Goal: Information Seeking & Learning: Check status

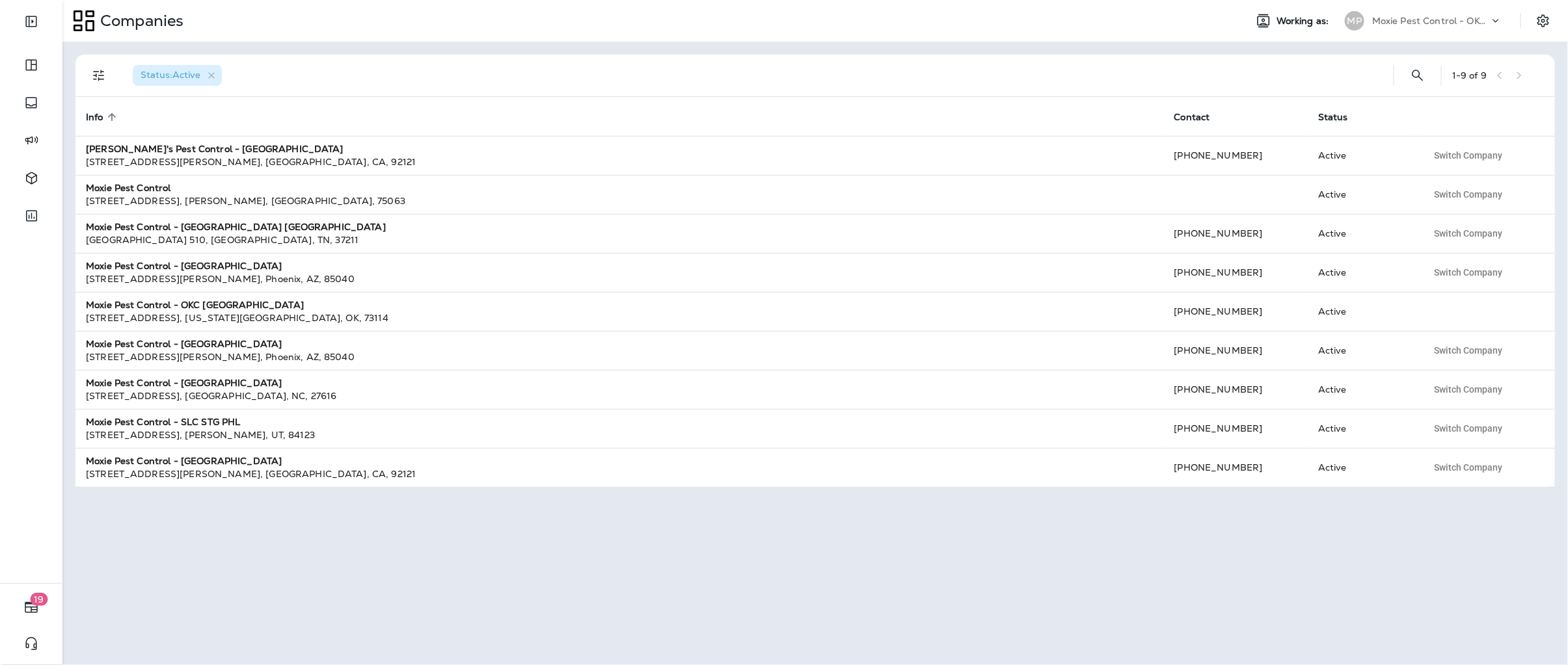
click at [1424, 5] on div "Companies Working as: MP Moxie Pest Control - OKC [GEOGRAPHIC_DATA]" at bounding box center [815, 20] width 1506 height 42
click at [1424, 16] on p "Moxie Pest Control - OKC [GEOGRAPHIC_DATA]" at bounding box center [1431, 20] width 117 height 10
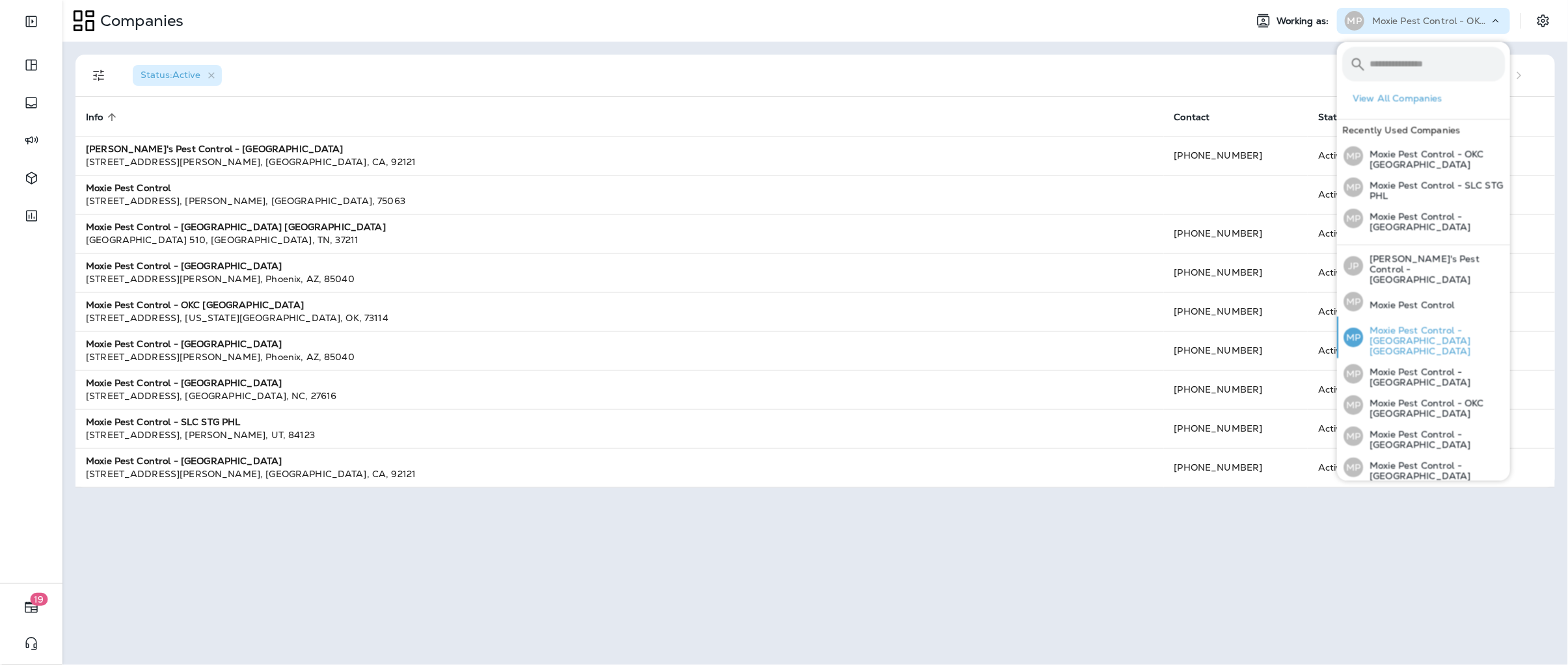
click at [1386, 326] on p "Moxie Pest Control - [GEOGRAPHIC_DATA] [GEOGRAPHIC_DATA]" at bounding box center [1434, 342] width 142 height 31
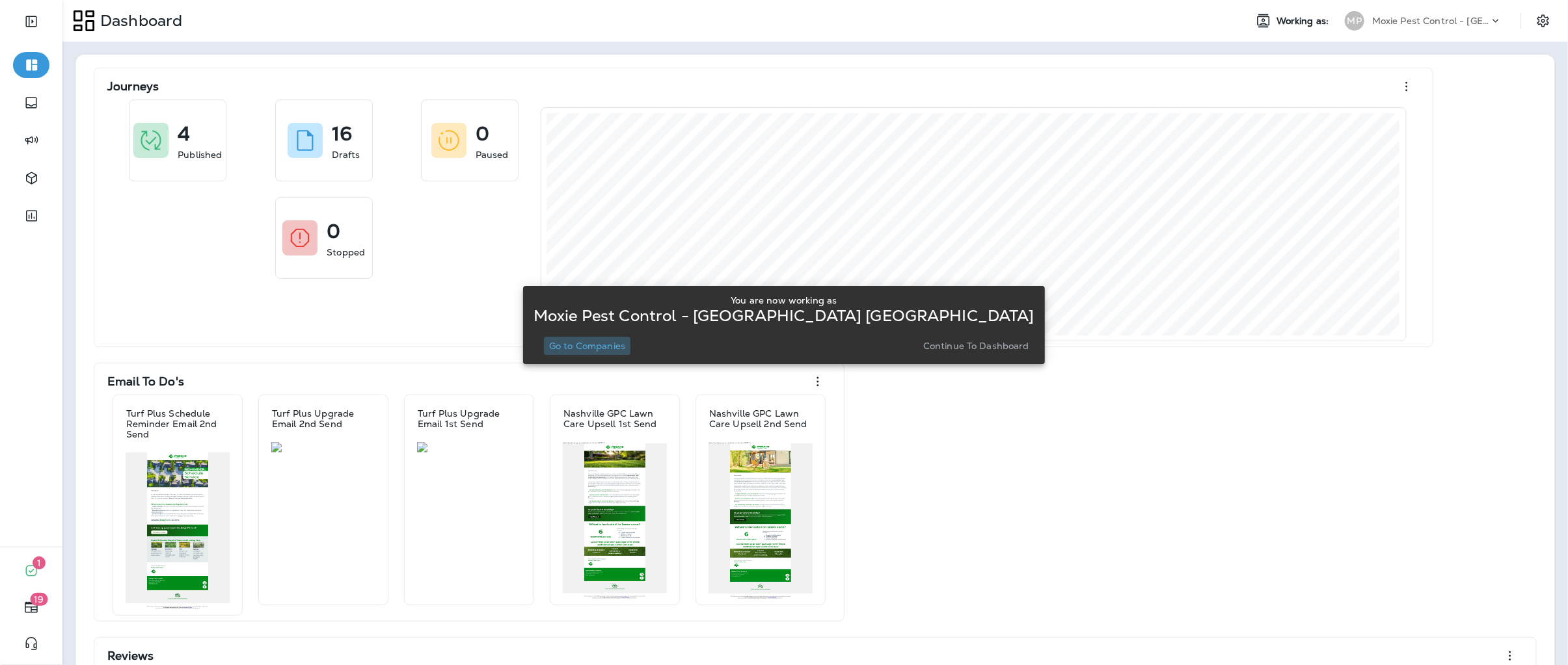
click at [625, 348] on p "Go to Companies" at bounding box center [587, 346] width 76 height 10
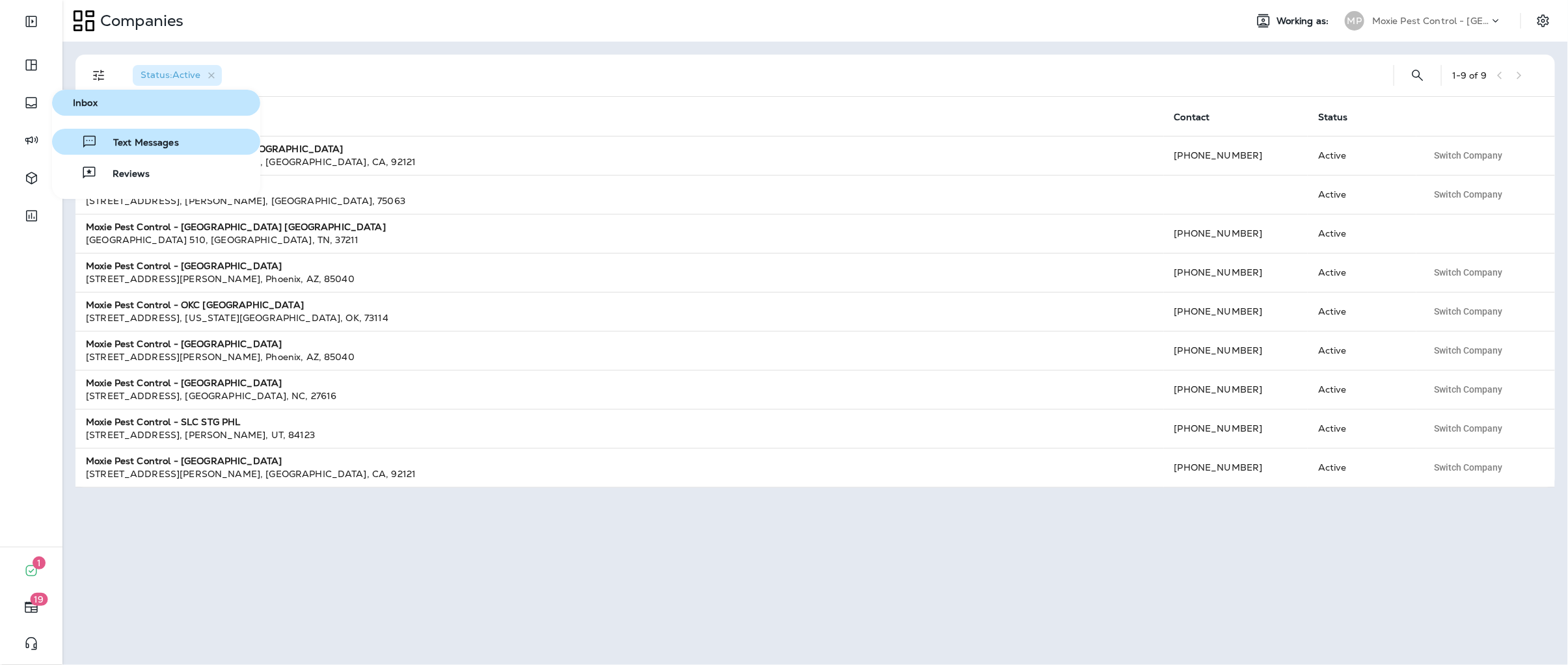
click at [113, 149] on span "Text Messages" at bounding box center [138, 143] width 81 height 12
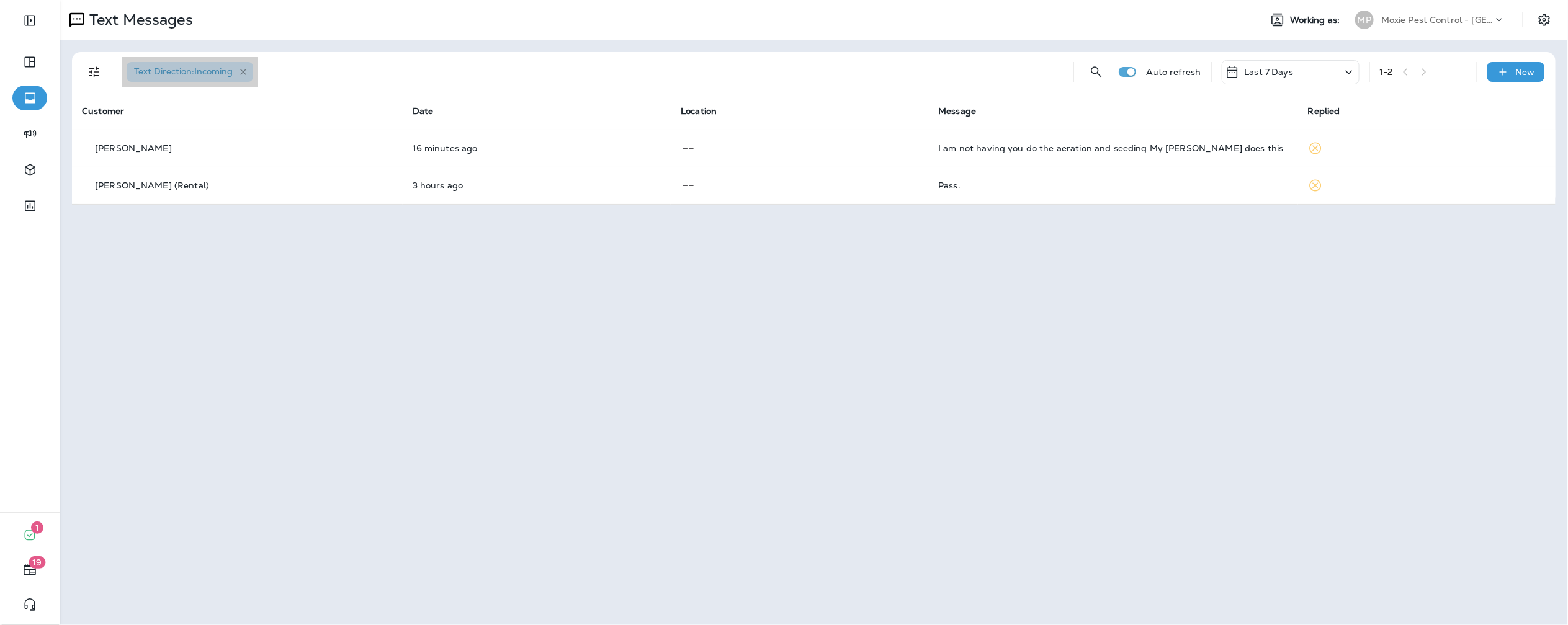
click at [244, 72] on icon "button" at bounding box center [243, 72] width 7 height 7
click at [77, 75] on div "Auto refresh Last 7 Days 1 - 2 New" at bounding box center [814, 72] width 1483 height 40
click at [95, 73] on icon "Filters" at bounding box center [94, 72] width 15 height 15
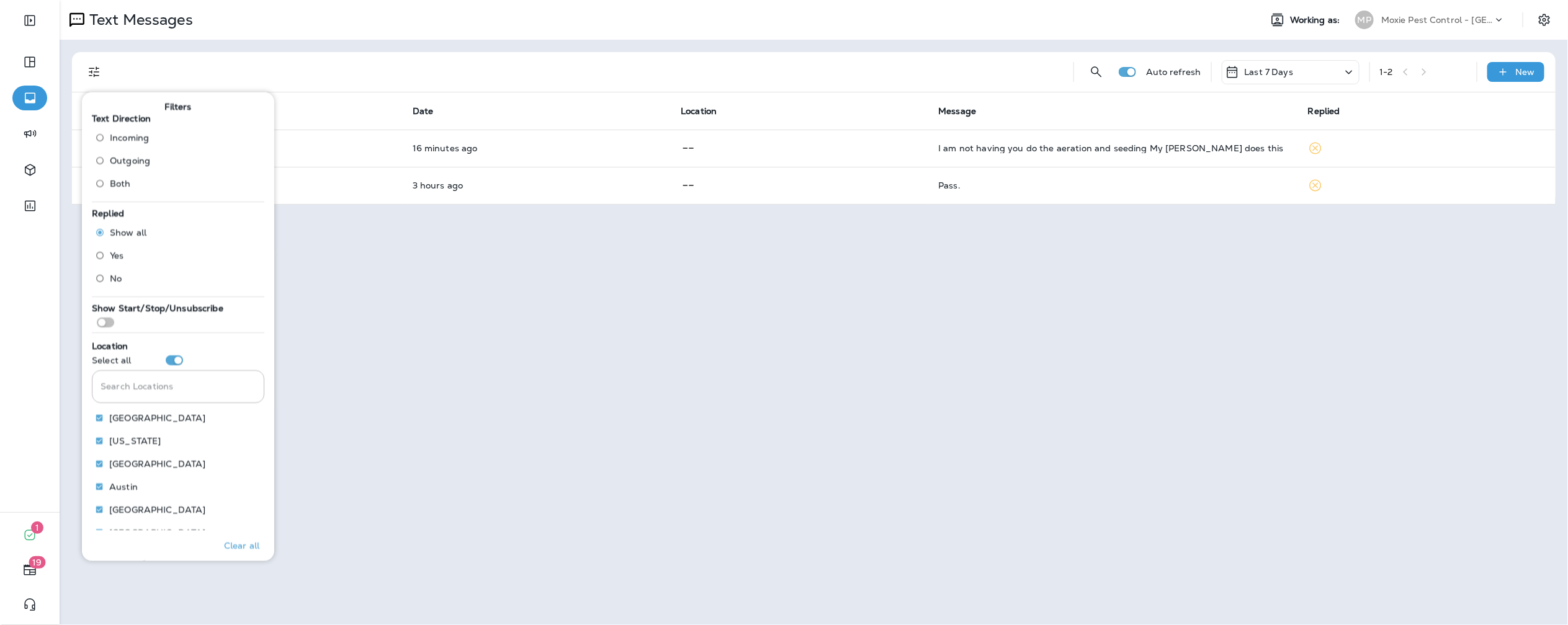
click at [121, 157] on span "Outgoing" at bounding box center [130, 160] width 40 height 10
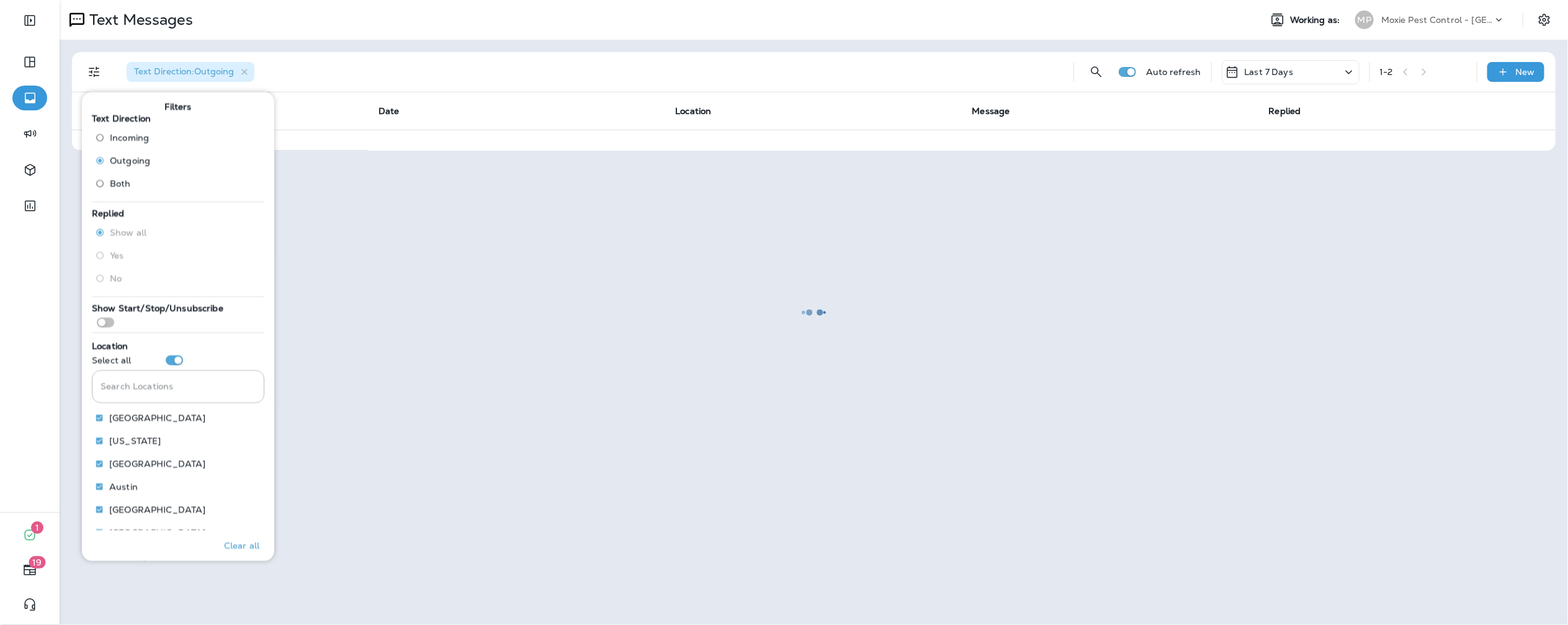
click at [410, 64] on div at bounding box center [813, 312] width 1506 height 622
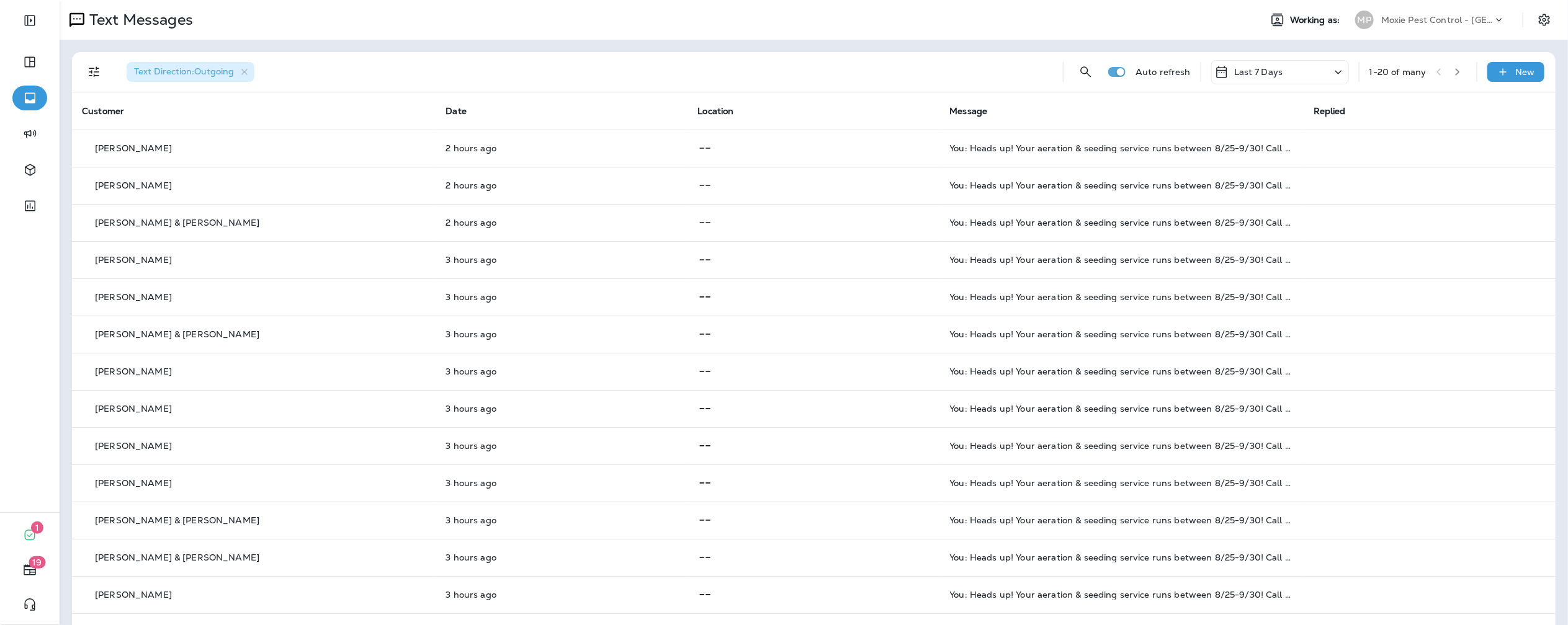
click at [1458, 70] on icon "button" at bounding box center [1457, 72] width 8 height 8
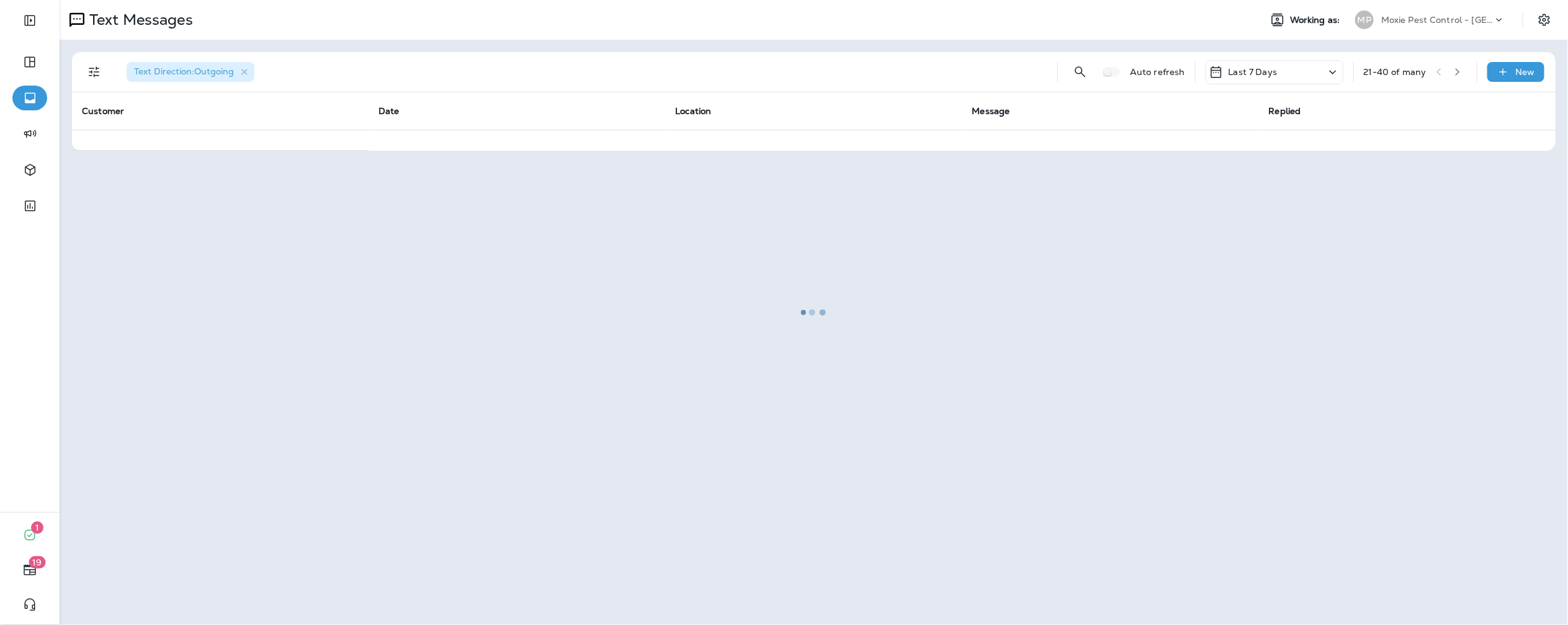
click at [468, 49] on div at bounding box center [813, 312] width 1506 height 622
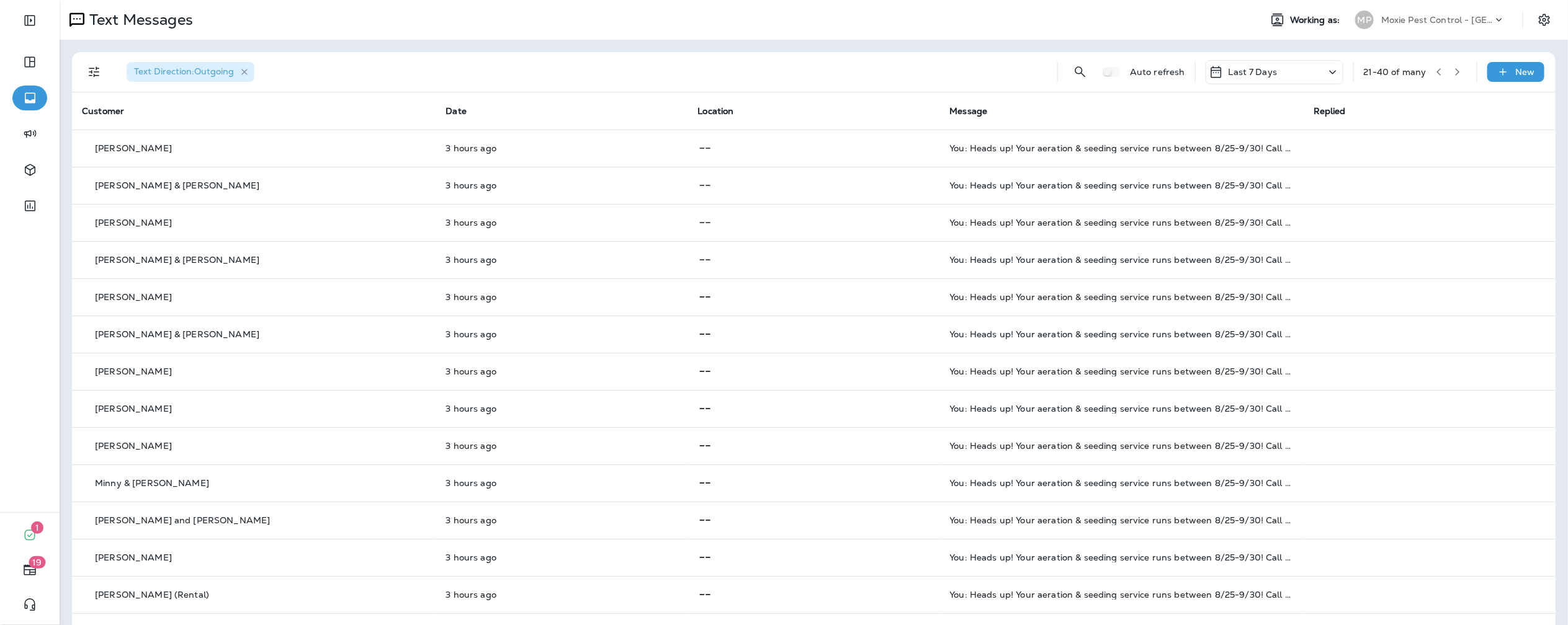
click at [241, 75] on icon "button" at bounding box center [245, 72] width 10 height 10
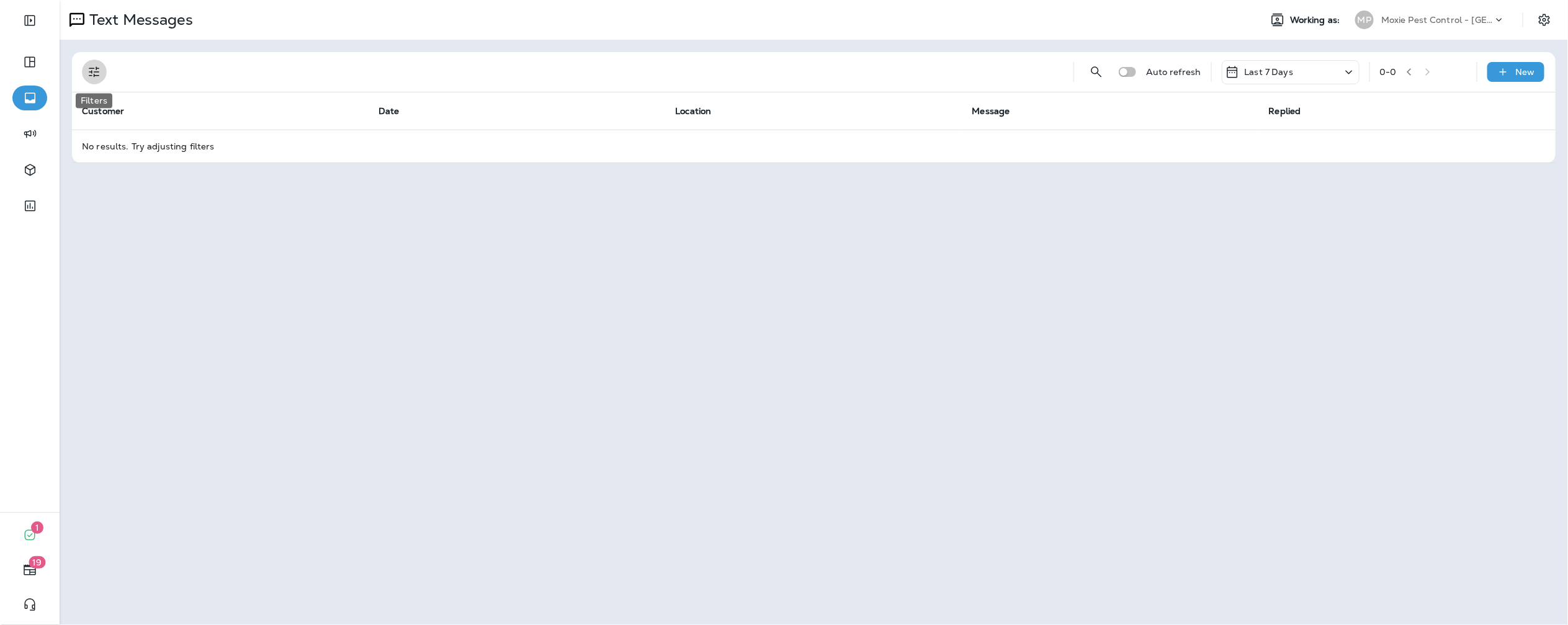
click at [96, 70] on icon "Filters" at bounding box center [94, 72] width 15 height 15
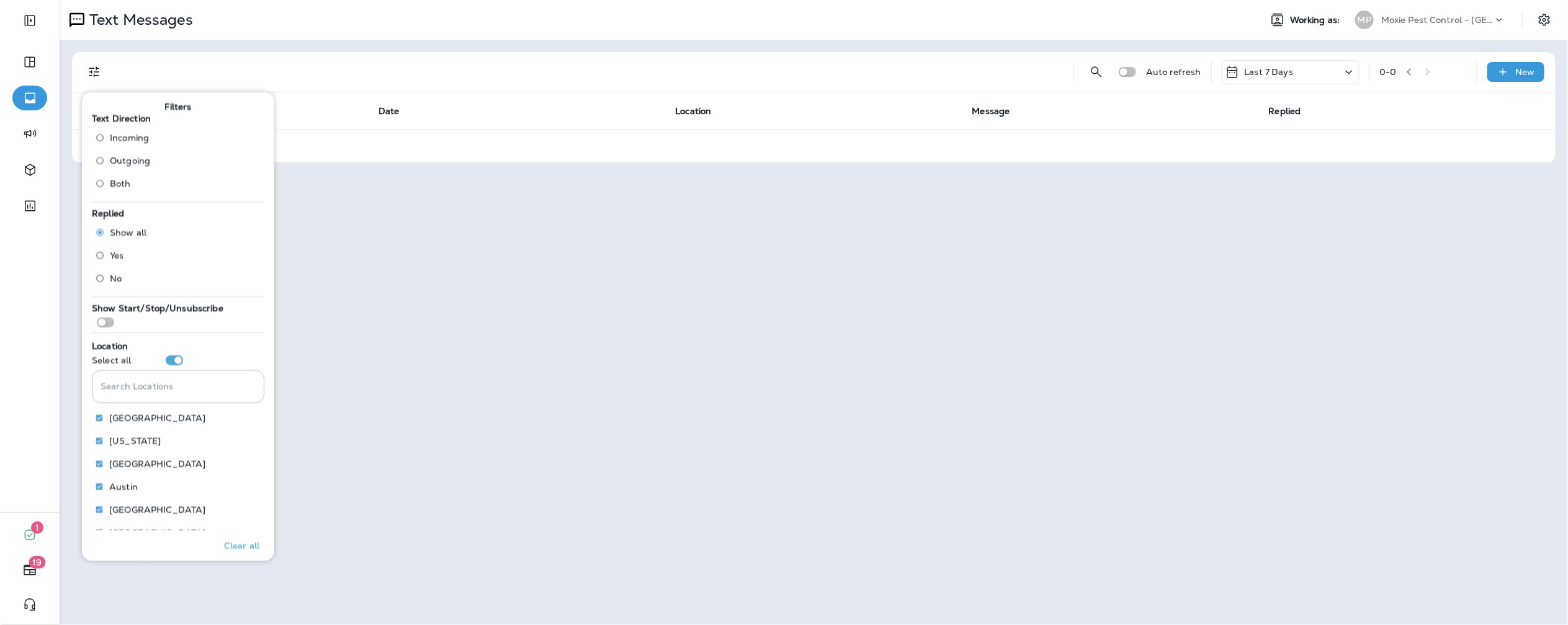
click at [128, 139] on span "Incoming" at bounding box center [129, 137] width 39 height 10
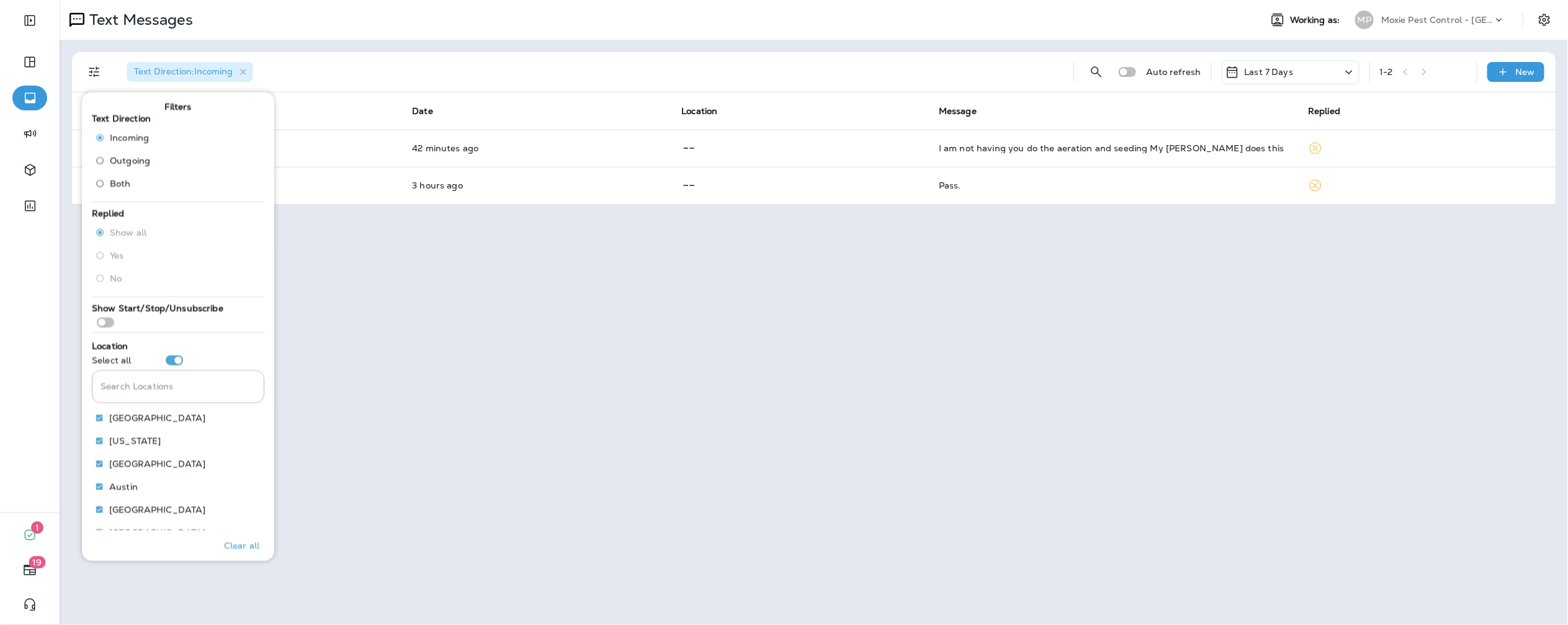
click at [736, 33] on div "Text Messages Working as: MP Moxie Pest Control - Nashville Hendersonville" at bounding box center [814, 20] width 1508 height 40
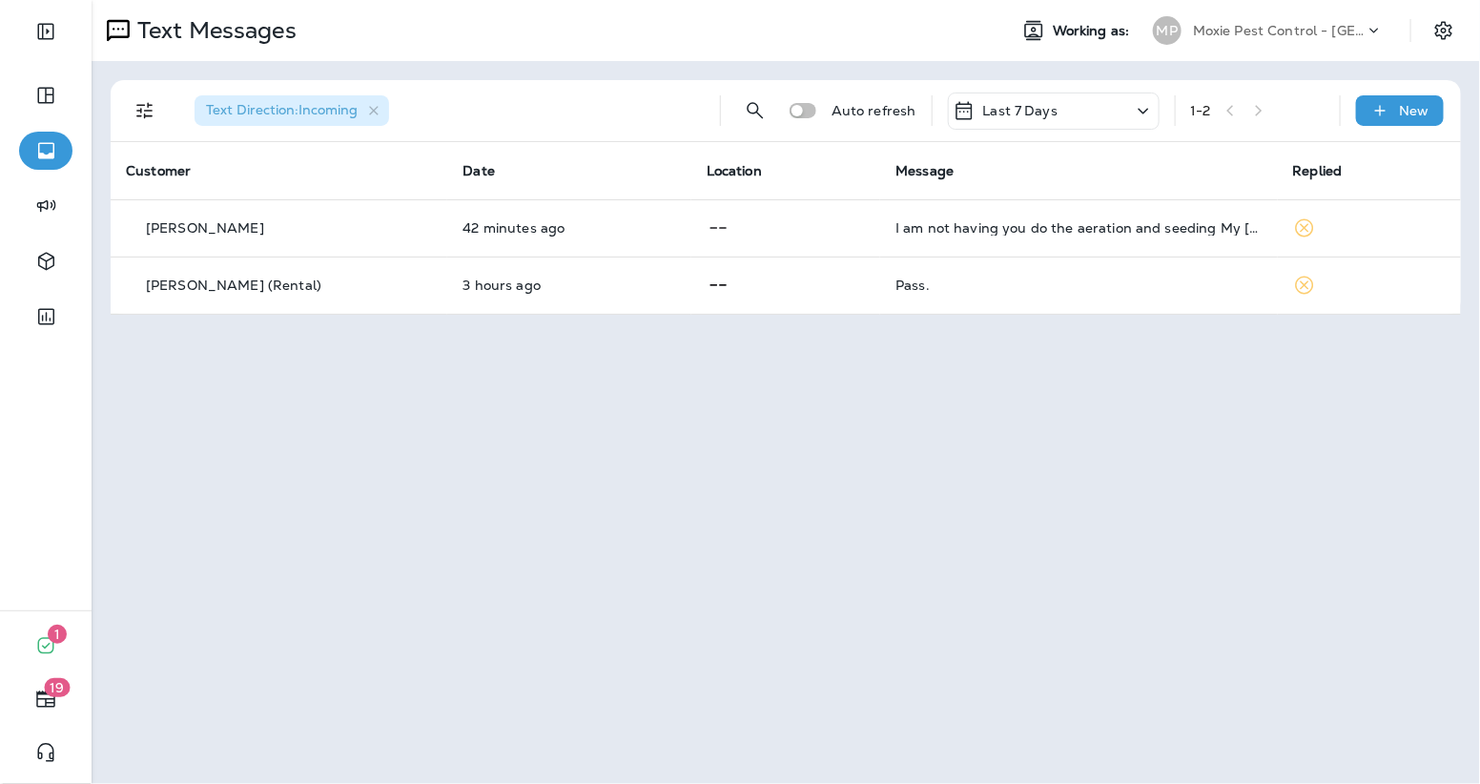
click at [1294, 25] on p "Moxie Pest Control - [GEOGRAPHIC_DATA] [GEOGRAPHIC_DATA]" at bounding box center [1279, 30] width 172 height 15
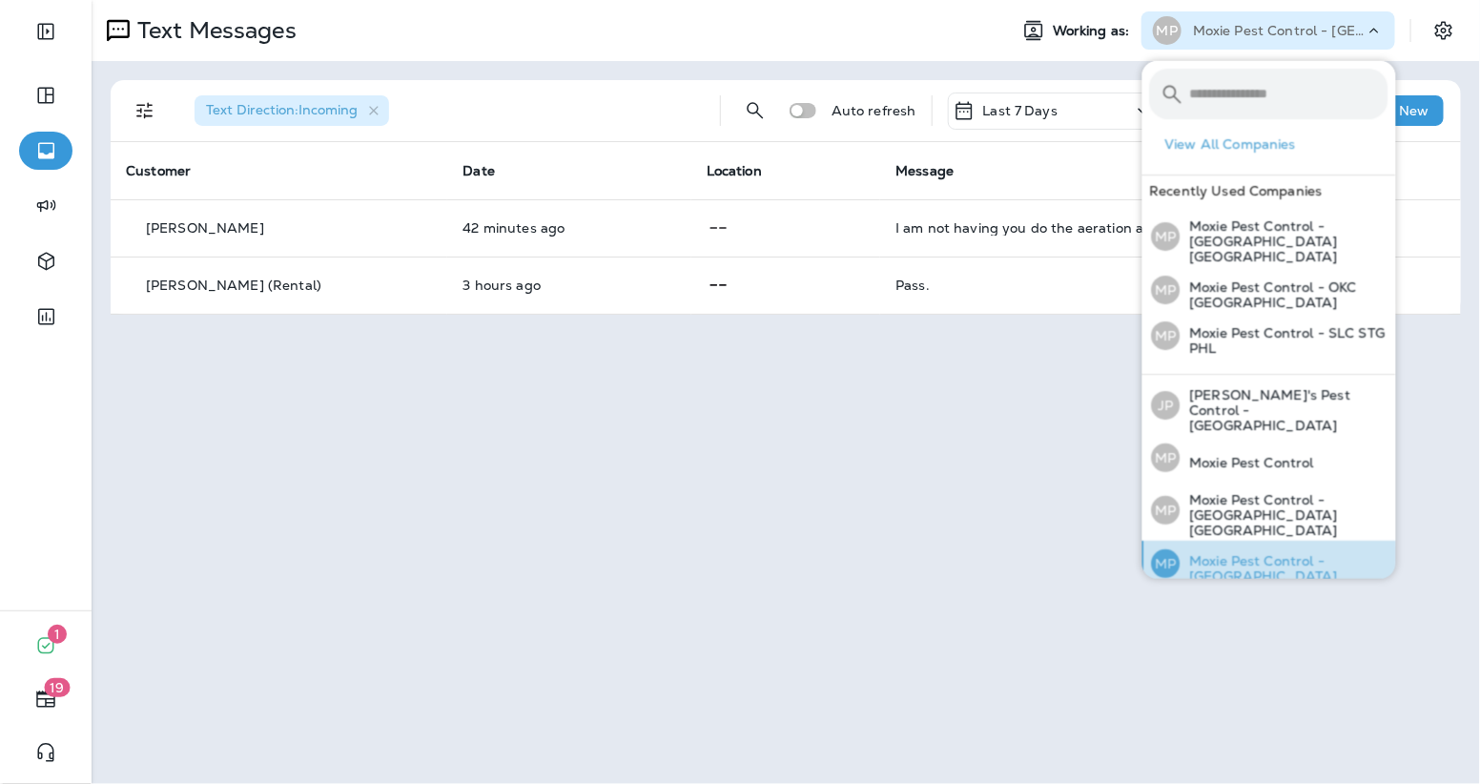
click at [1283, 553] on p "Moxie Pest Control - [GEOGRAPHIC_DATA]" at bounding box center [1285, 568] width 208 height 31
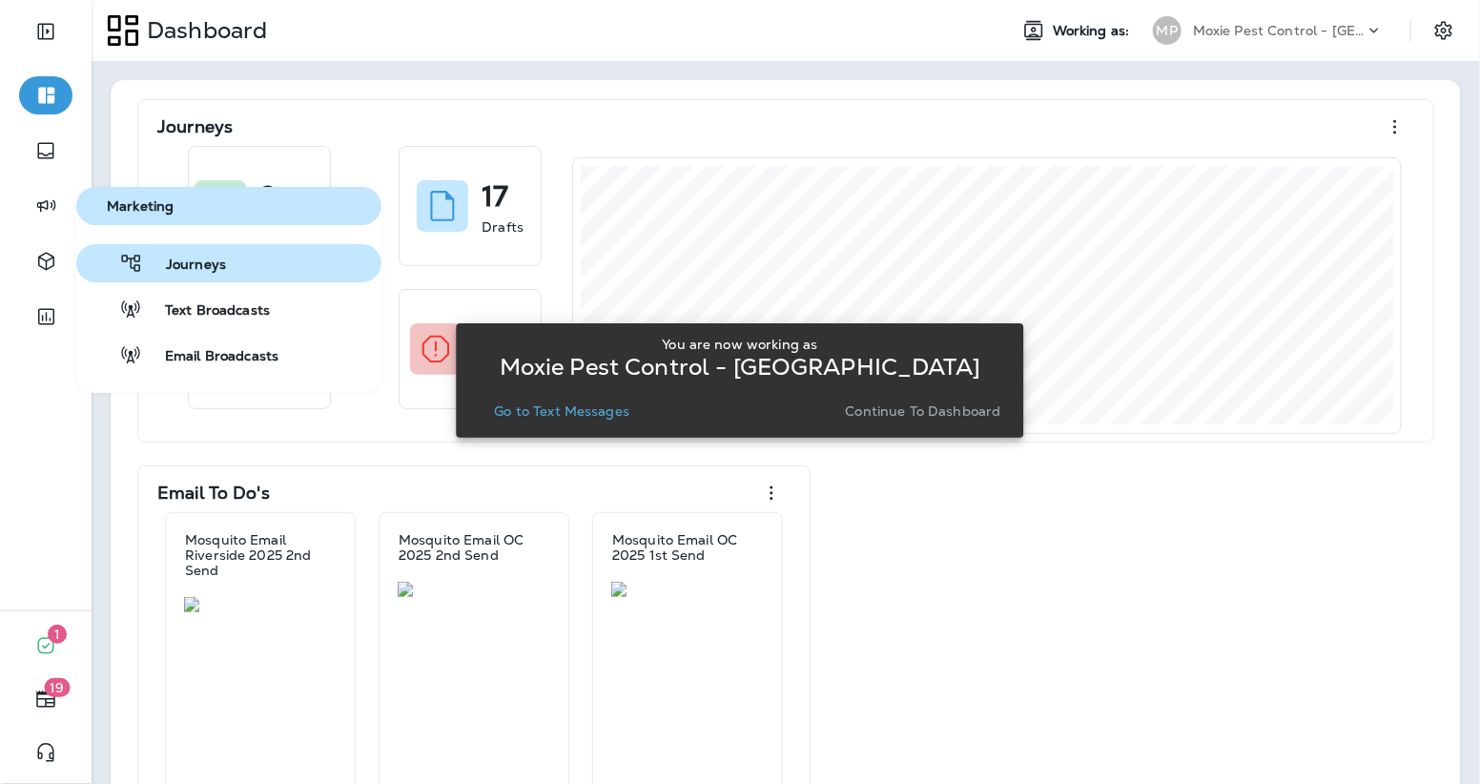
click at [175, 261] on span "Journeys" at bounding box center [184, 266] width 83 height 18
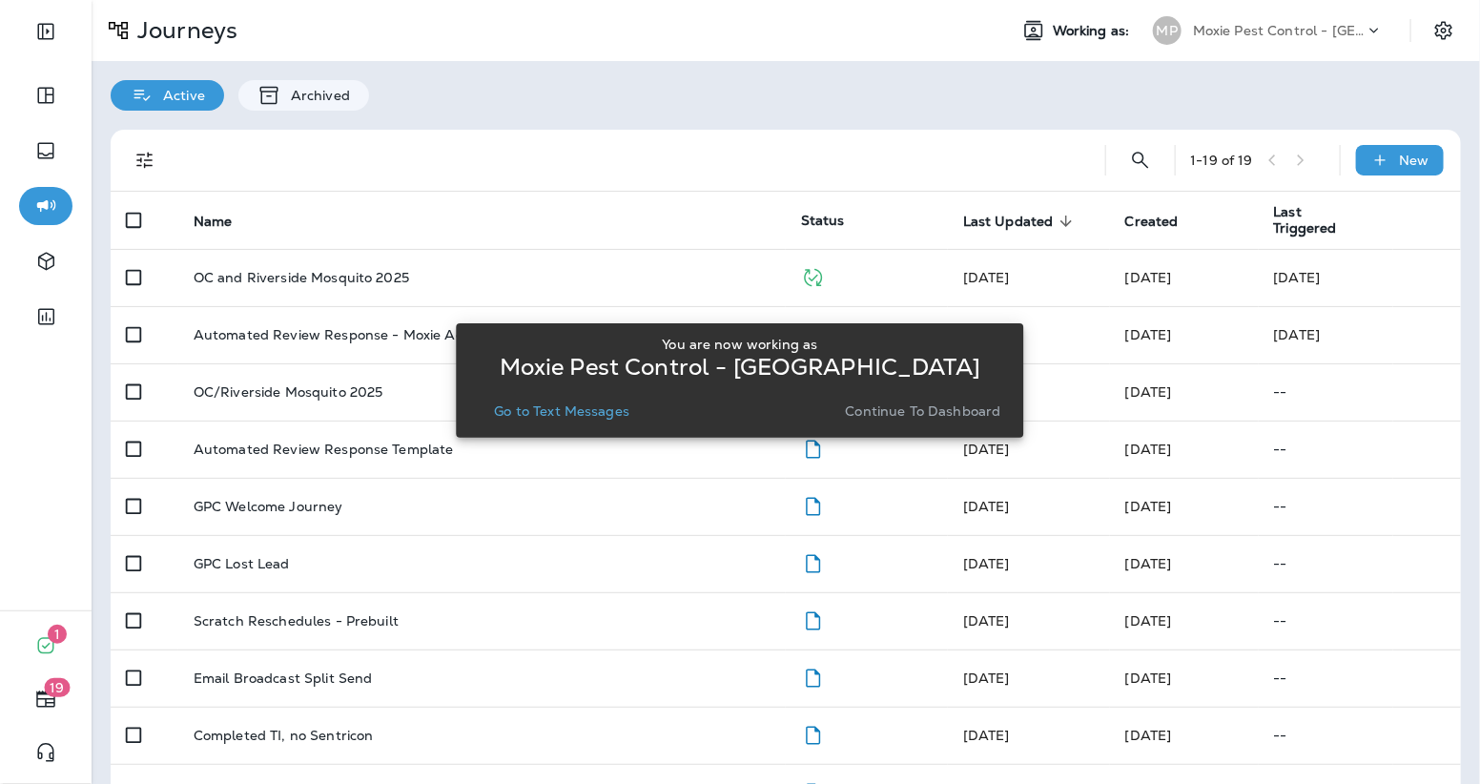
click at [490, 415] on button "Go to Text Messages" at bounding box center [561, 411] width 151 height 27
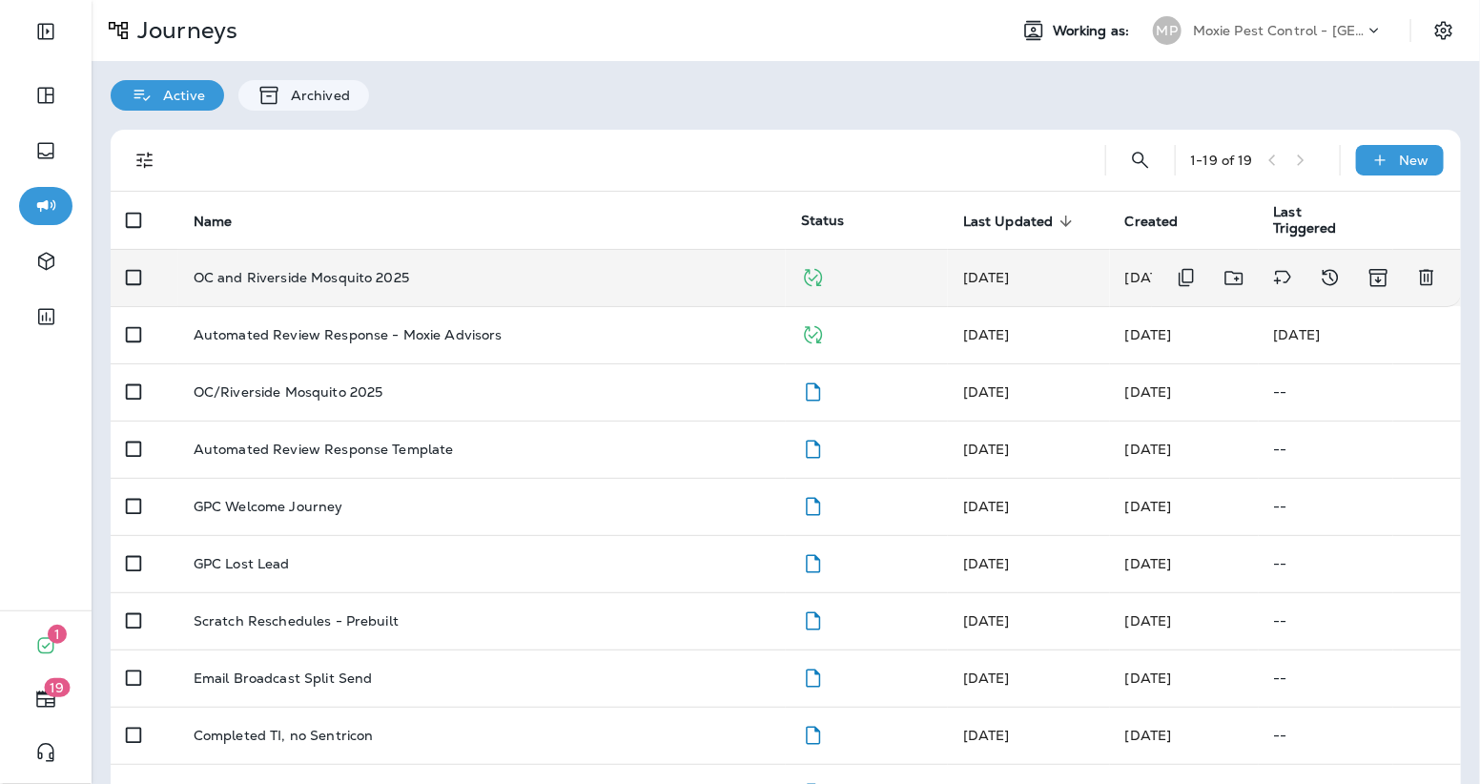
click at [540, 271] on div "OC and Riverside Mosquito 2025" at bounding box center [482, 277] width 577 height 15
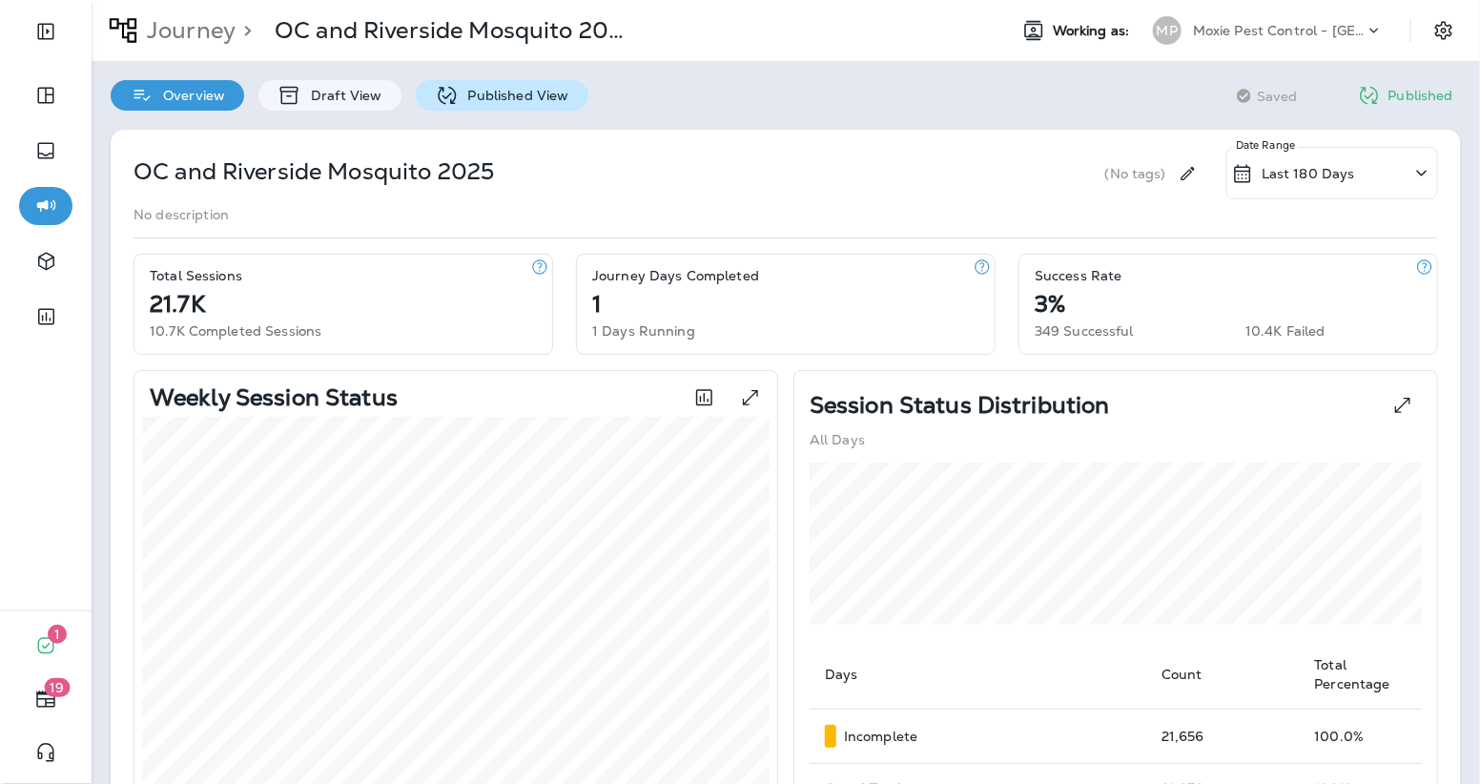
click at [496, 93] on p "Published View" at bounding box center [514, 95] width 111 height 15
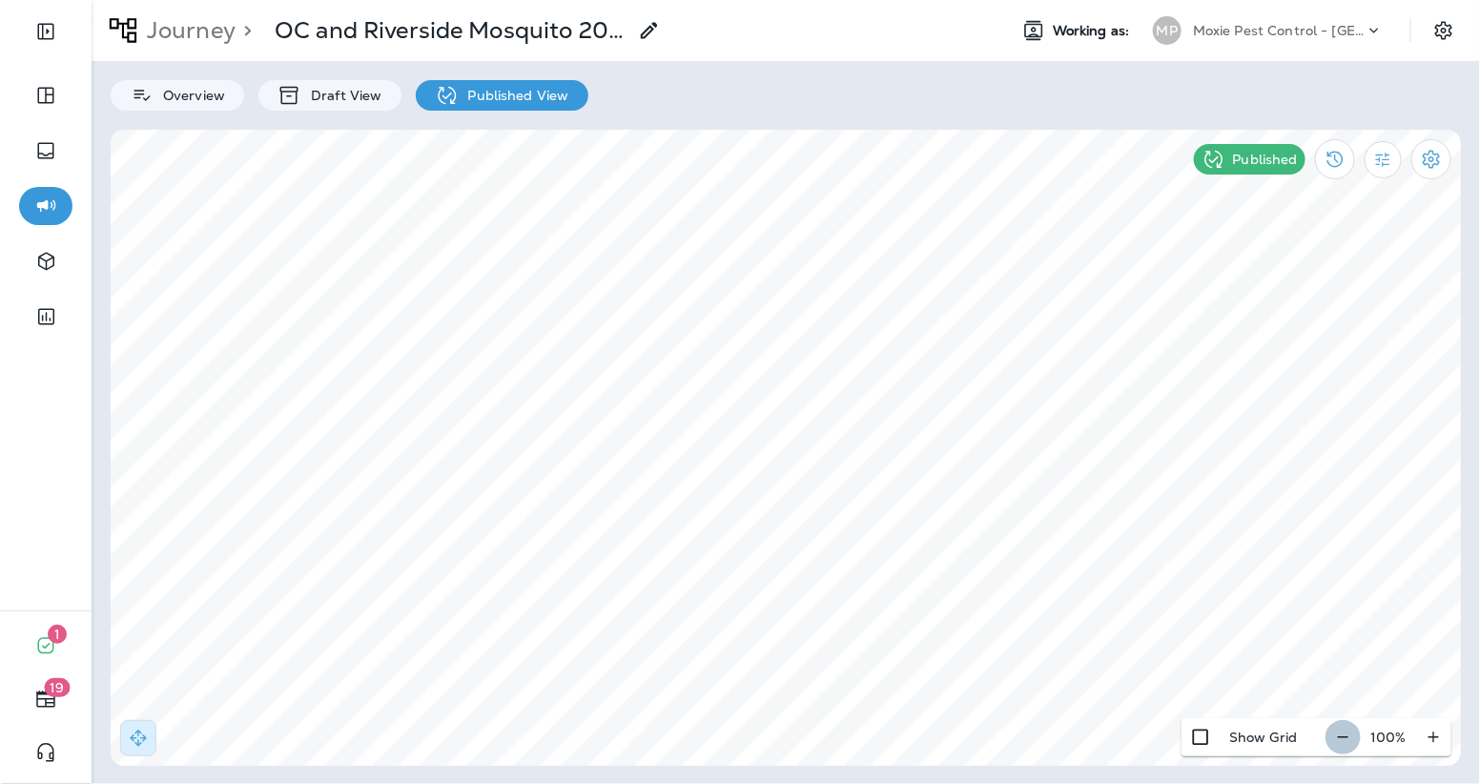
click at [1350, 733] on icon "button" at bounding box center [1343, 737] width 20 height 19
click at [1349, 738] on icon "button" at bounding box center [1351, 737] width 20 height 19
click at [1349, 738] on icon "button" at bounding box center [1353, 737] width 20 height 19
click at [1349, 738] on icon "button" at bounding box center [1351, 737] width 20 height 19
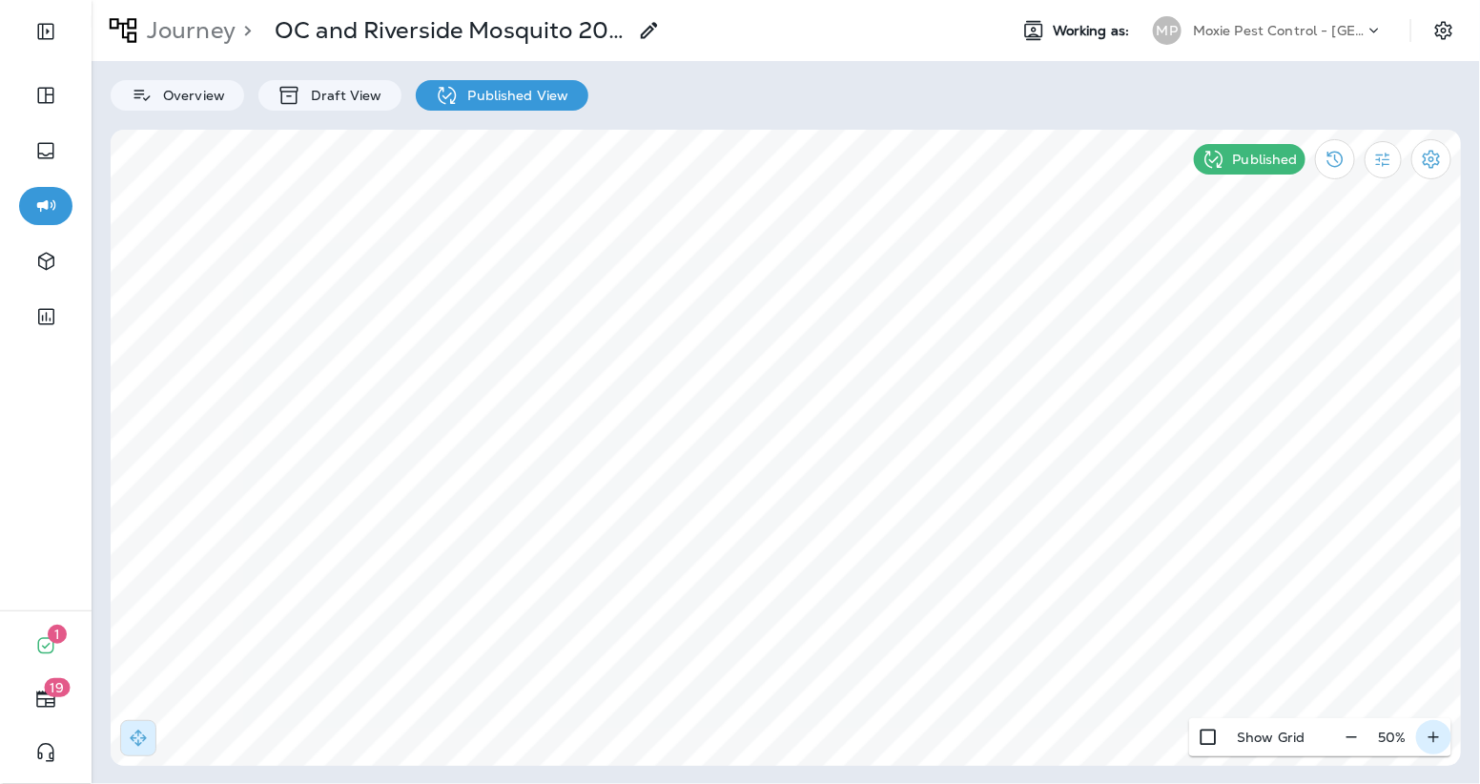
click at [1429, 743] on icon "button" at bounding box center [1434, 737] width 20 height 19
type input "**********"
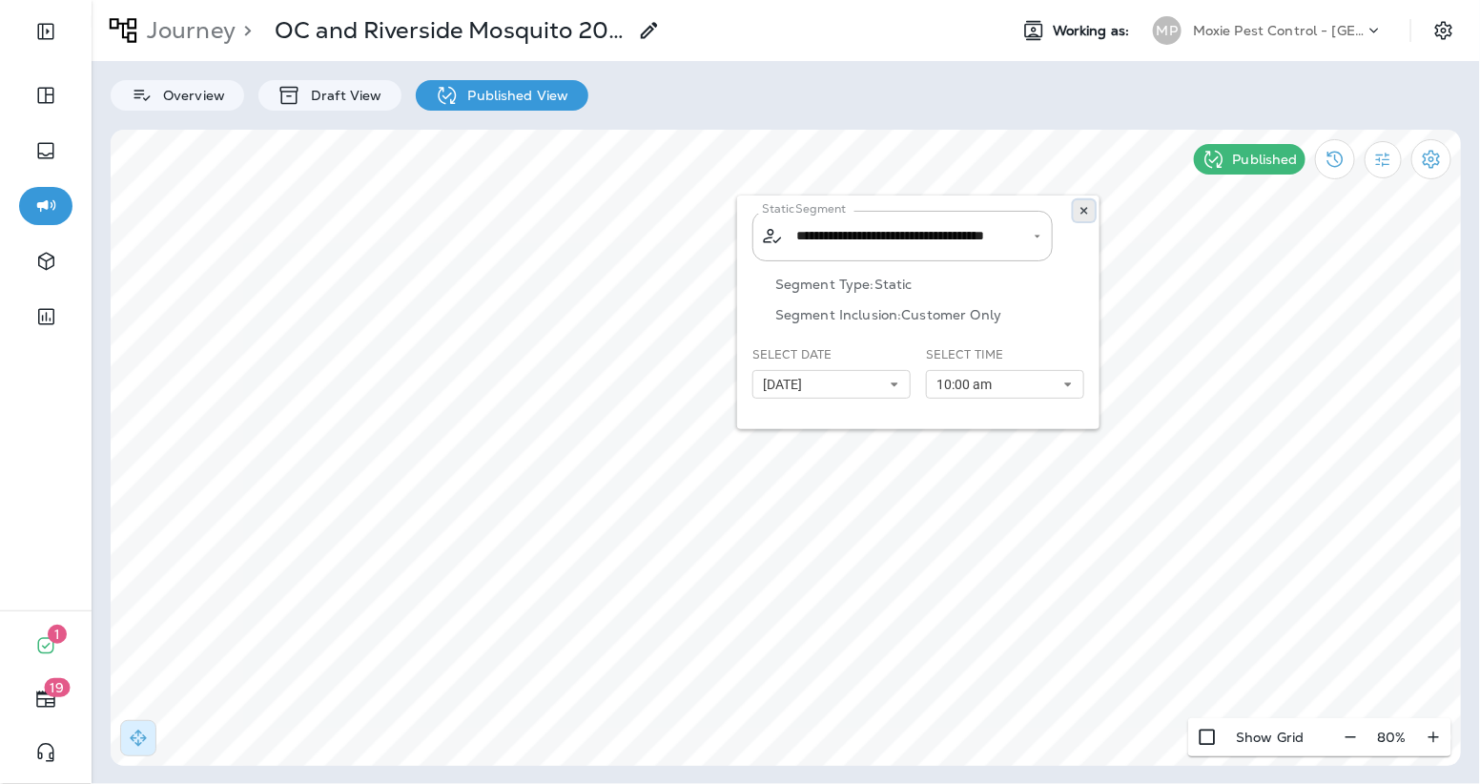
click at [1080, 209] on icon at bounding box center [1083, 210] width 11 height 11
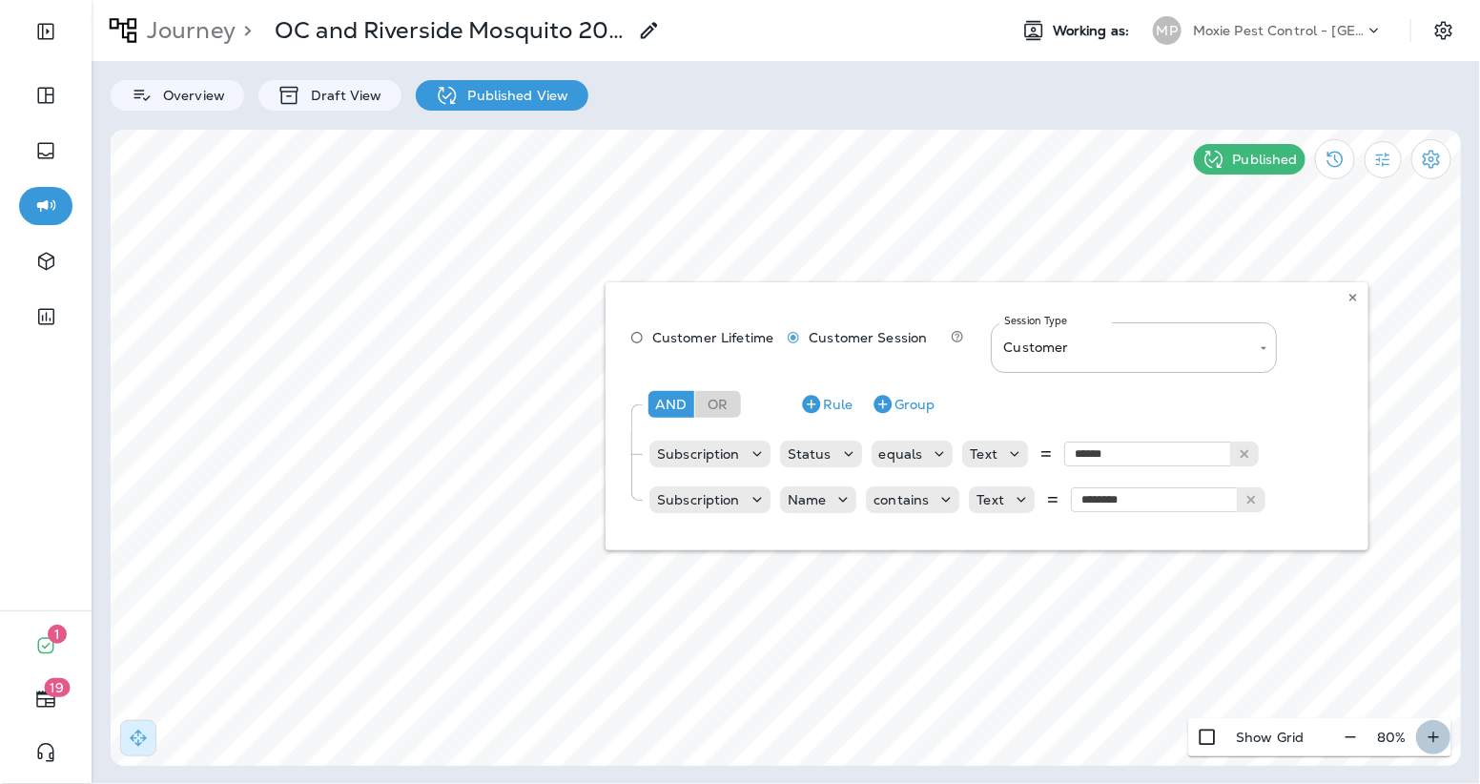
click at [1430, 726] on button "button" at bounding box center [1433, 737] width 35 height 34
click at [1430, 726] on div "100 %" at bounding box center [1388, 737] width 126 height 38
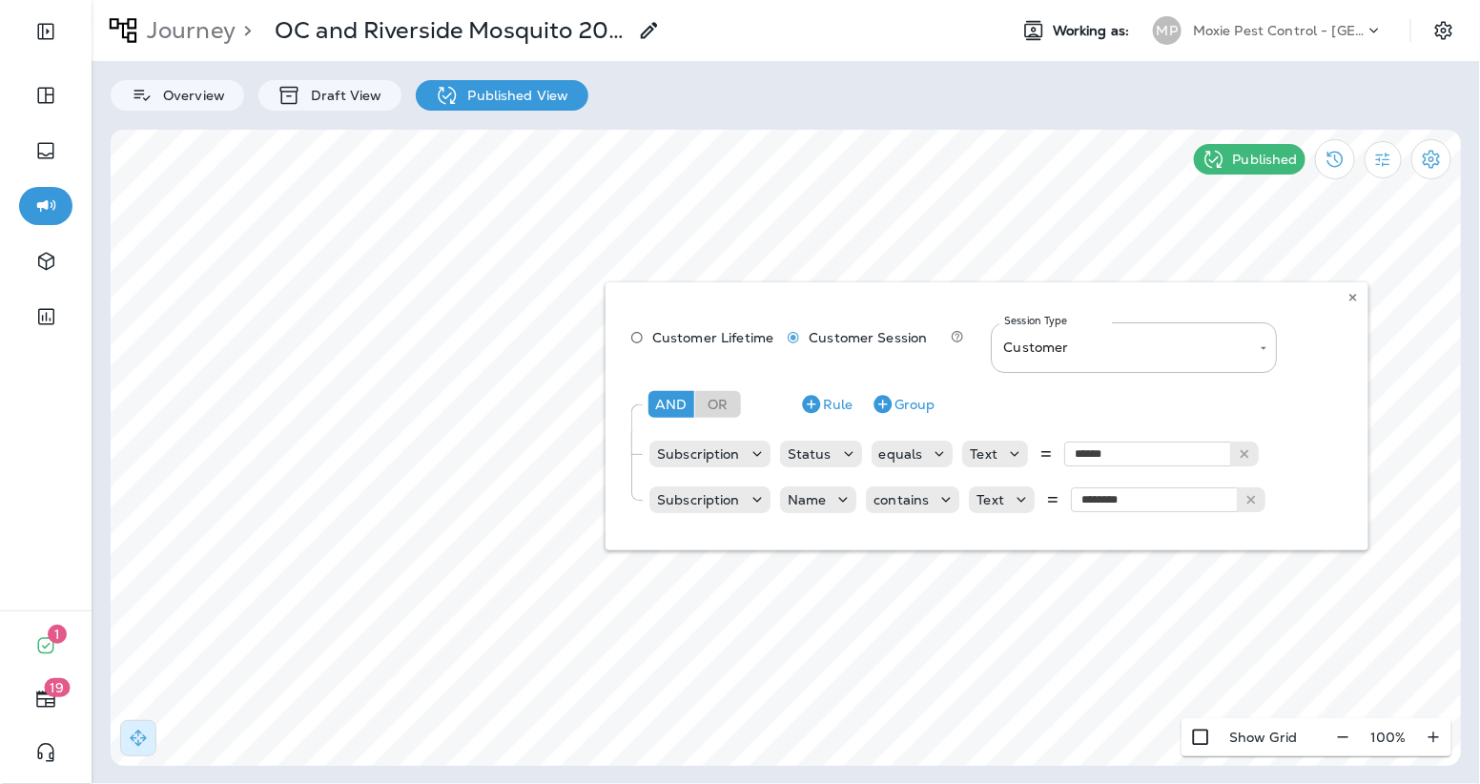
click at [1431, 743] on div "100 %" at bounding box center [1388, 737] width 126 height 38
click at [1431, 737] on div "100 %" at bounding box center [1388, 737] width 126 height 38
click at [1348, 298] on icon at bounding box center [1352, 297] width 11 height 11
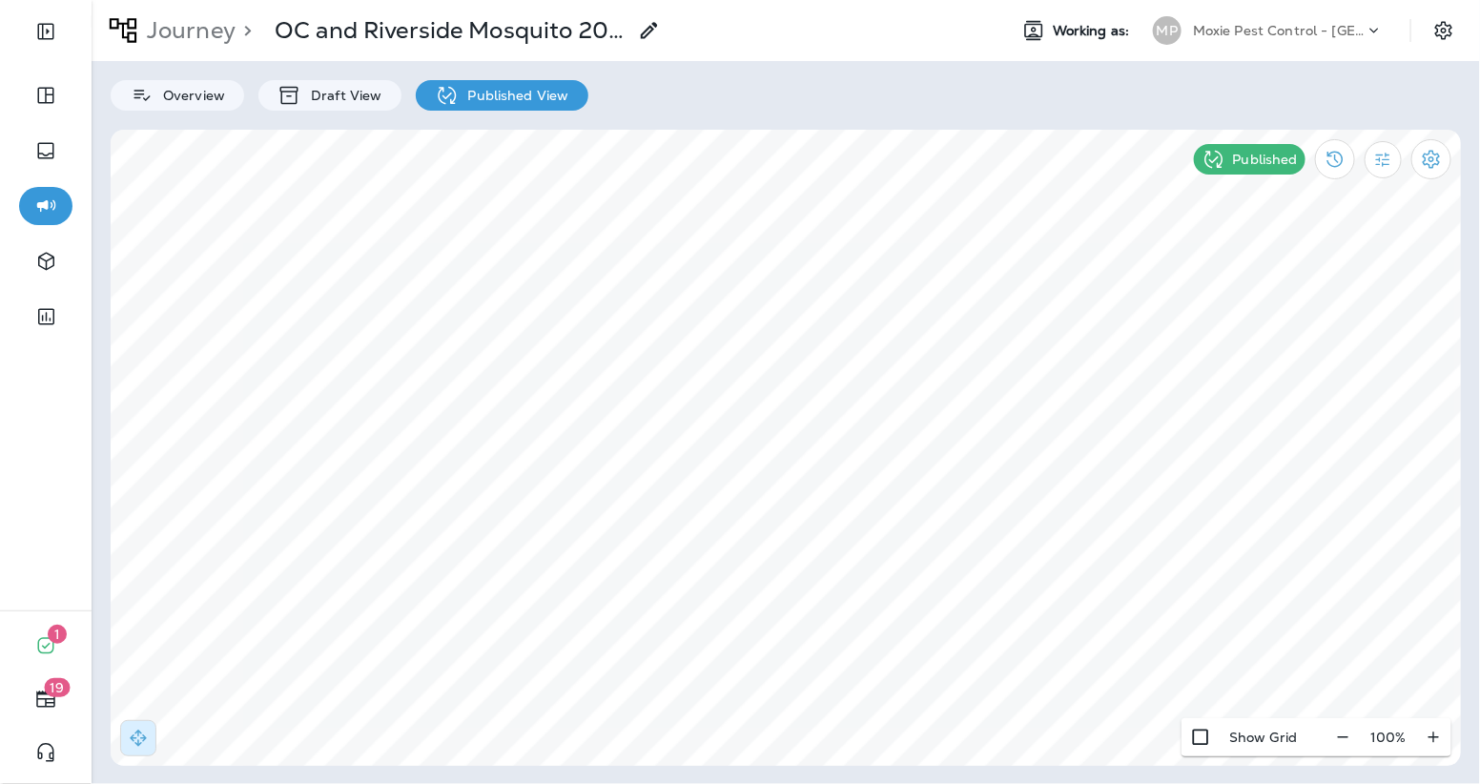
click at [1436, 741] on div "100 %" at bounding box center [1388, 737] width 126 height 38
drag, startPoint x: 1433, startPoint y: 732, endPoint x: 1415, endPoint y: 717, distance: 23.7
click at [1431, 731] on div "100 %" at bounding box center [1388, 737] width 126 height 38
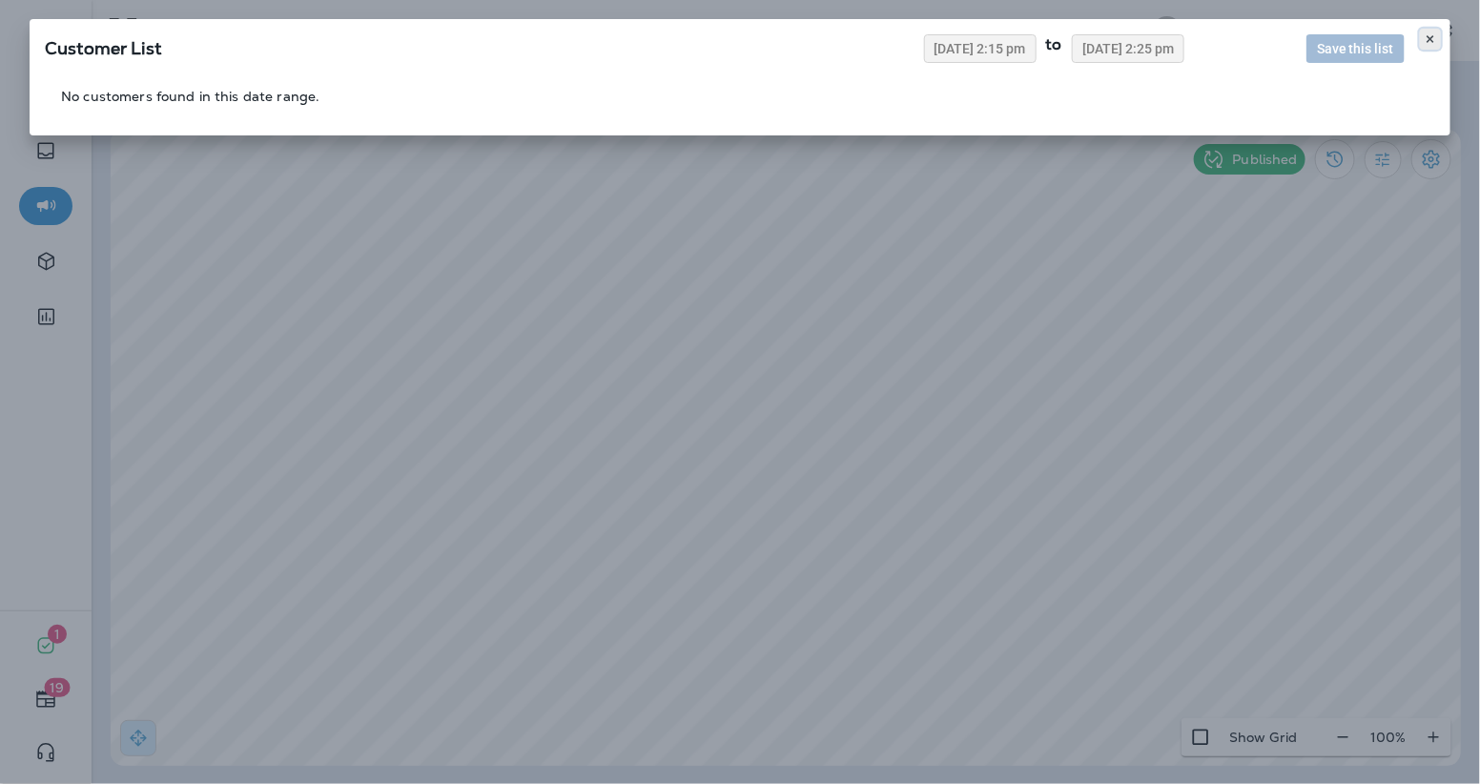
click at [1434, 38] on icon at bounding box center [1430, 38] width 11 height 11
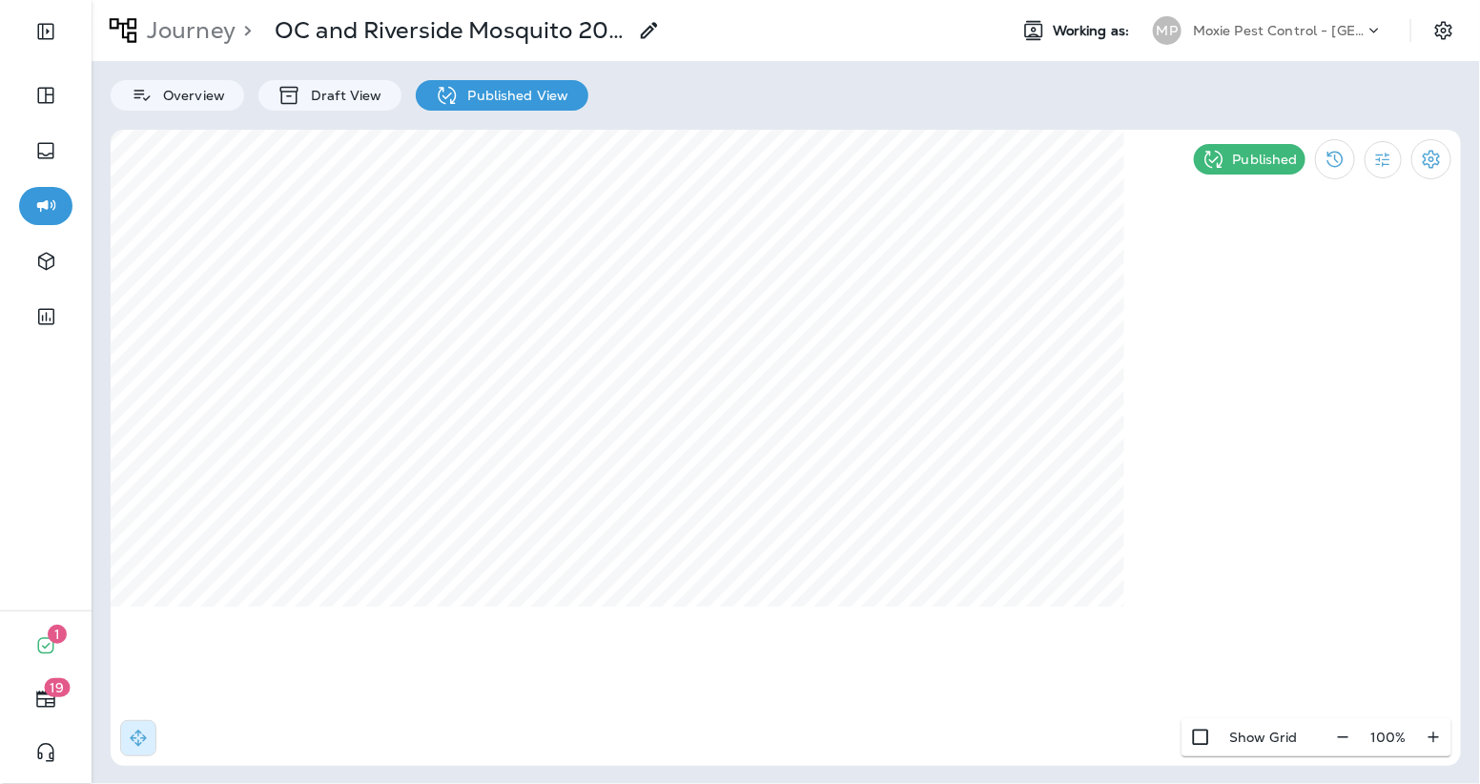
click at [1437, 729] on div "100 %" at bounding box center [1388, 737] width 126 height 38
click at [1429, 742] on div "100 %" at bounding box center [1388, 737] width 126 height 38
click at [1436, 737] on div "100 %" at bounding box center [1388, 737] width 126 height 38
click at [188, 32] on p "Journey" at bounding box center [187, 30] width 96 height 29
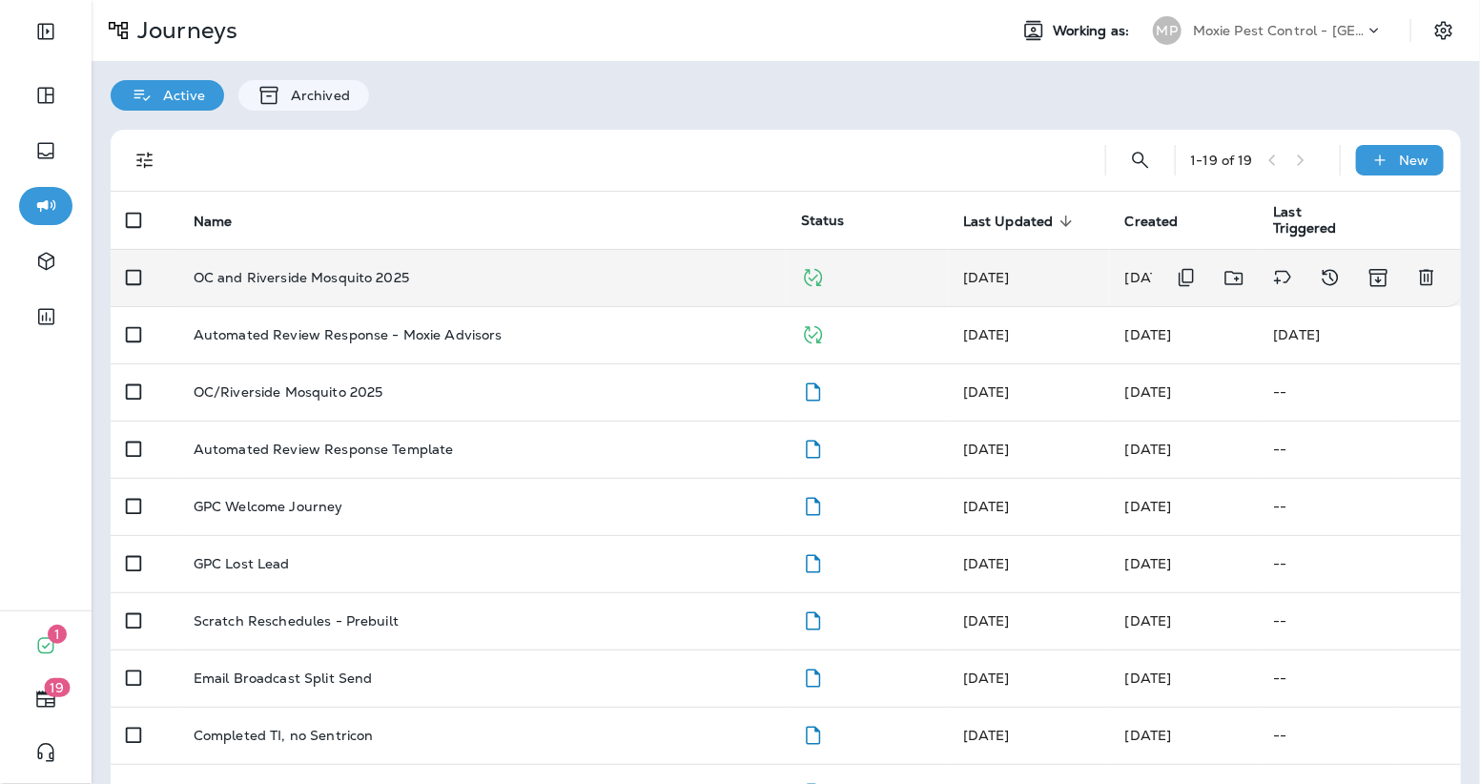
click at [395, 257] on td "OC and Riverside Mosquito 2025" at bounding box center [481, 277] width 607 height 57
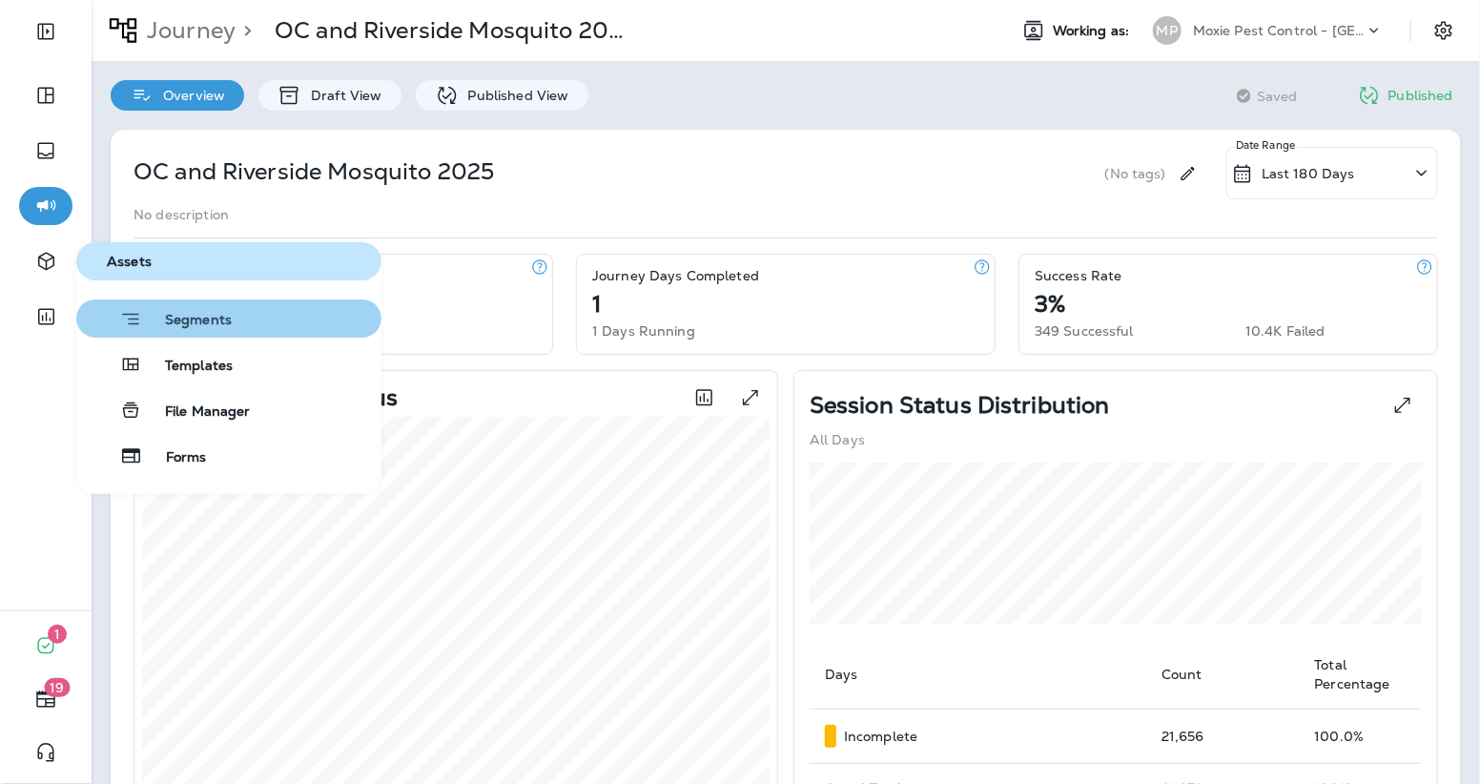
click at [149, 320] on span "Segments" at bounding box center [187, 321] width 90 height 19
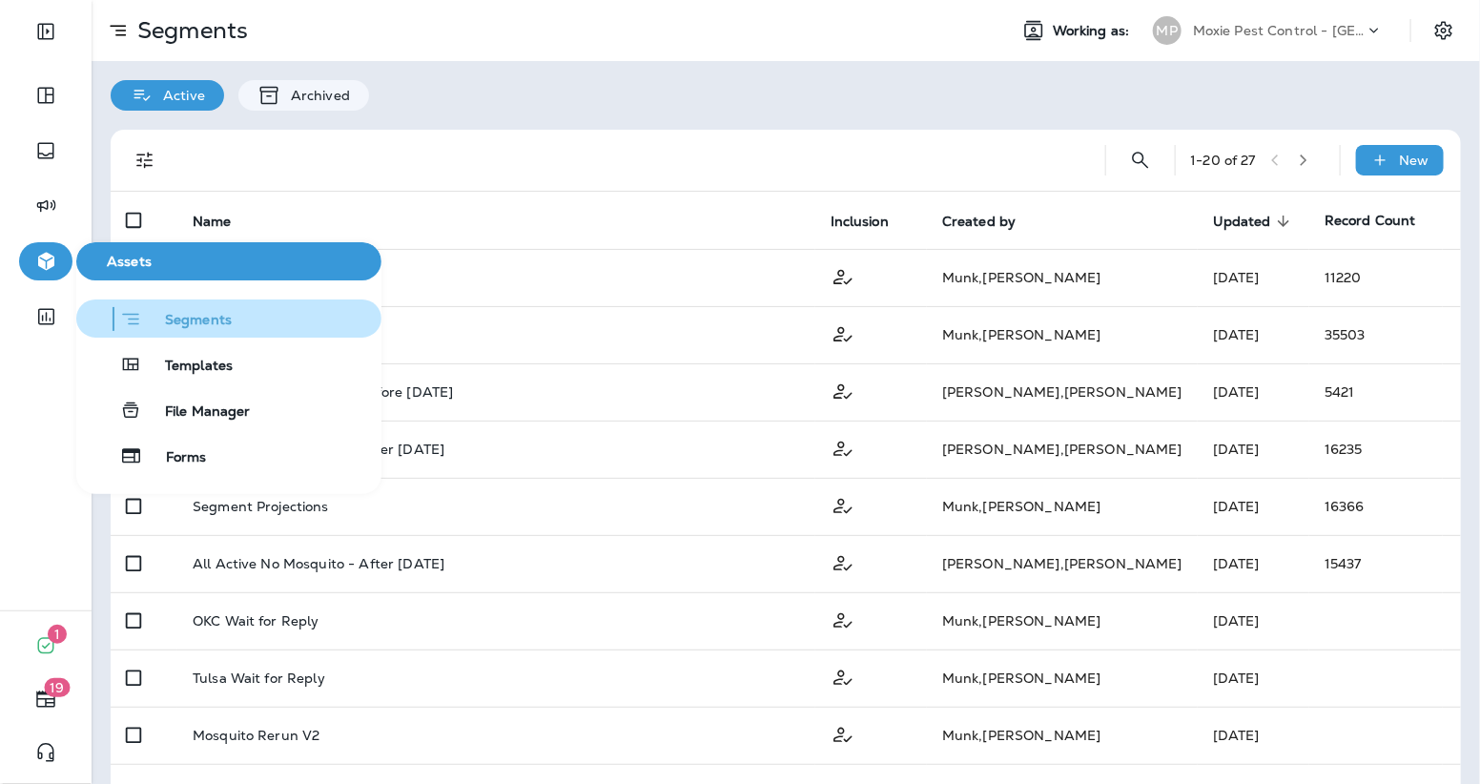
click at [51, 276] on button "button" at bounding box center [45, 261] width 53 height 38
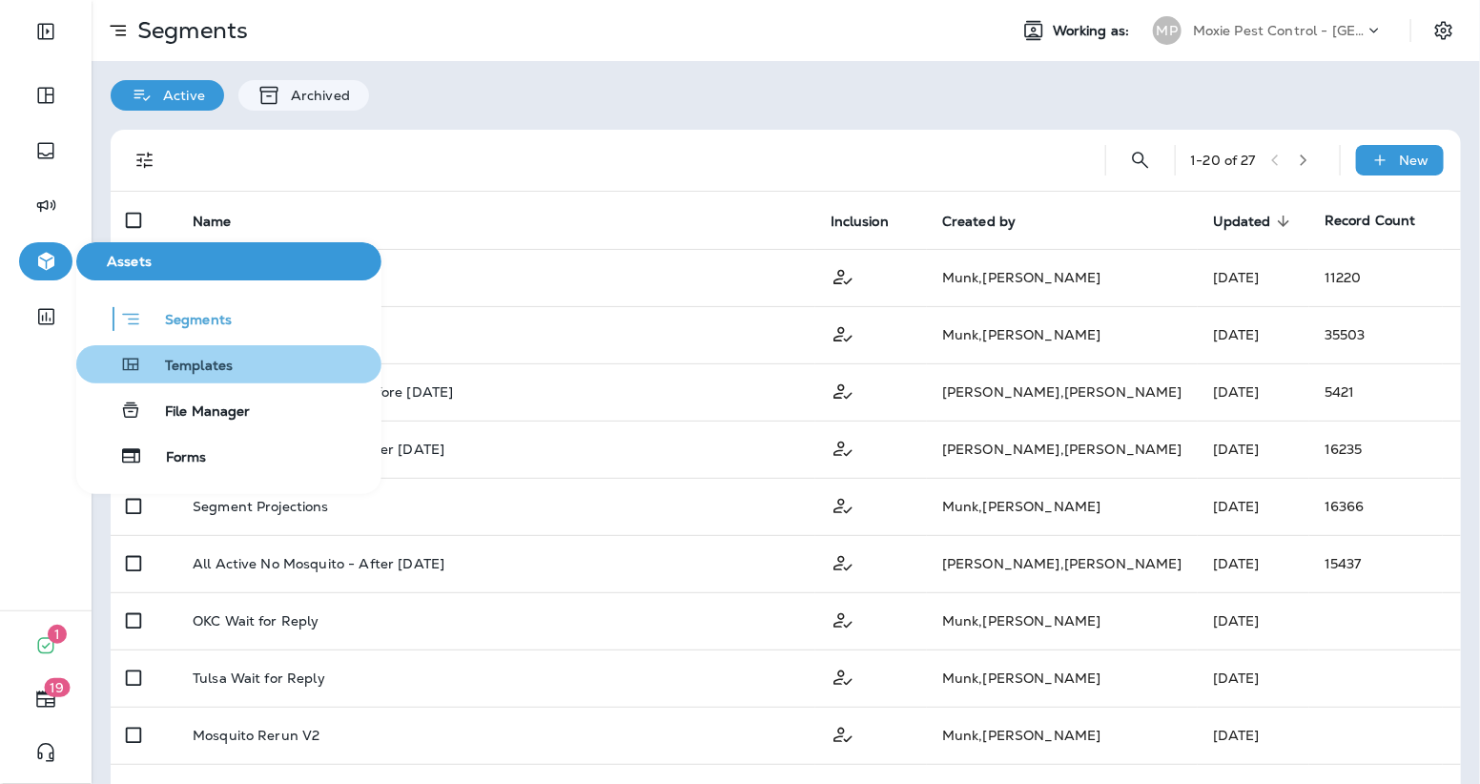
click at [204, 375] on span "Templates" at bounding box center [187, 367] width 91 height 18
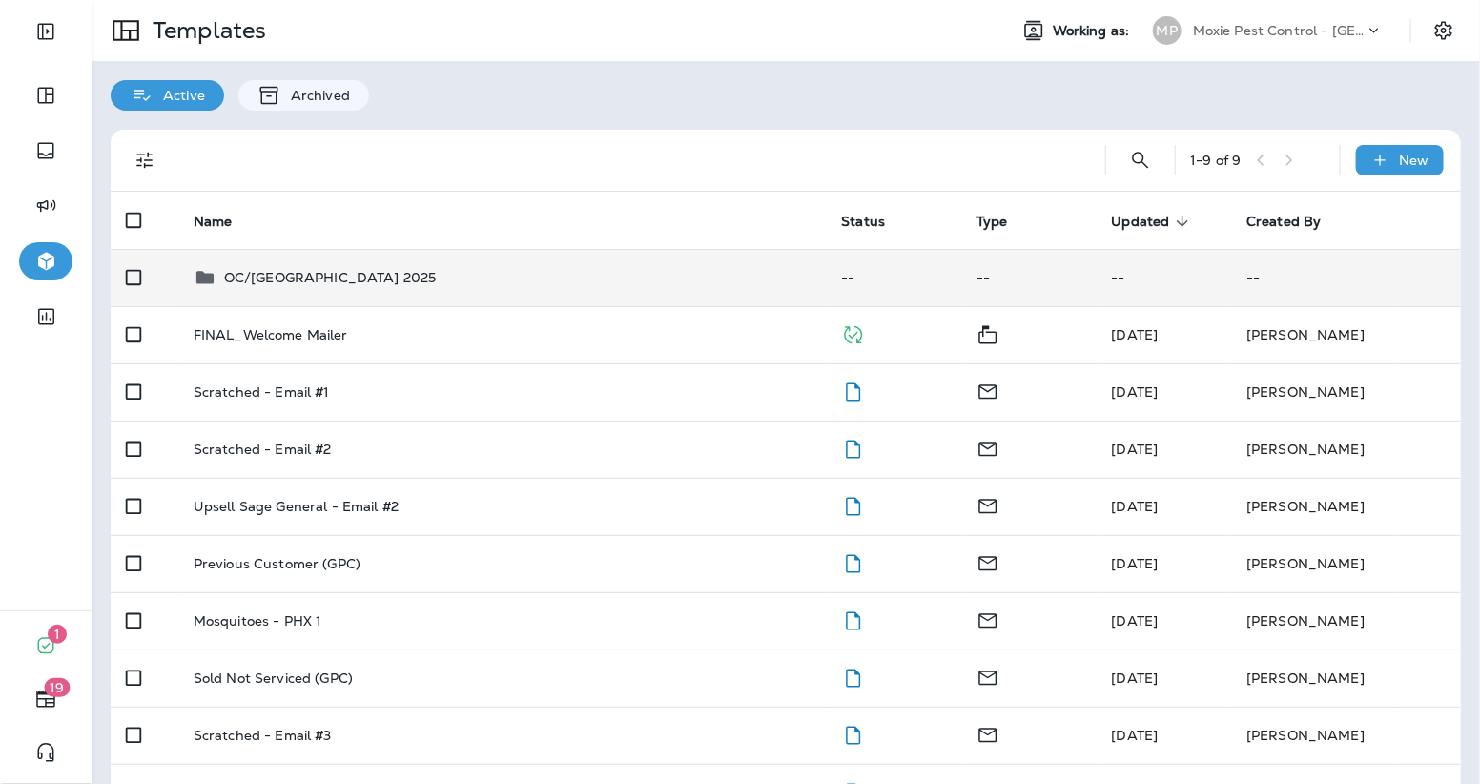
click at [435, 277] on p "OC/Riverside MOSQ Camp 2025" at bounding box center [330, 277] width 213 height 15
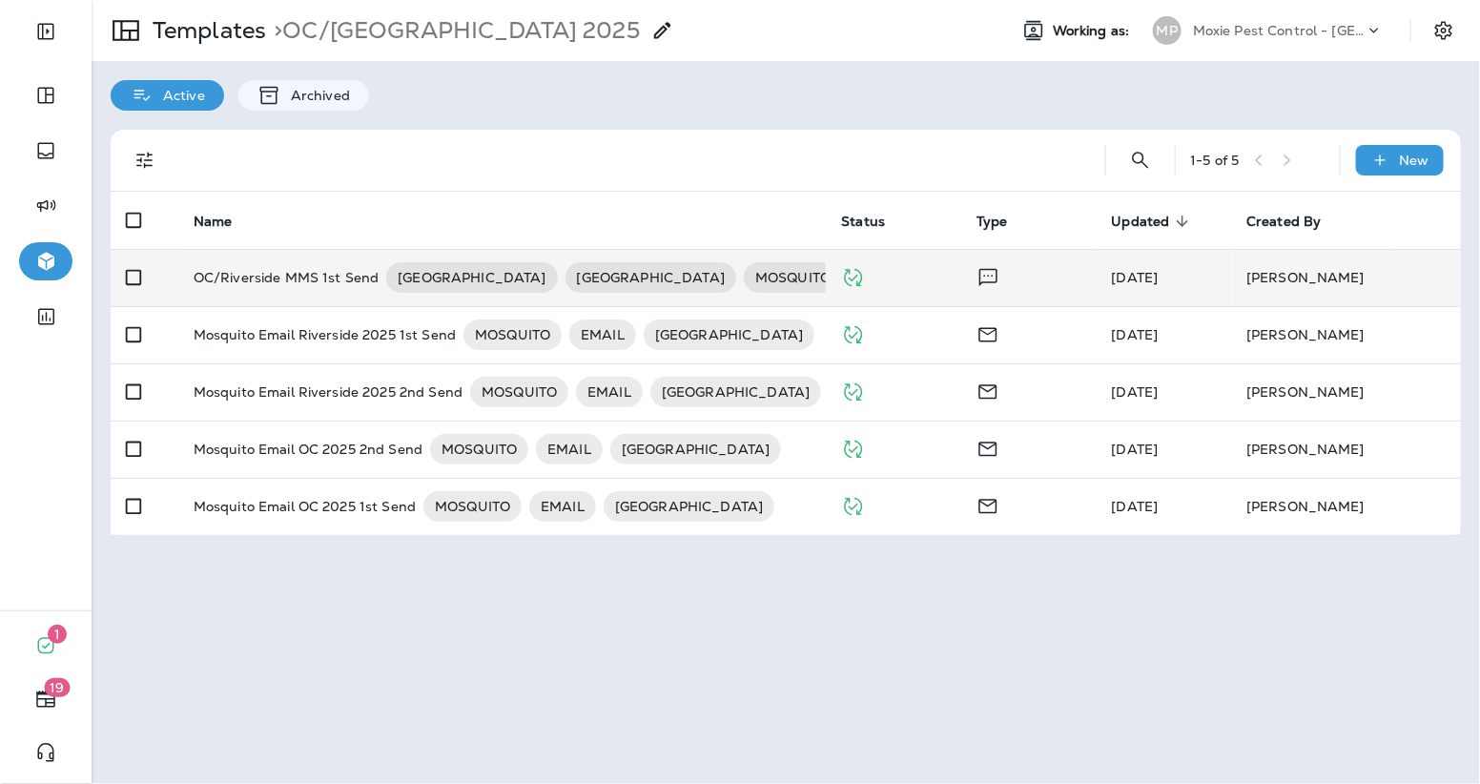
click at [229, 267] on p "OC/Riverside MMS 1st Send" at bounding box center [287, 277] width 186 height 31
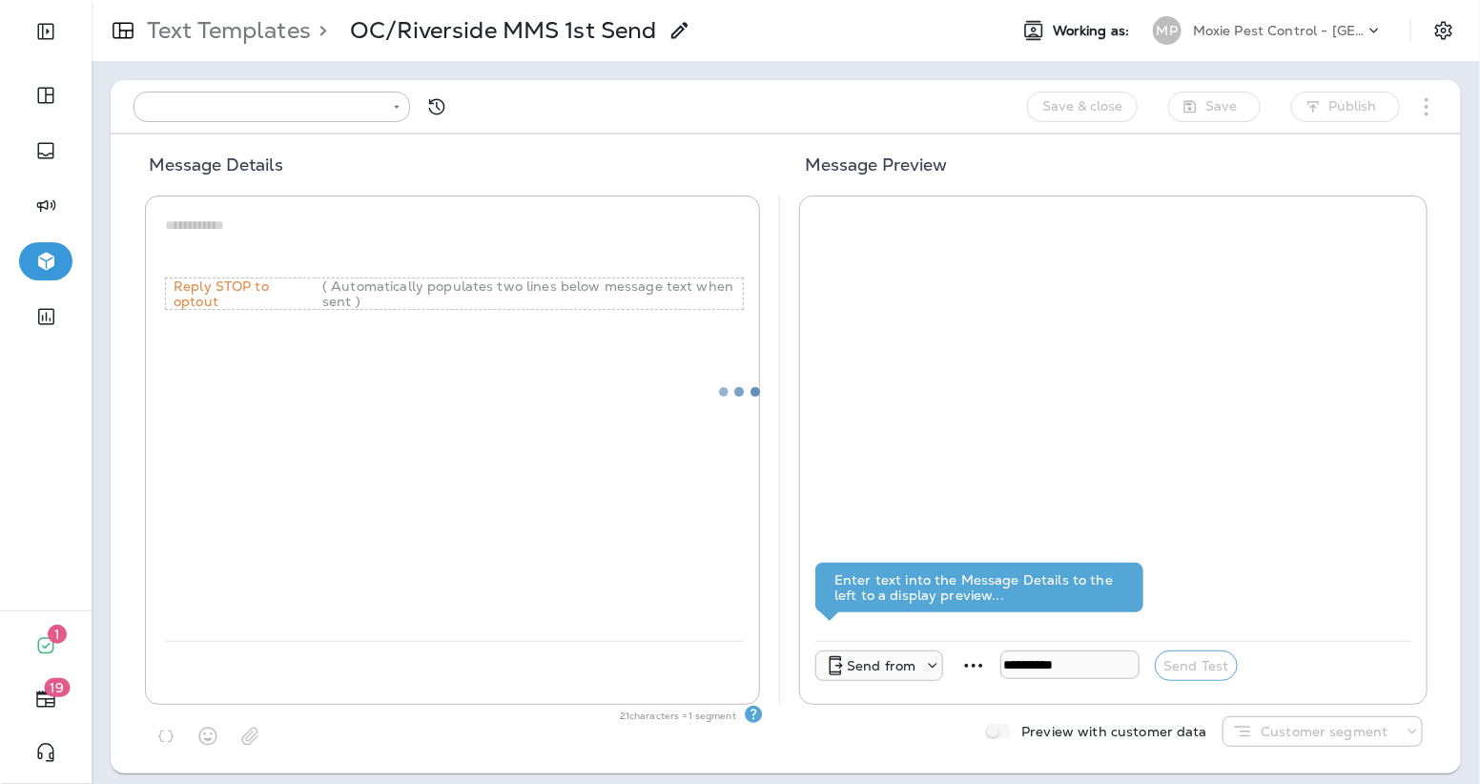
type input "**********"
type textarea "**********"
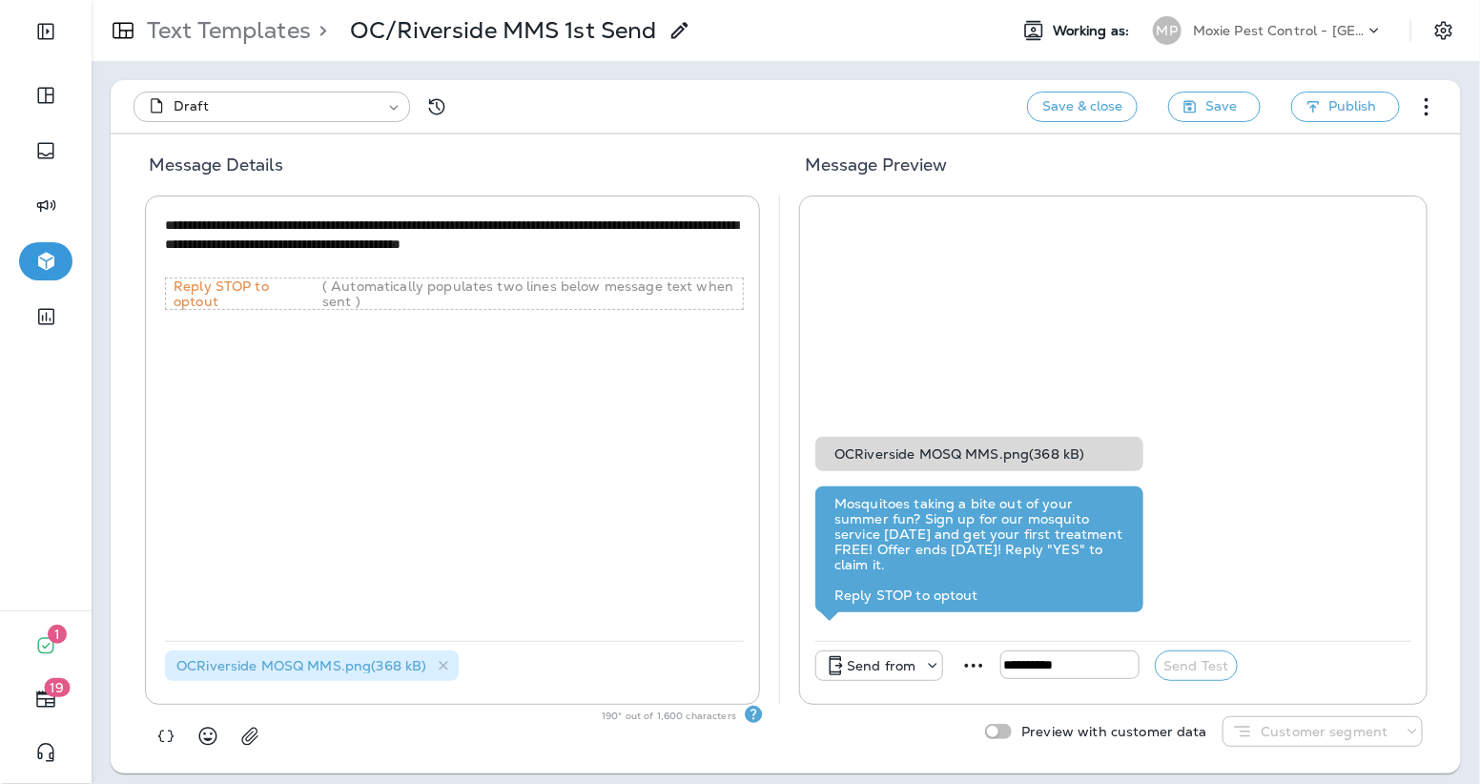
scroll to position [9, 0]
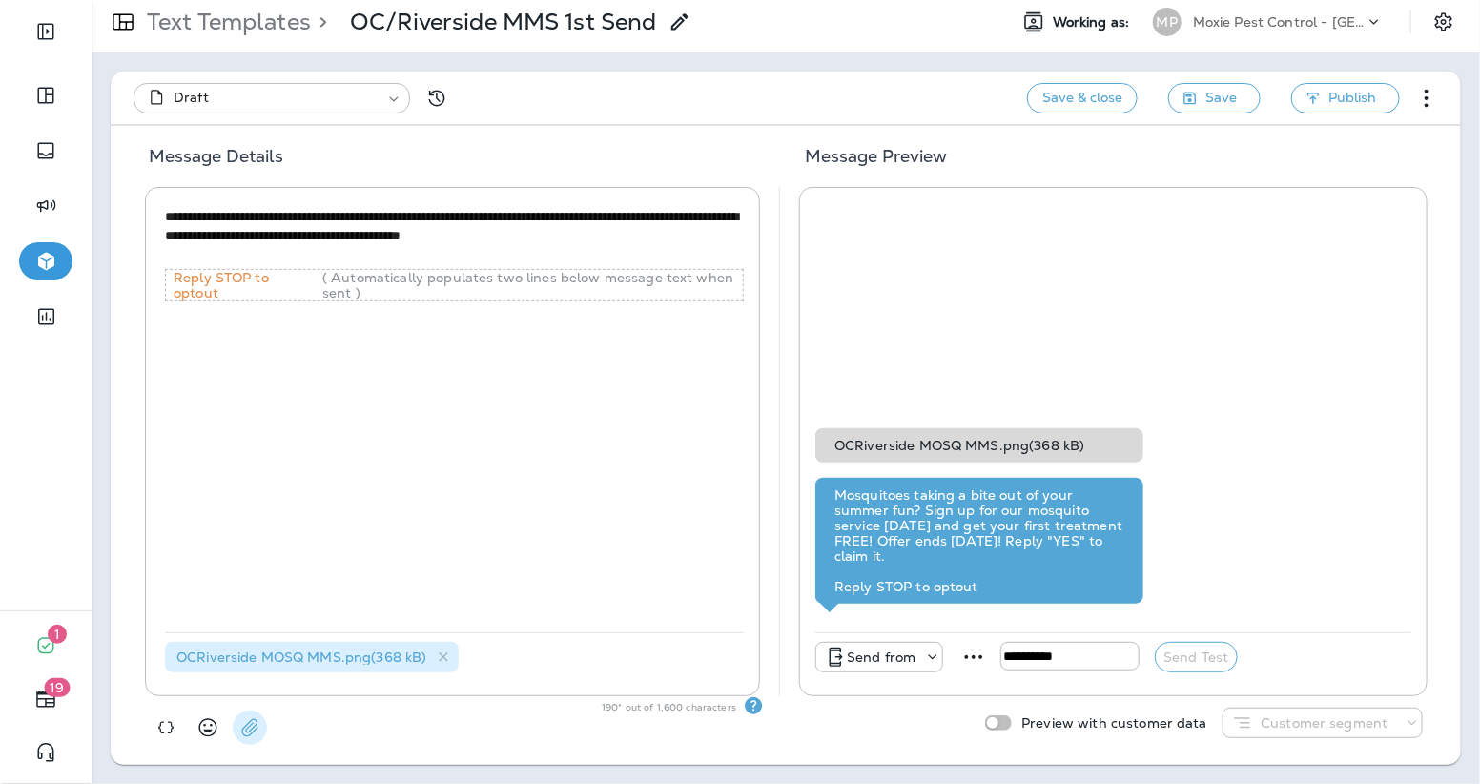
click at [257, 729] on icon "button" at bounding box center [249, 727] width 19 height 19
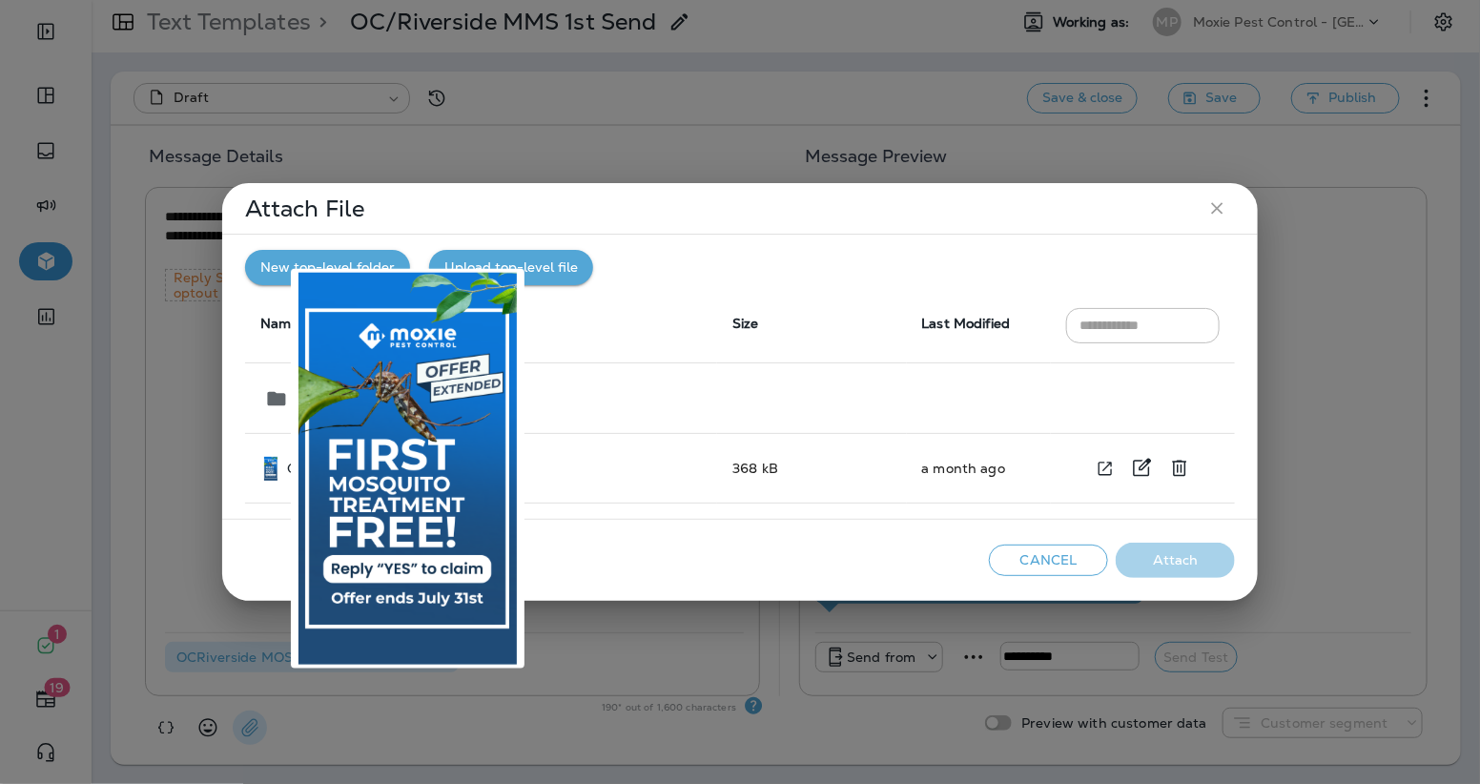
click at [270, 466] on img at bounding box center [270, 469] width 13 height 24
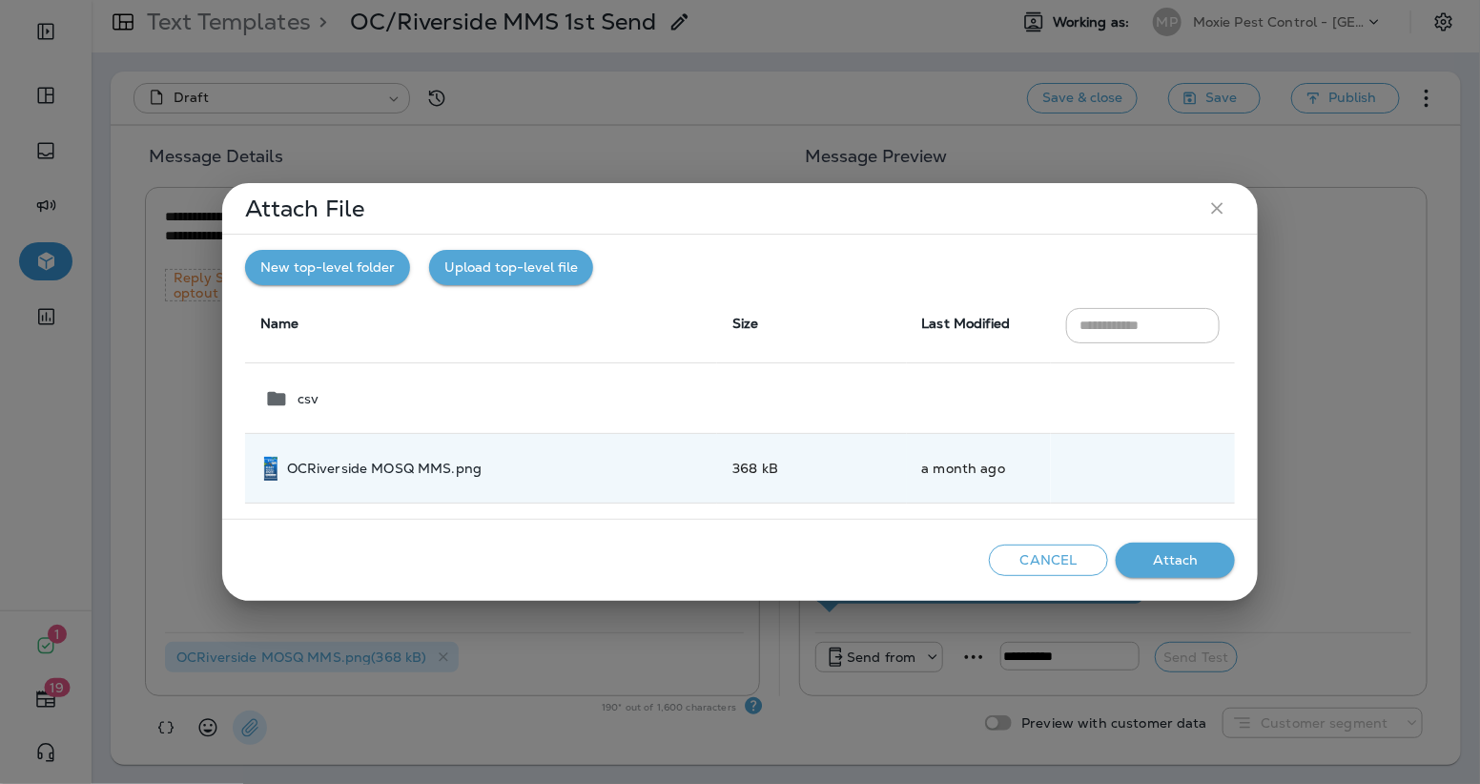
click at [1201, 212] on button "close" at bounding box center [1217, 208] width 35 height 35
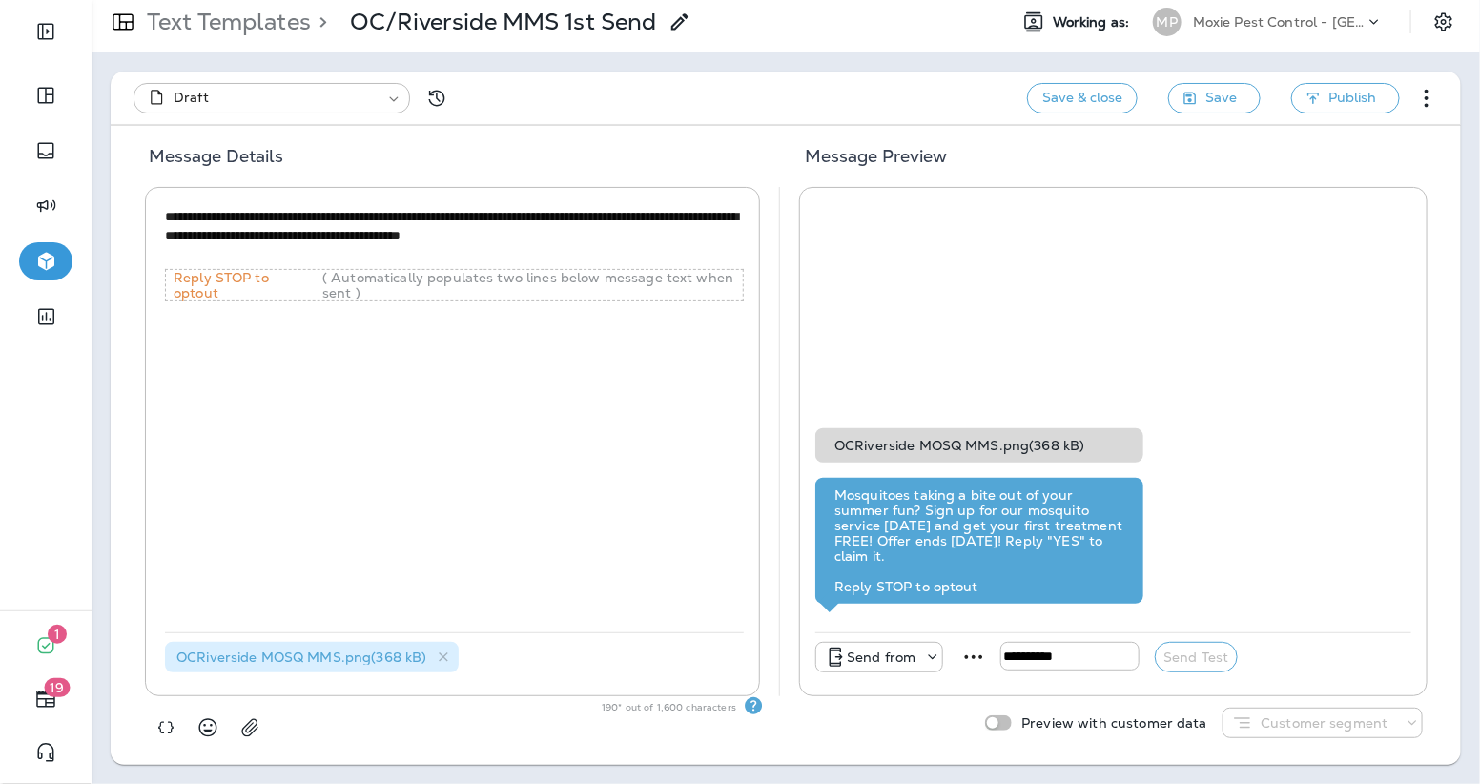
click at [202, 27] on p "Text Templates" at bounding box center [225, 22] width 172 height 29
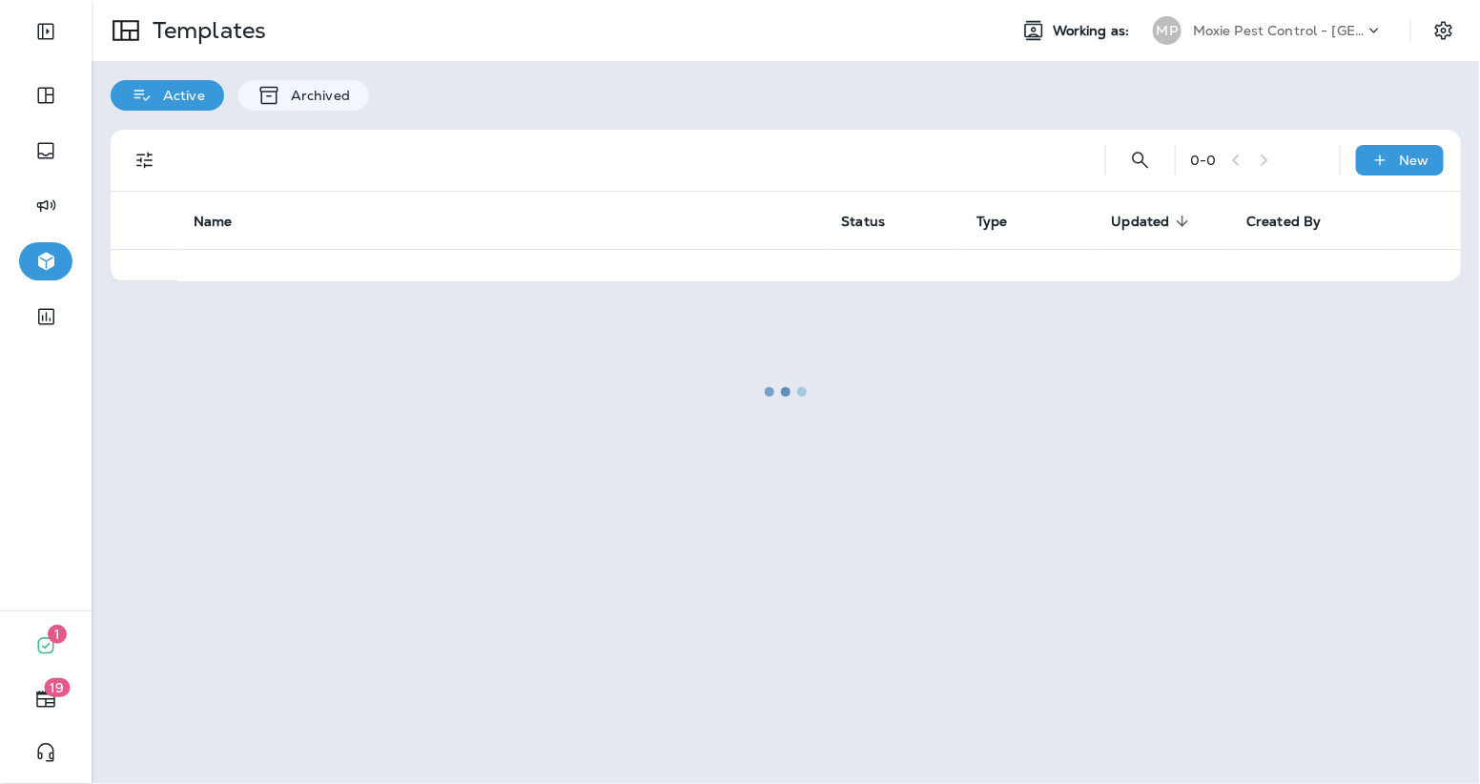
click at [202, 27] on div at bounding box center [785, 392] width 1385 height 780
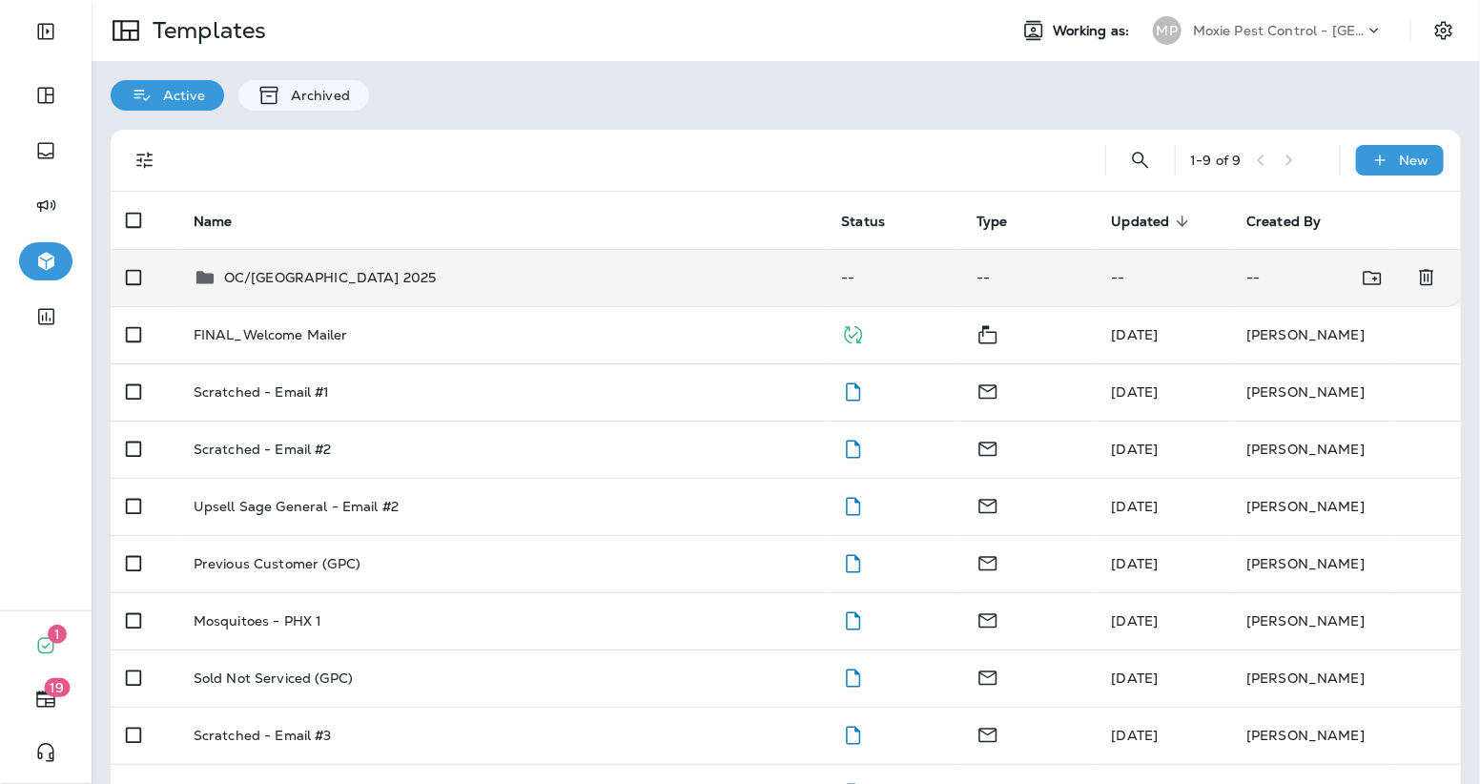
click at [344, 279] on p "OC/Riverside MOSQ Camp 2025" at bounding box center [330, 277] width 213 height 15
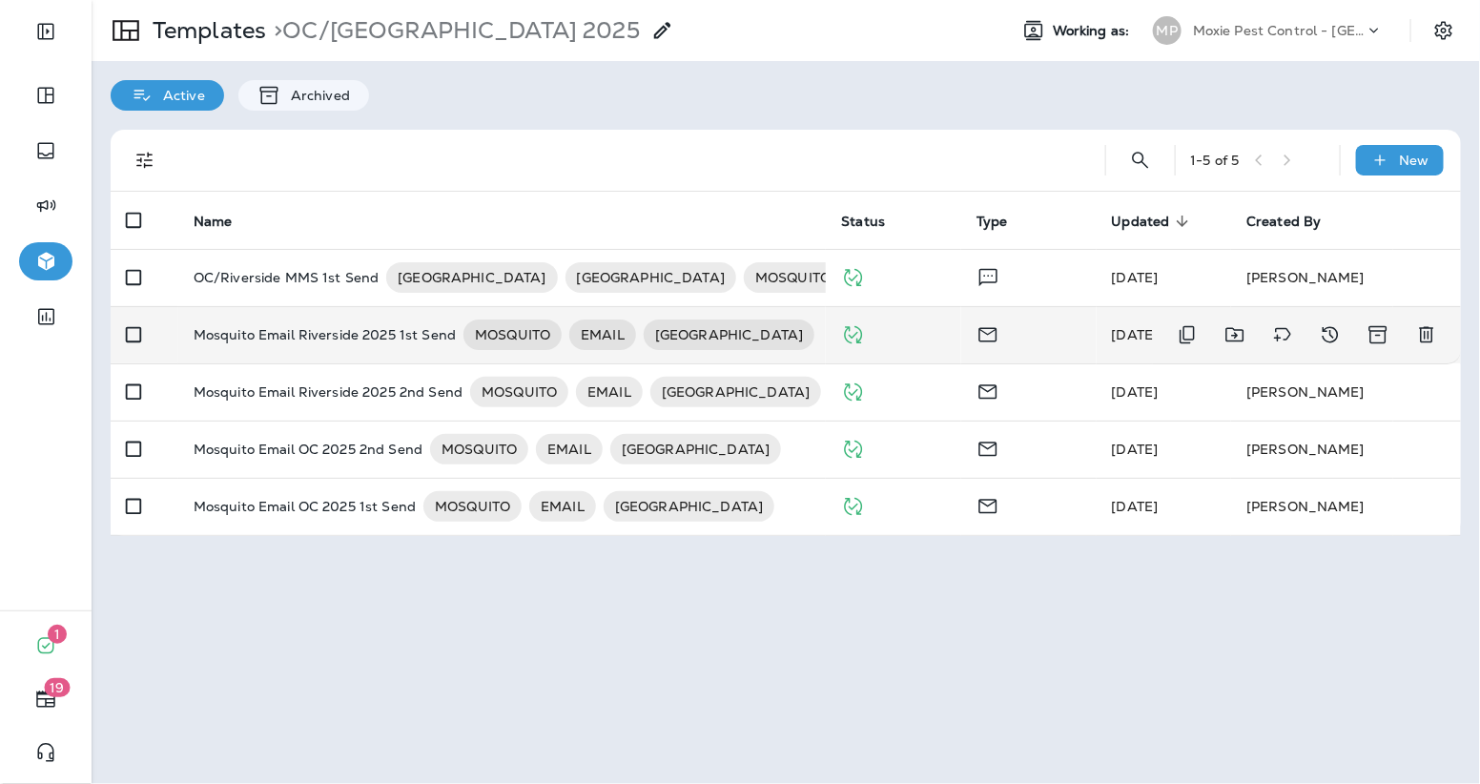
click at [336, 345] on p "Mosquito Email Riverside 2025 1st Send" at bounding box center [325, 334] width 262 height 31
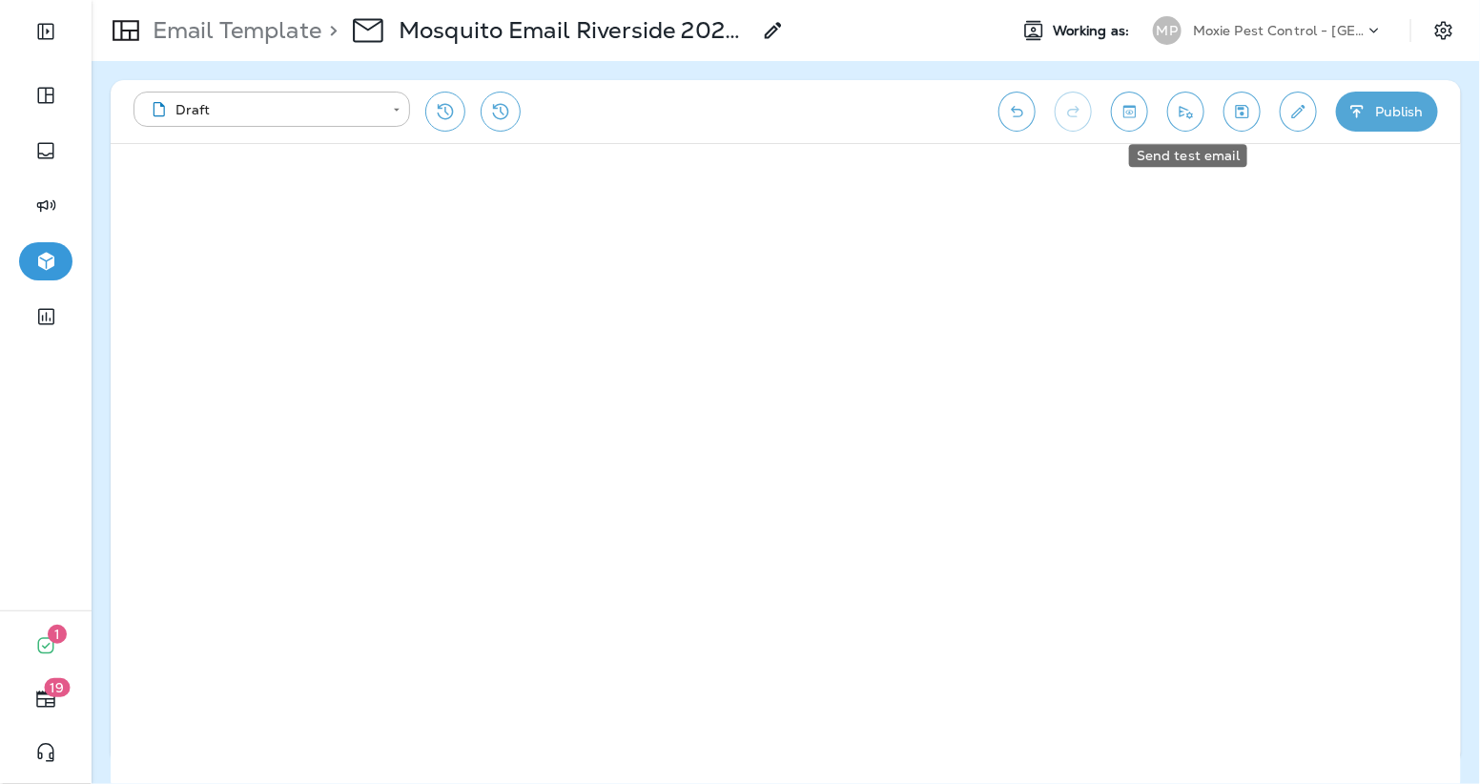
click at [1115, 112] on button "Toggle preview" at bounding box center [1129, 112] width 37 height 40
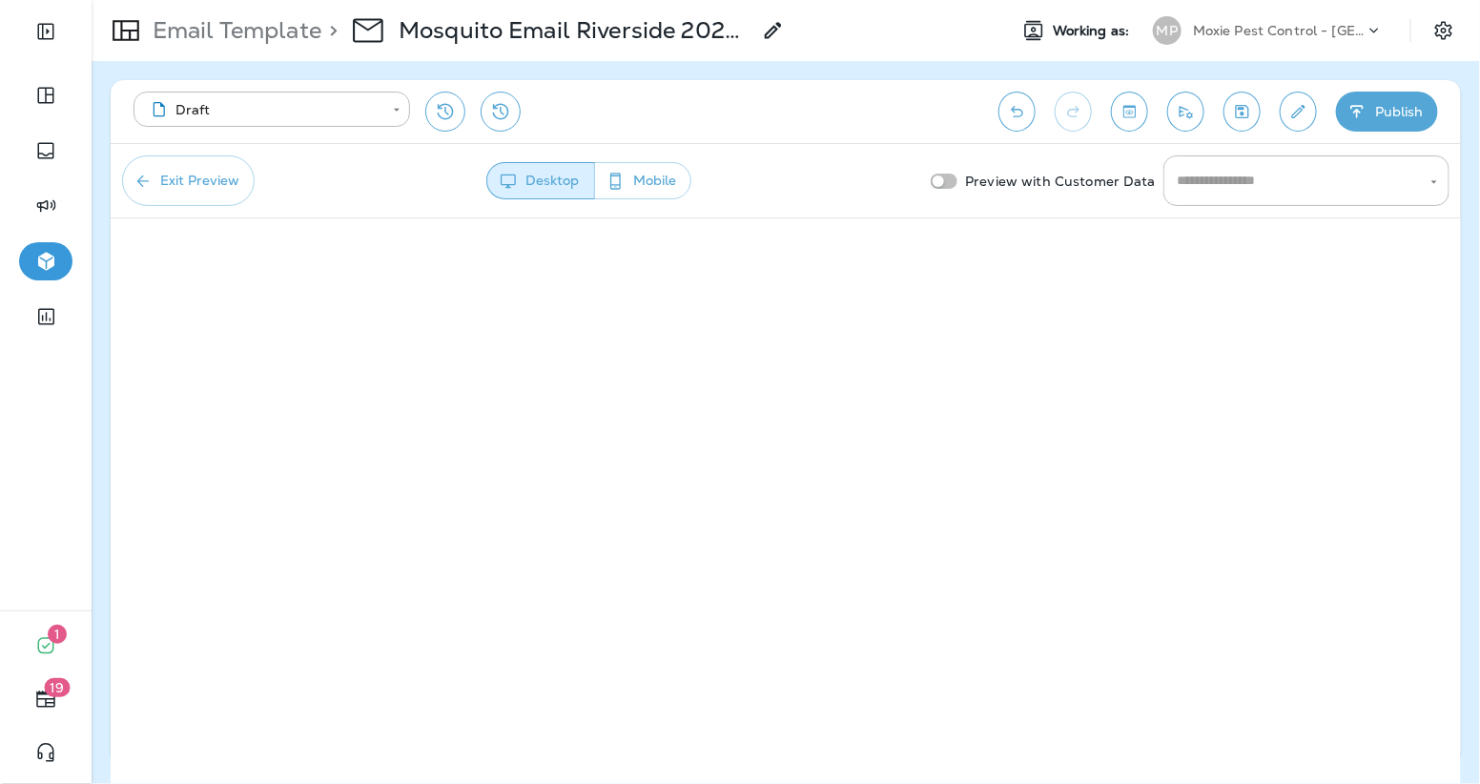
click at [173, 180] on button "Exit Preview" at bounding box center [188, 180] width 133 height 51
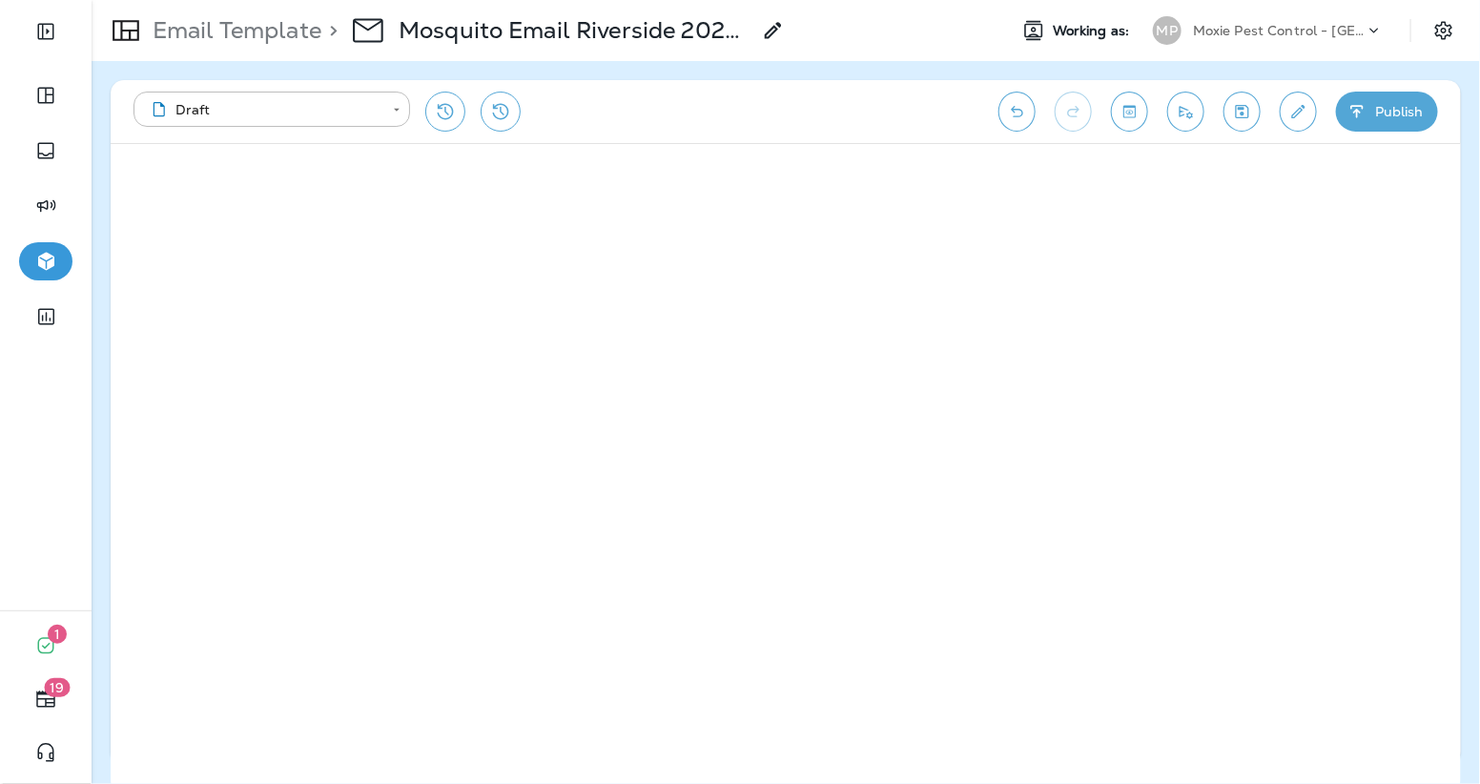
click at [272, 24] on p "Email Template" at bounding box center [233, 30] width 176 height 29
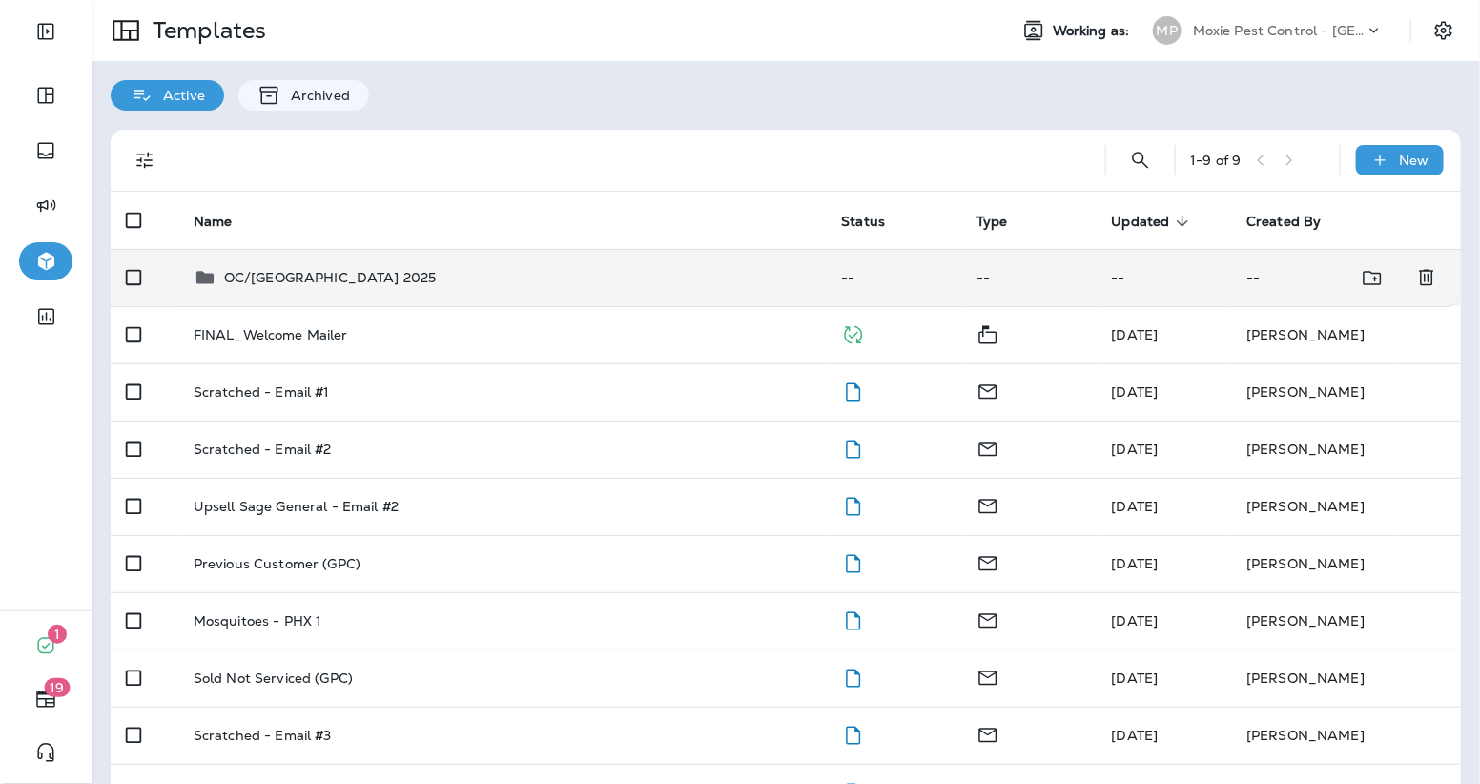
click at [544, 280] on div "OC/Riverside MOSQ Camp 2025" at bounding box center [503, 277] width 618 height 23
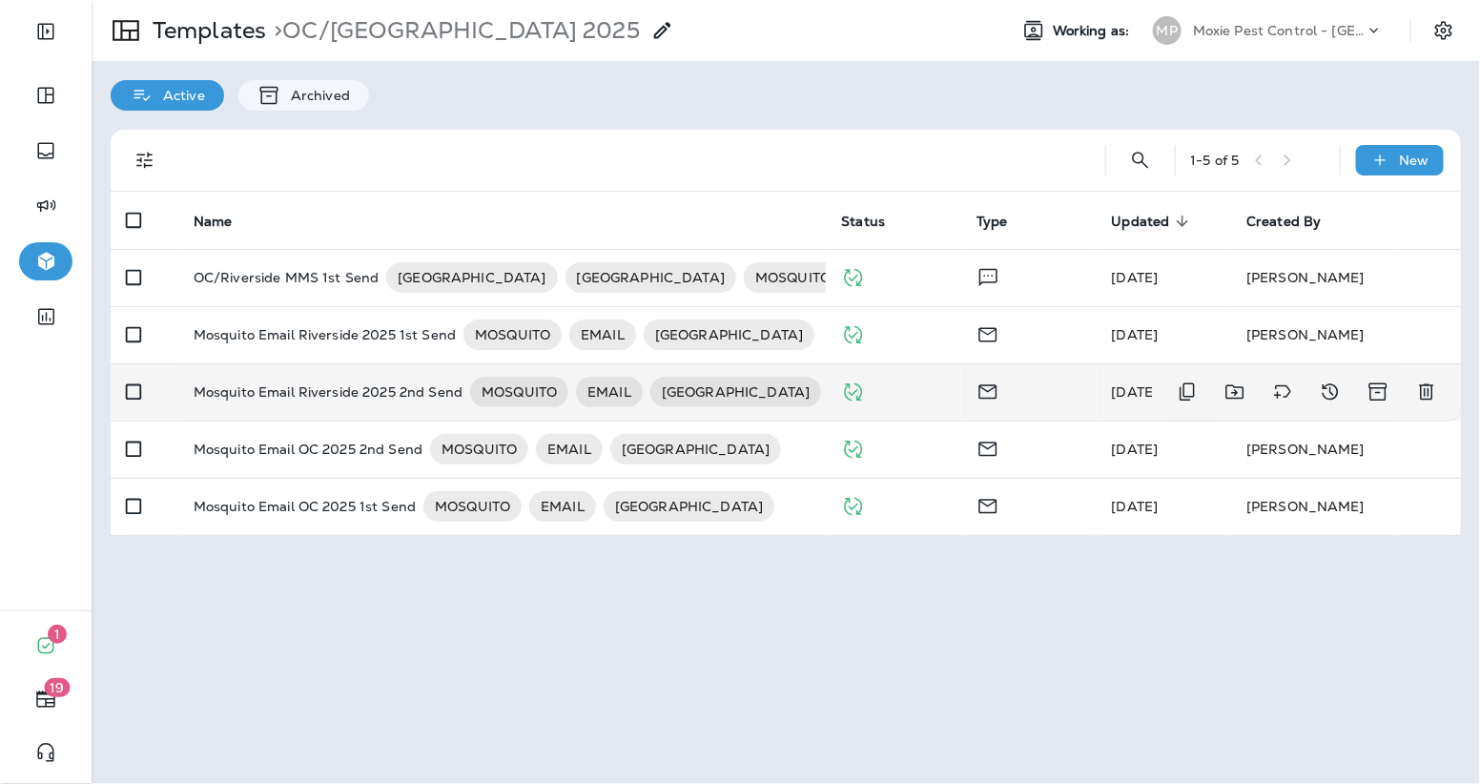
click at [369, 385] on p "Mosquito Email Riverside 2025 2nd Send" at bounding box center [328, 392] width 269 height 31
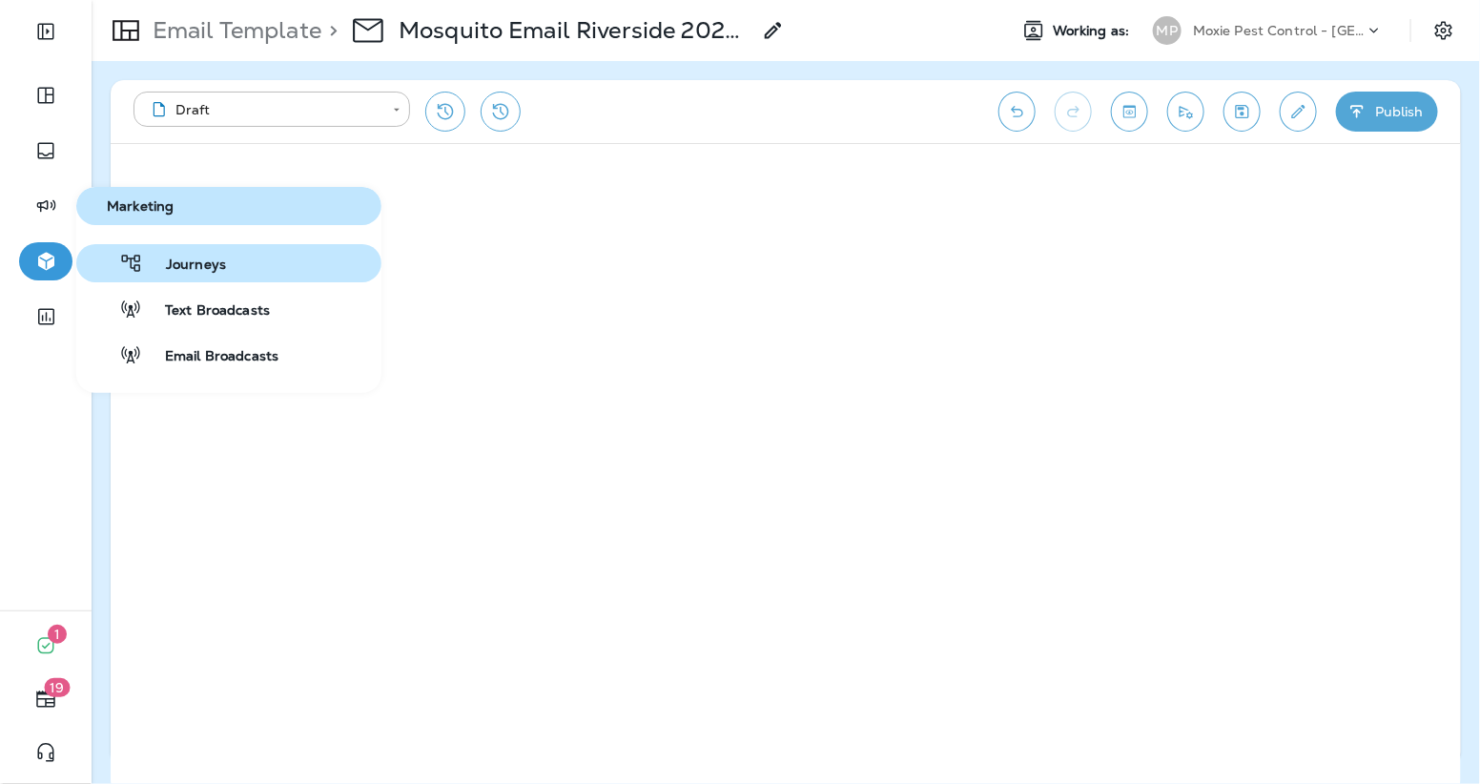
click at [168, 257] on span "Journeys" at bounding box center [184, 266] width 83 height 18
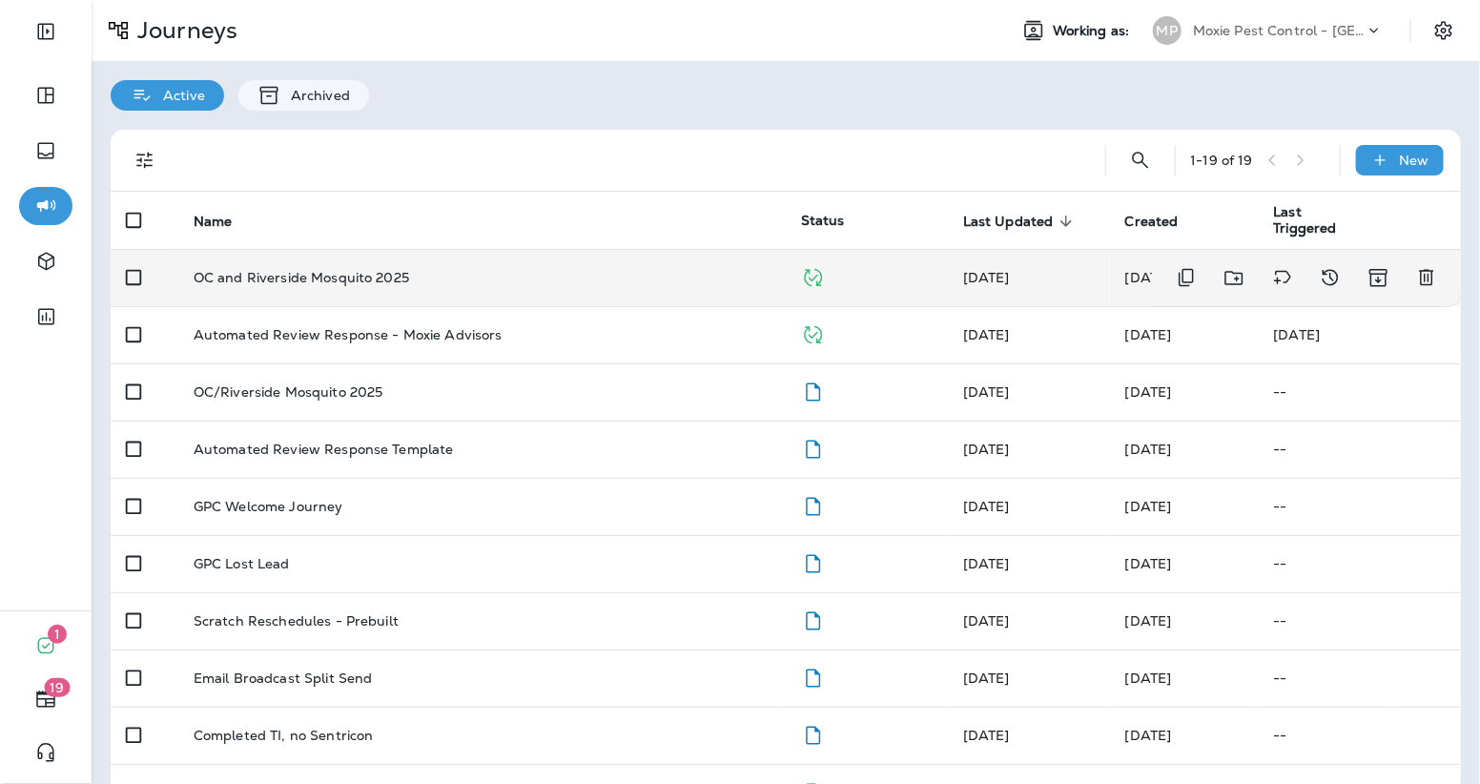
click at [400, 279] on p "OC and Riverside Mosquito 2025" at bounding box center [302, 277] width 216 height 15
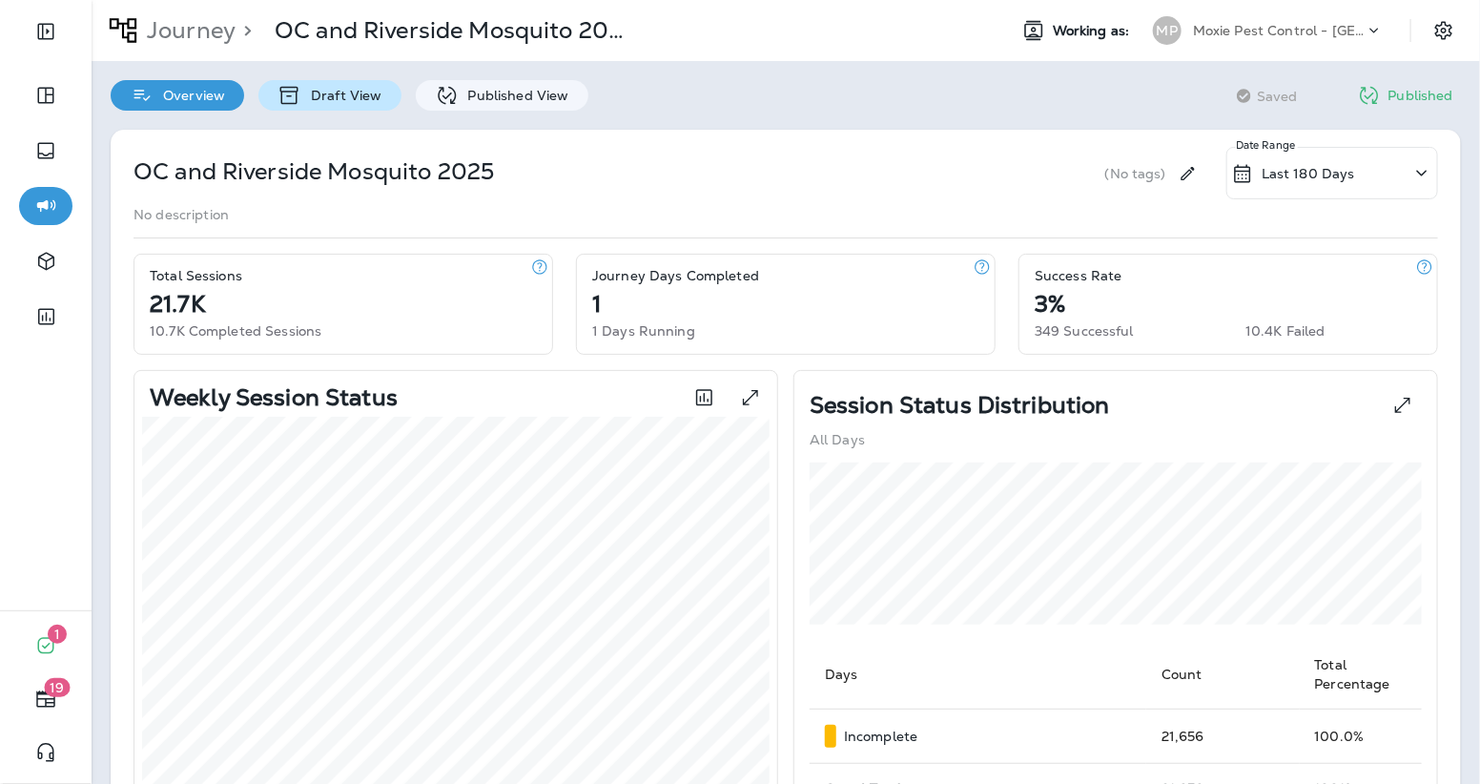
click at [542, 98] on p "Published View" at bounding box center [514, 95] width 111 height 15
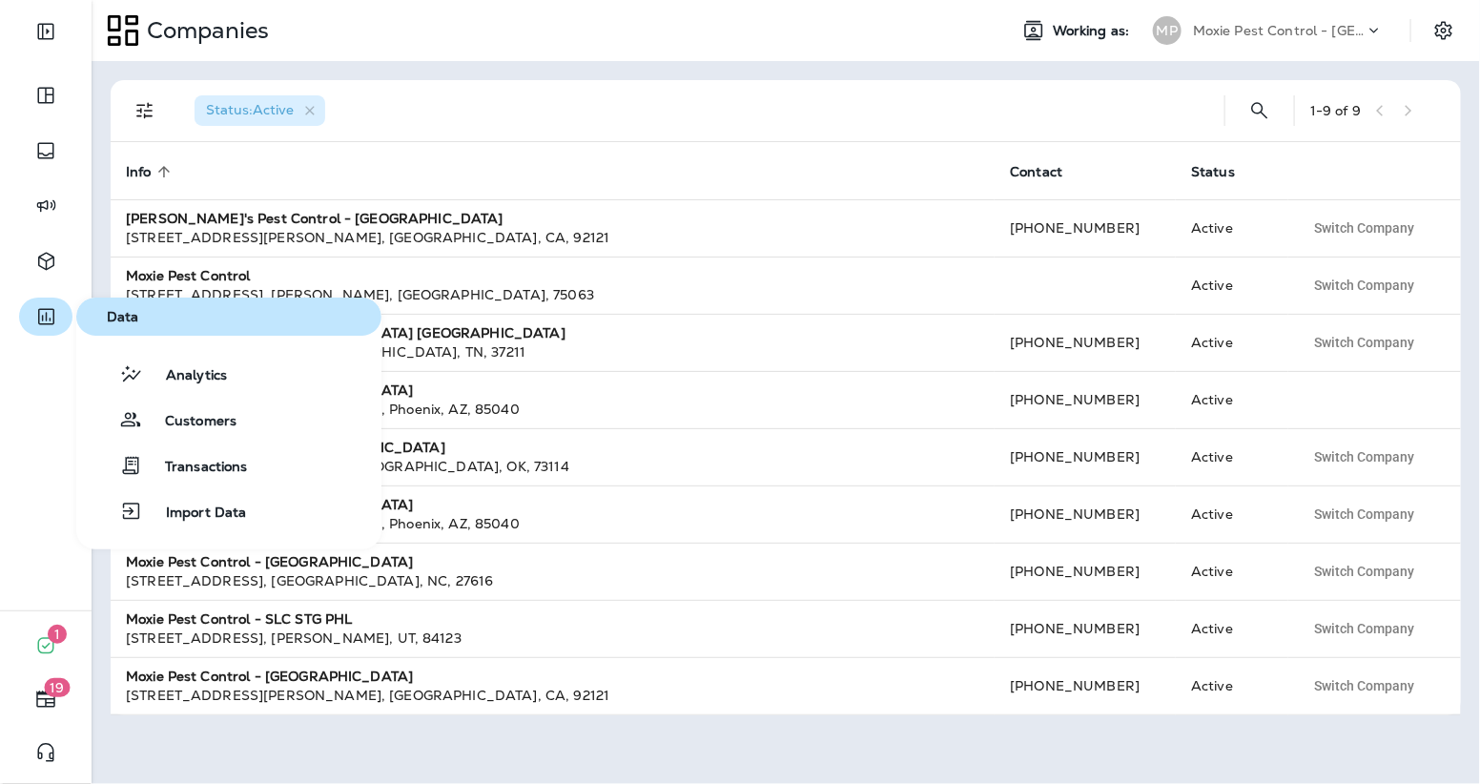
click at [51, 315] on icon "button" at bounding box center [46, 316] width 24 height 23
click at [131, 385] on button "Analytics" at bounding box center [228, 374] width 305 height 38
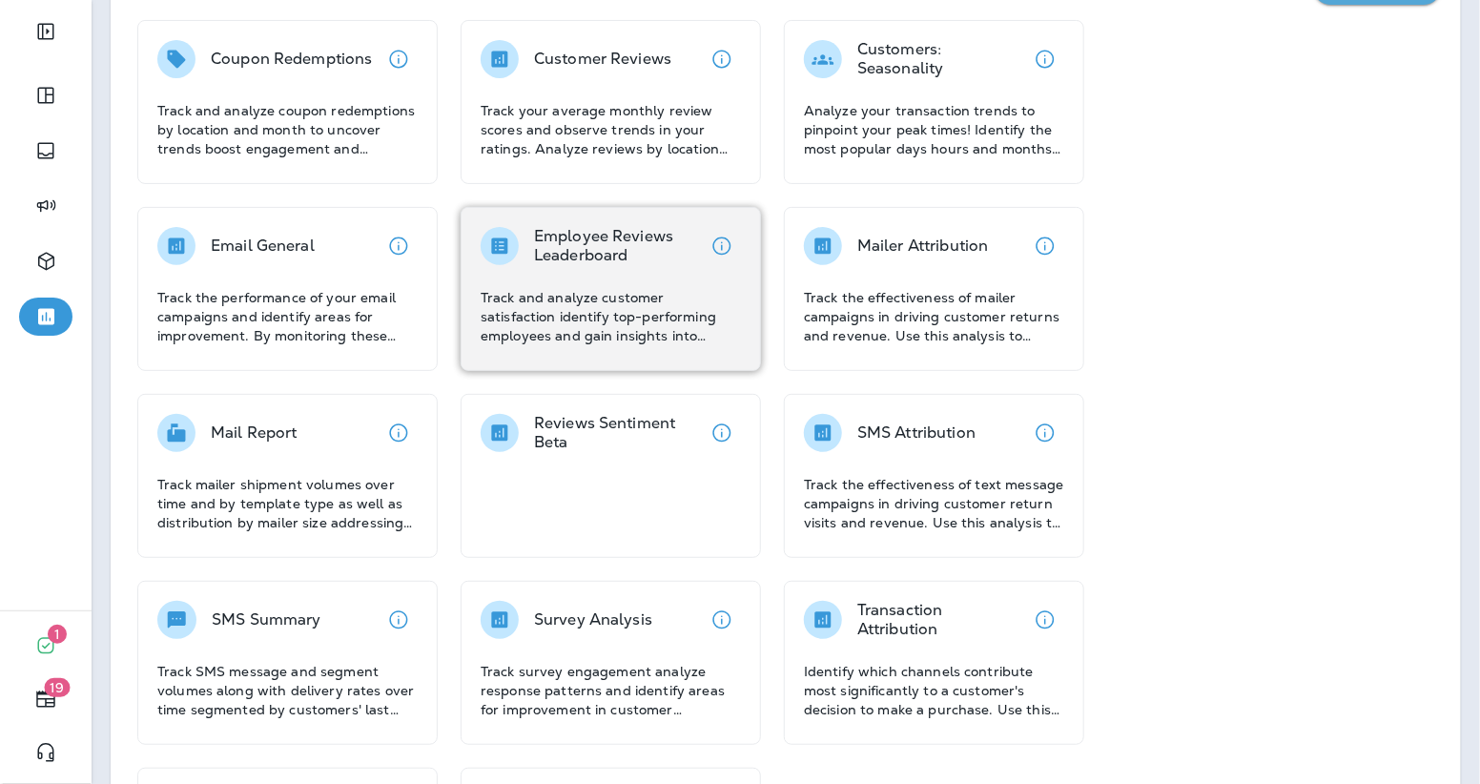
scroll to position [173, 0]
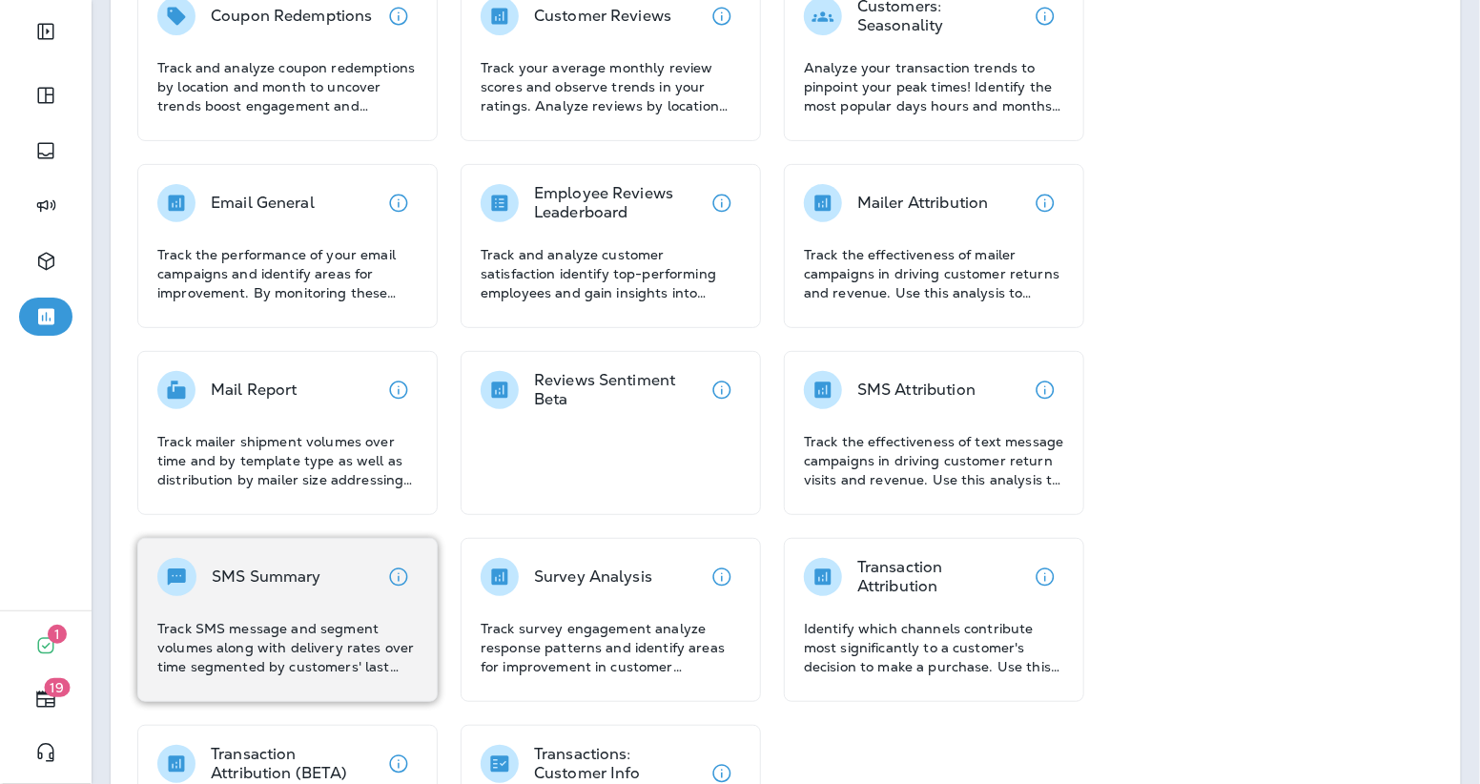
click at [359, 576] on div "SMS Summary" at bounding box center [287, 577] width 260 height 38
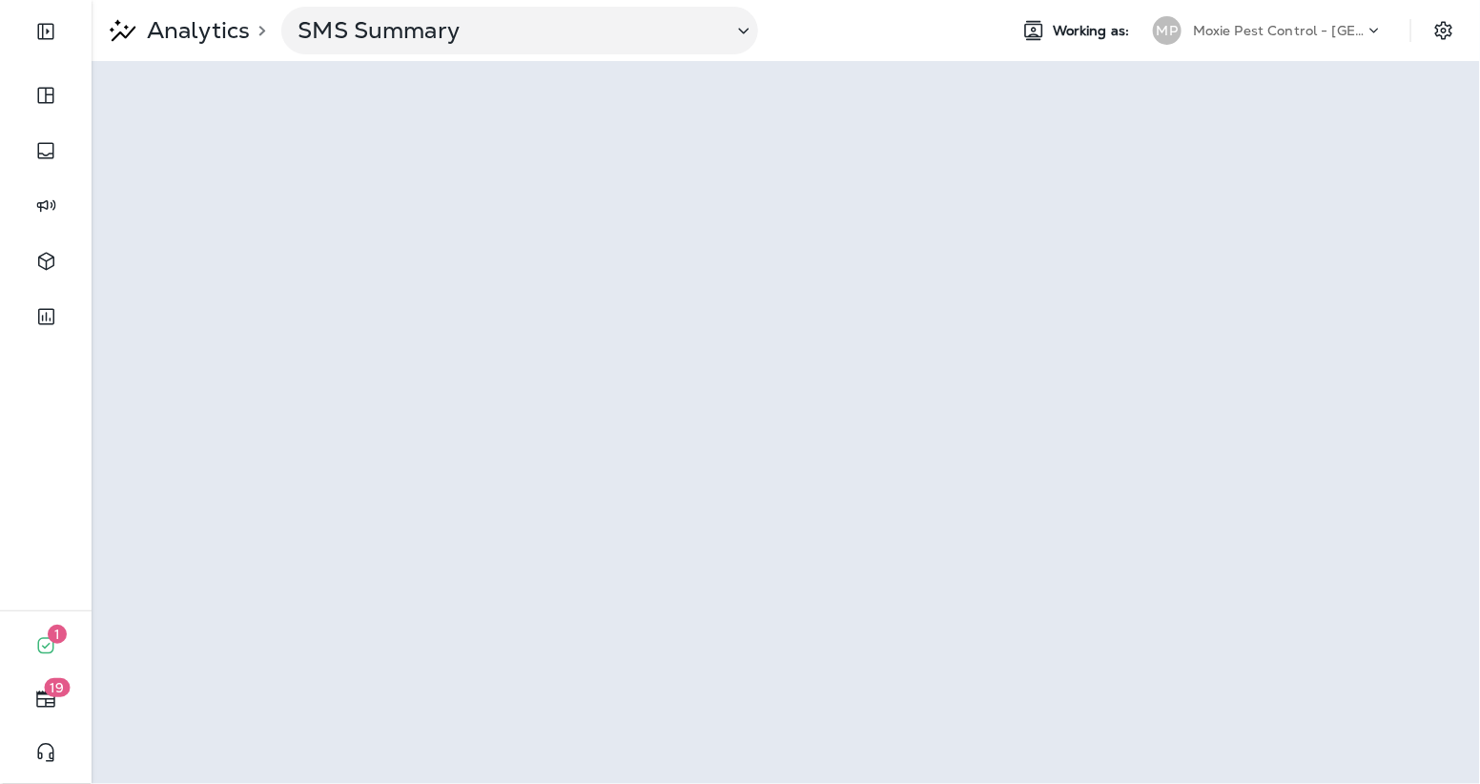
click at [186, 33] on p "Analytics" at bounding box center [194, 30] width 111 height 29
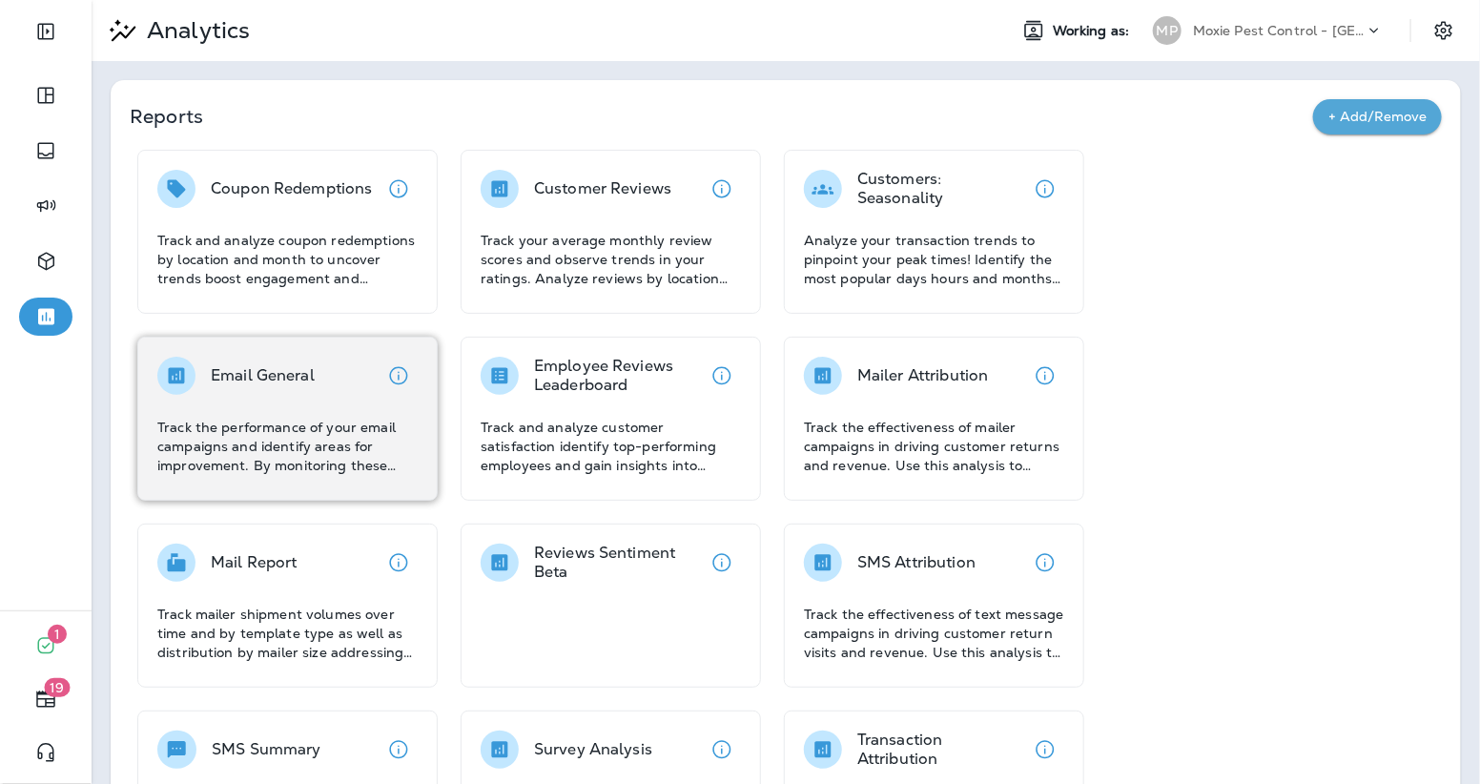
click at [340, 421] on p "Track the performance of your email campaigns and identify areas for improvemen…" at bounding box center [287, 446] width 260 height 57
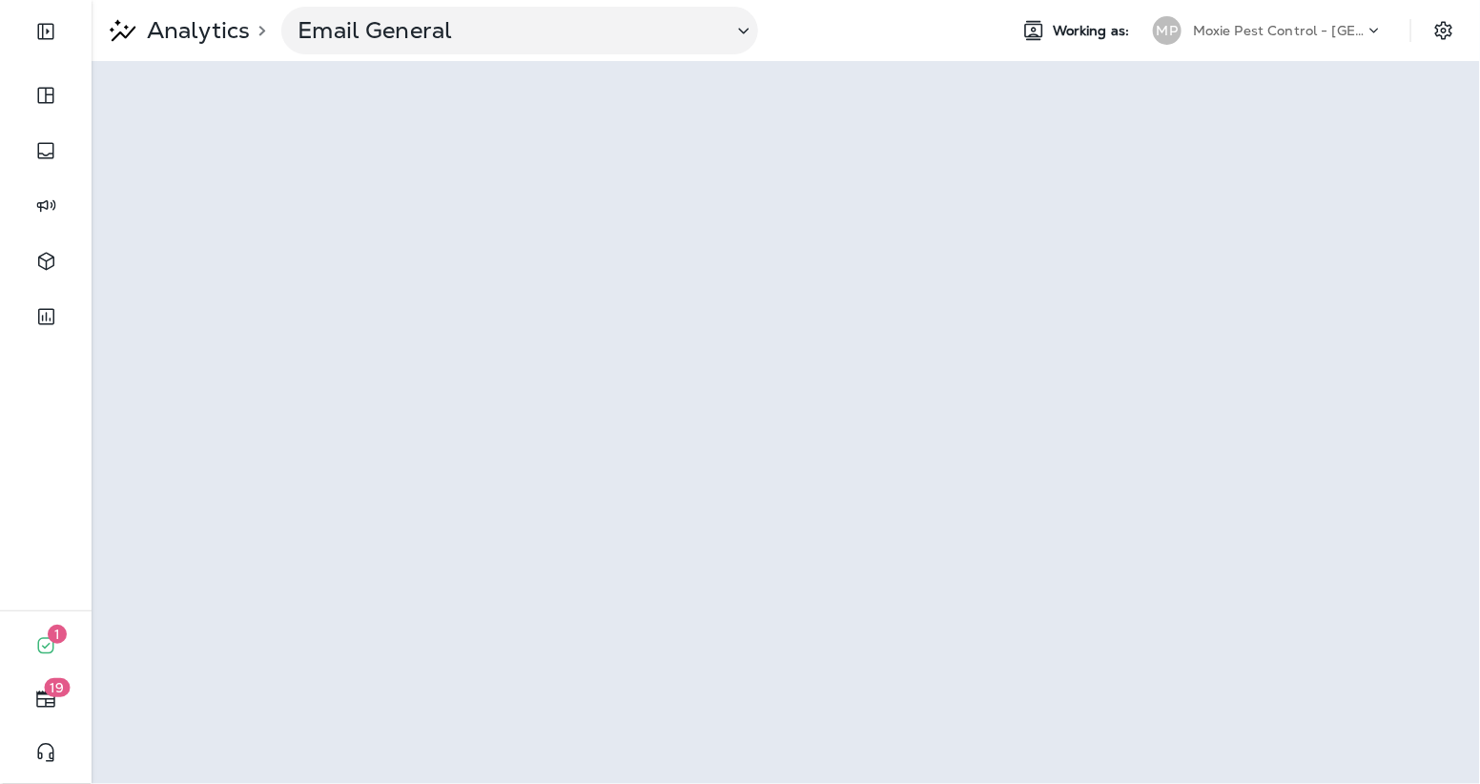
click at [224, 42] on p "Analytics" at bounding box center [194, 30] width 111 height 29
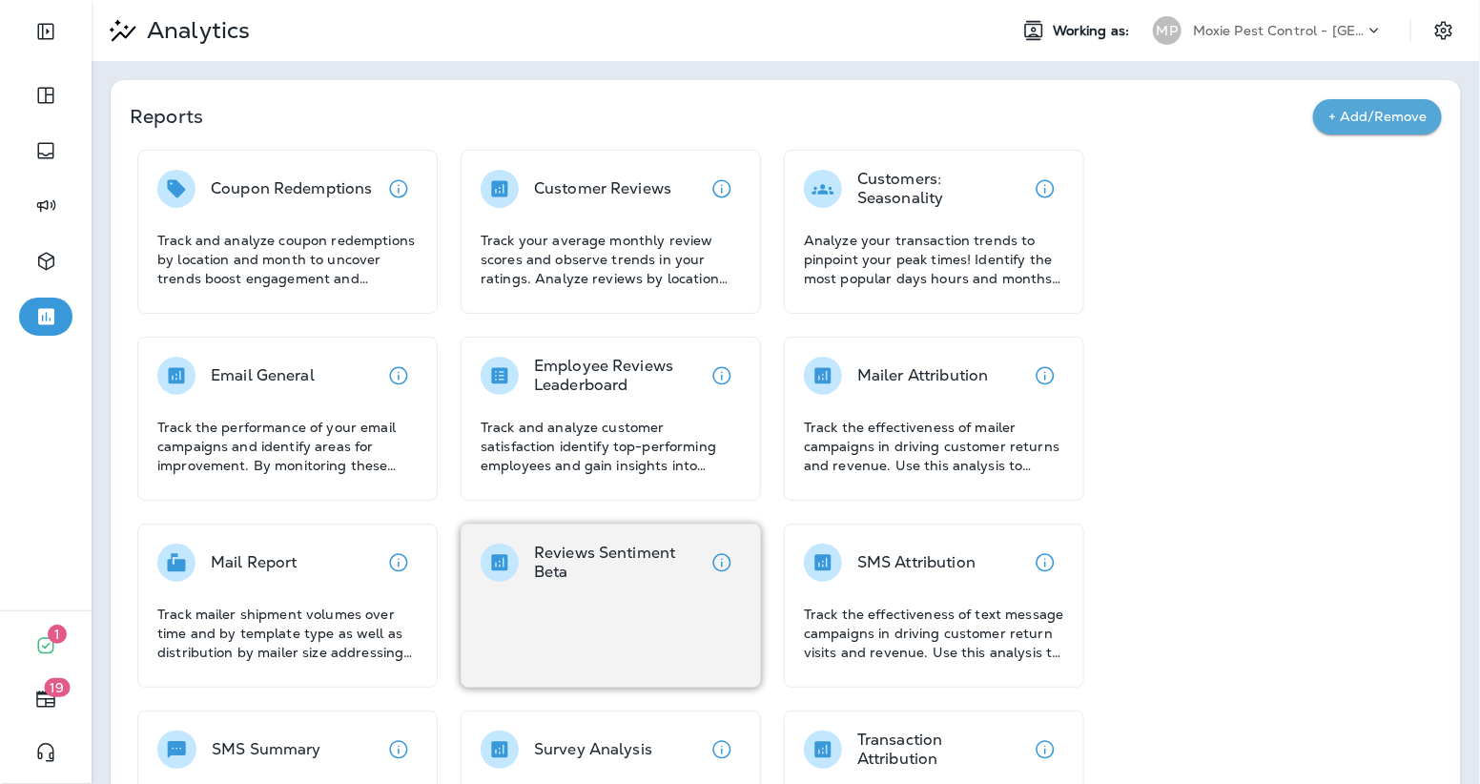
scroll to position [315, 0]
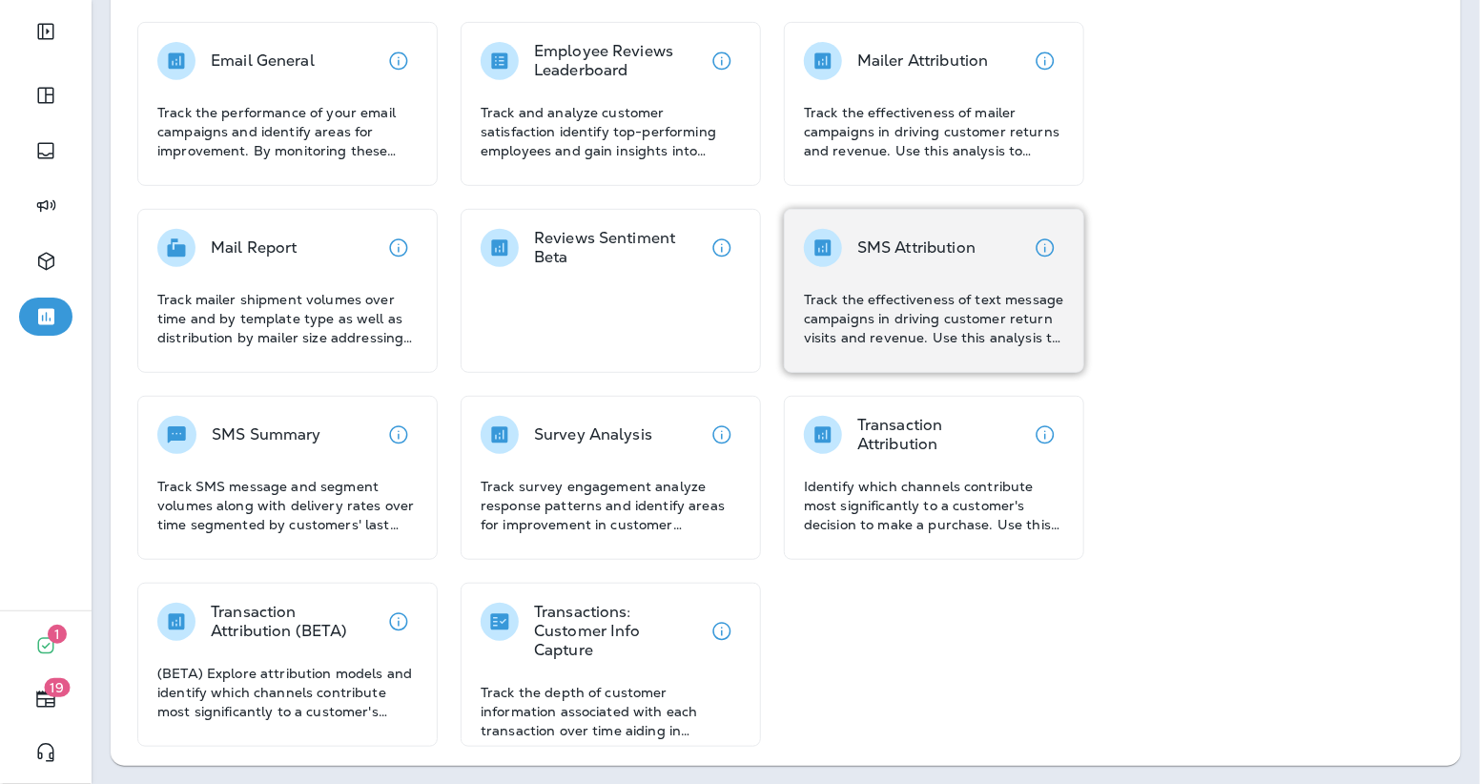
click at [880, 344] on p "Track the effectiveness of text message campaigns in driving customer return vi…" at bounding box center [934, 318] width 260 height 57
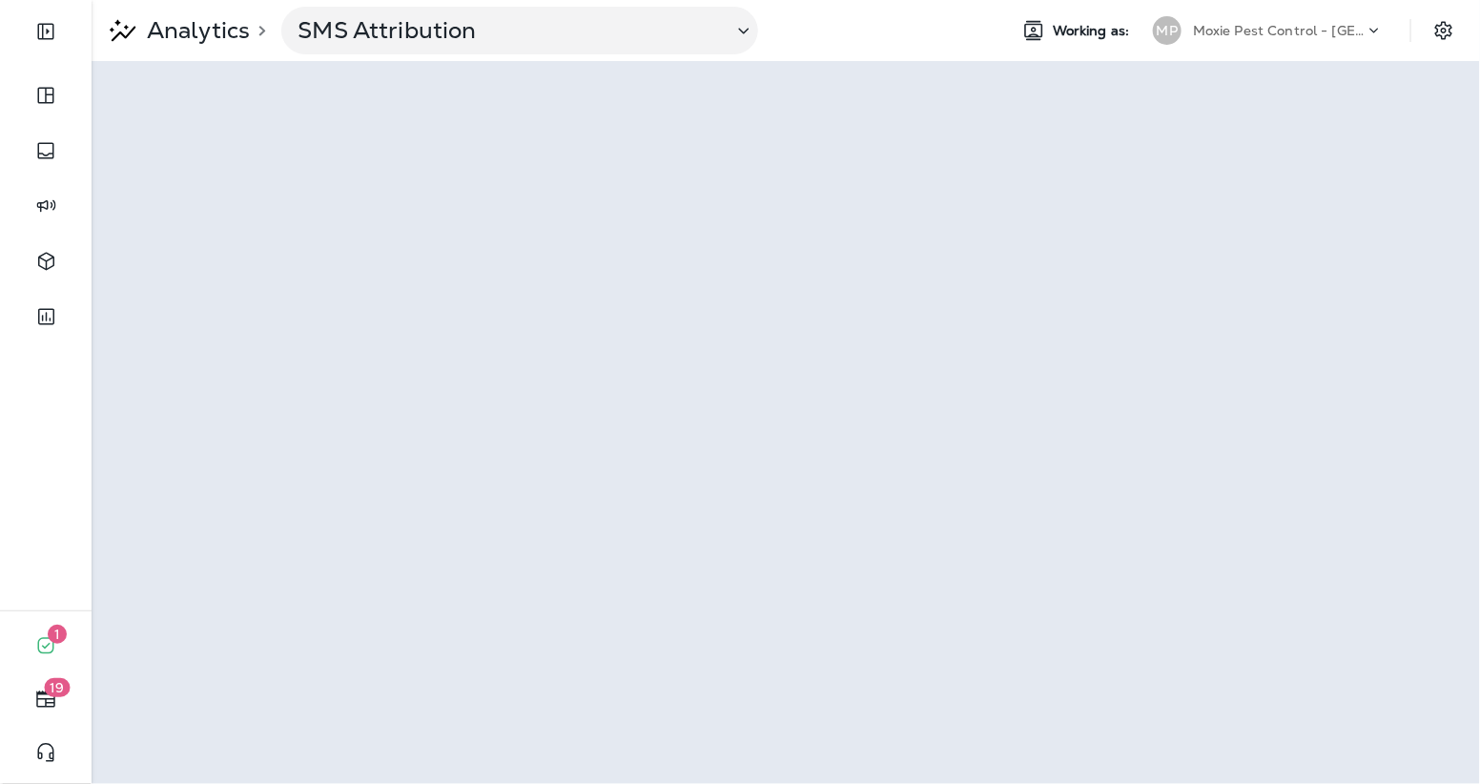
click at [193, 30] on p "Analytics" at bounding box center [194, 30] width 111 height 29
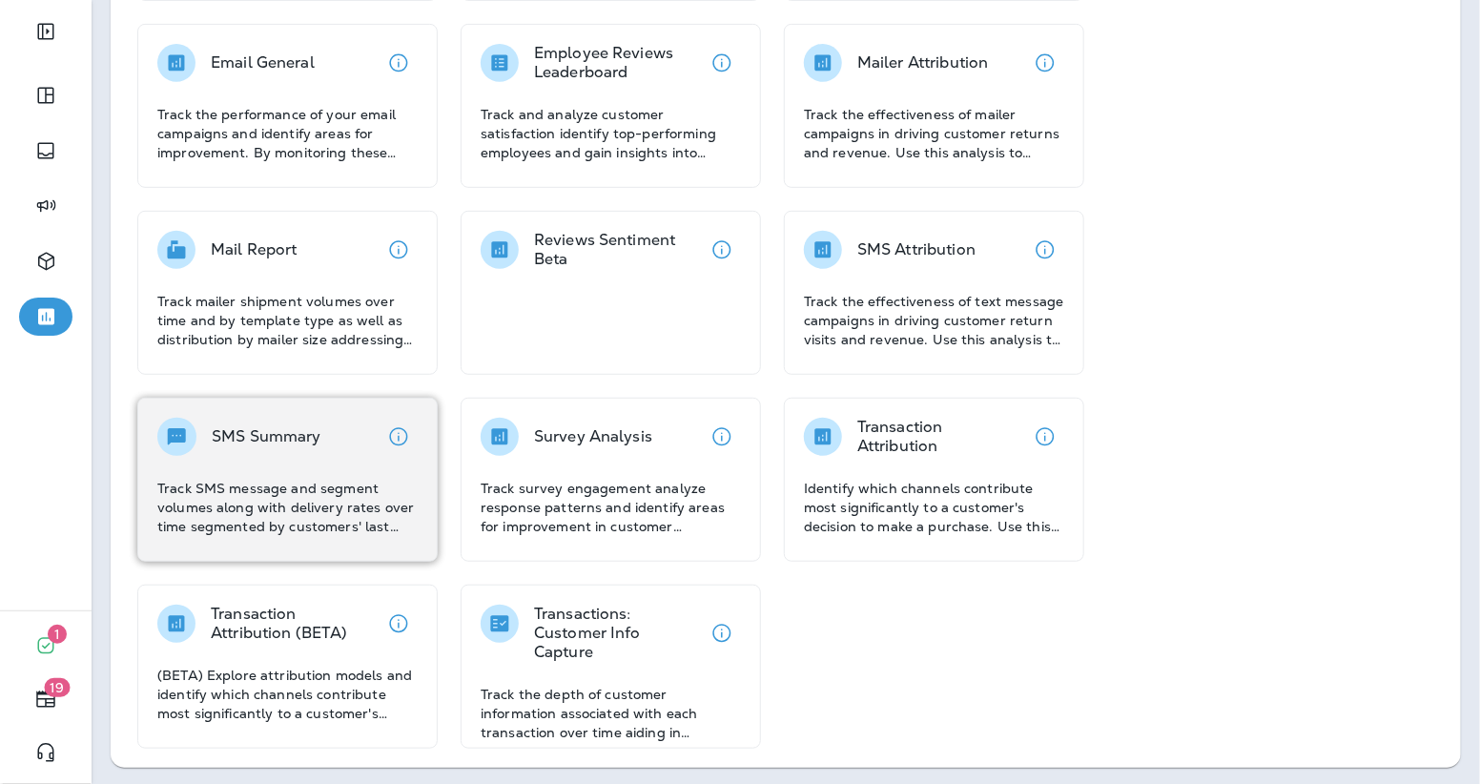
scroll to position [315, 0]
click at [238, 492] on p "Track SMS message and segment volumes along with delivery rates over time segme…" at bounding box center [287, 505] width 260 height 57
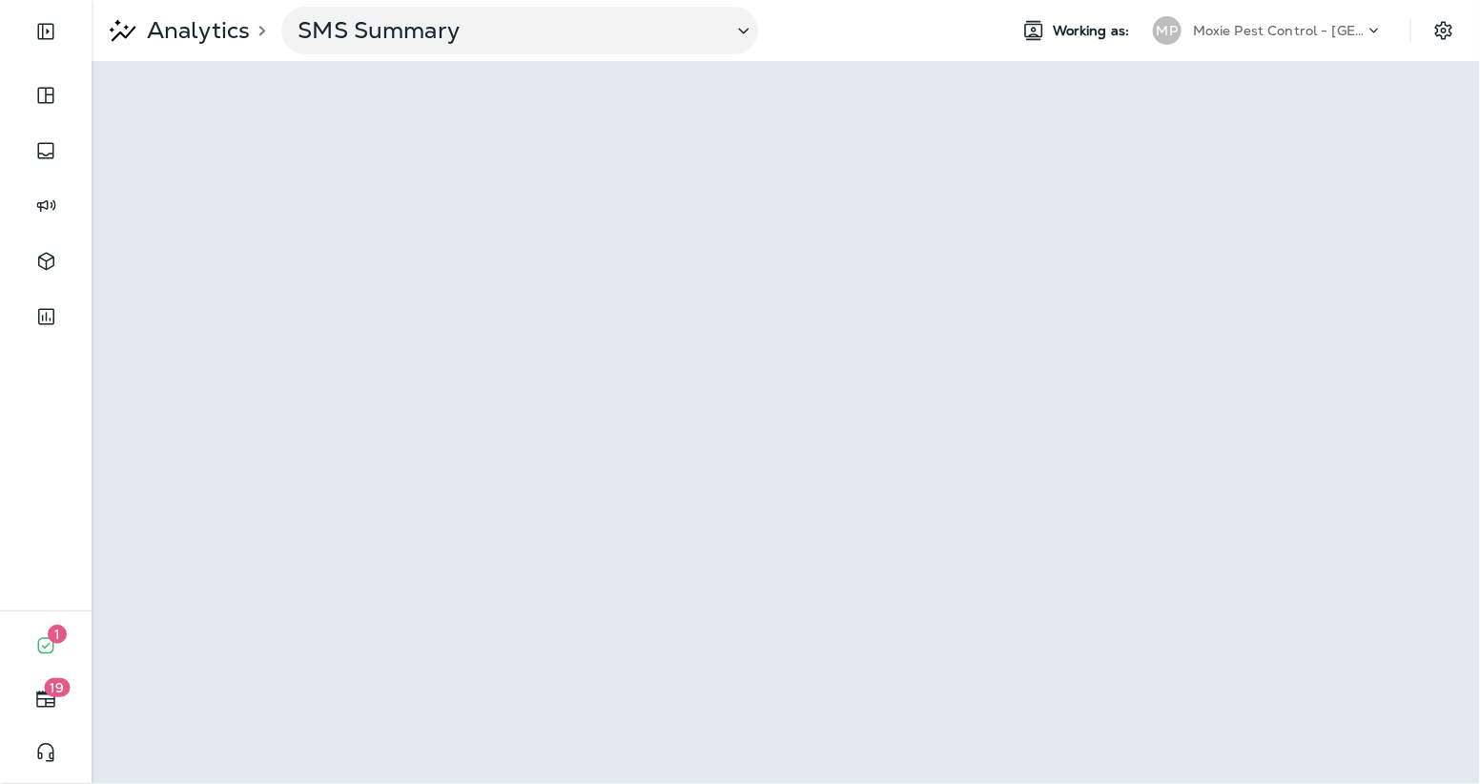
click at [1305, 33] on p "Moxie Pest Control - [GEOGRAPHIC_DATA]" at bounding box center [1279, 30] width 172 height 15
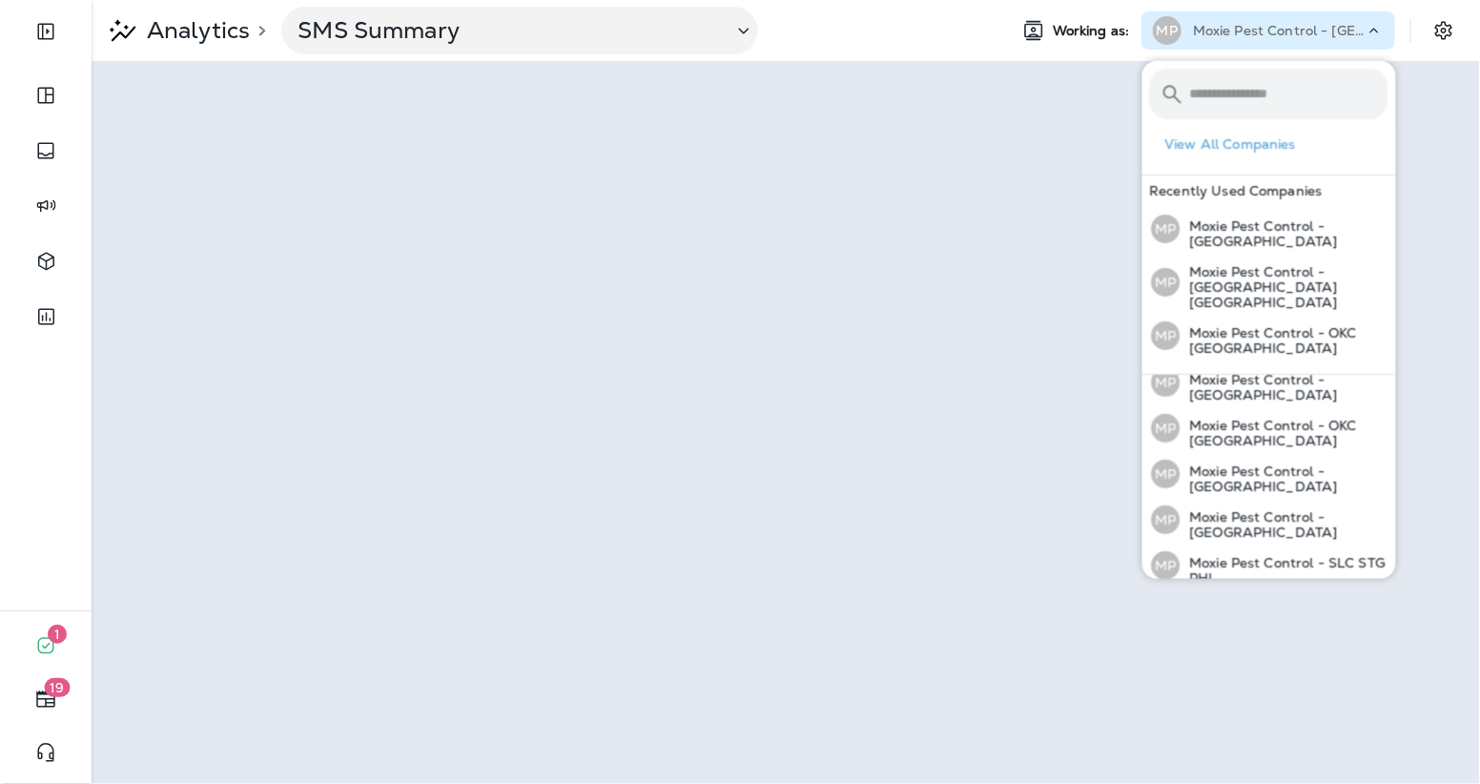
scroll to position [192, 0]
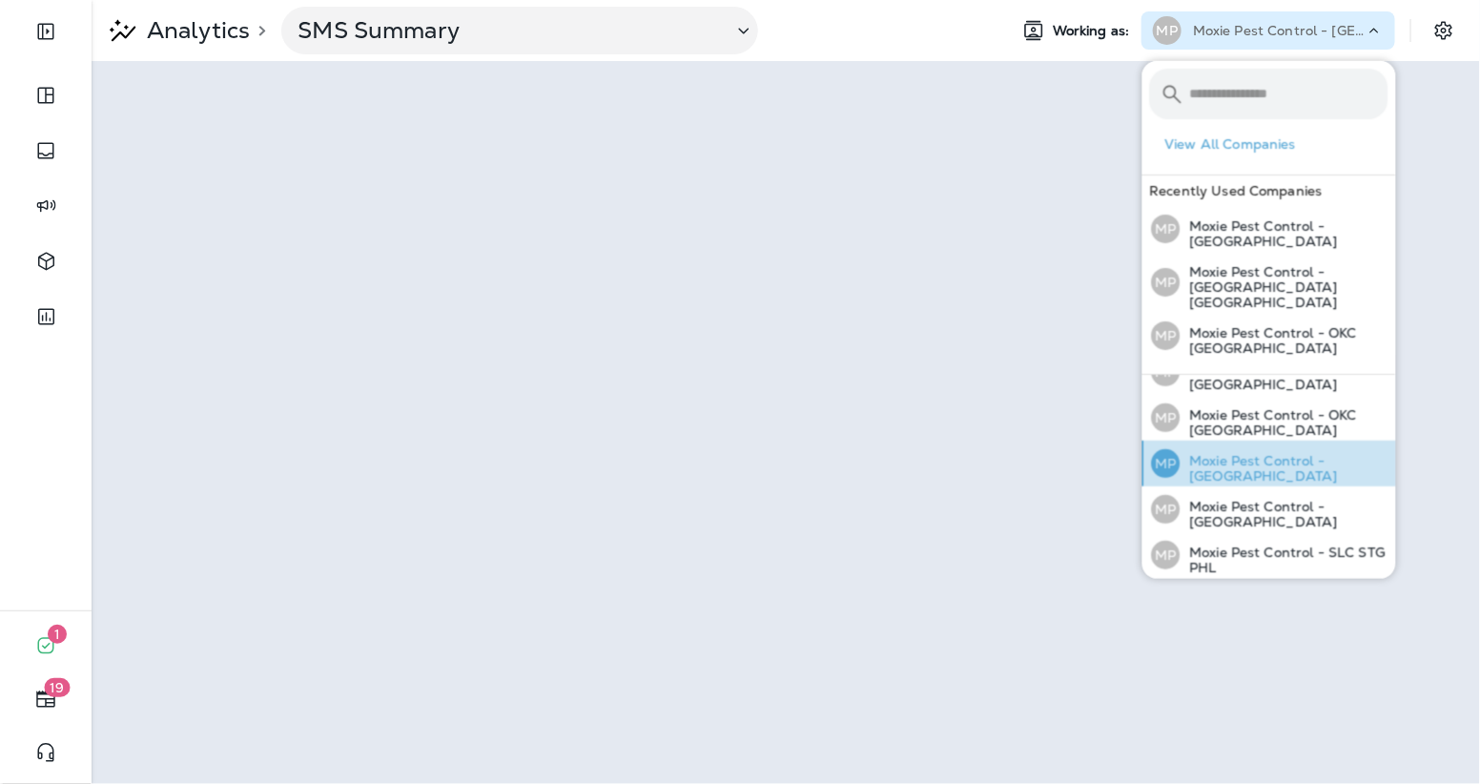
click at [1285, 453] on p "Moxie Pest Control - [GEOGRAPHIC_DATA]" at bounding box center [1285, 468] width 208 height 31
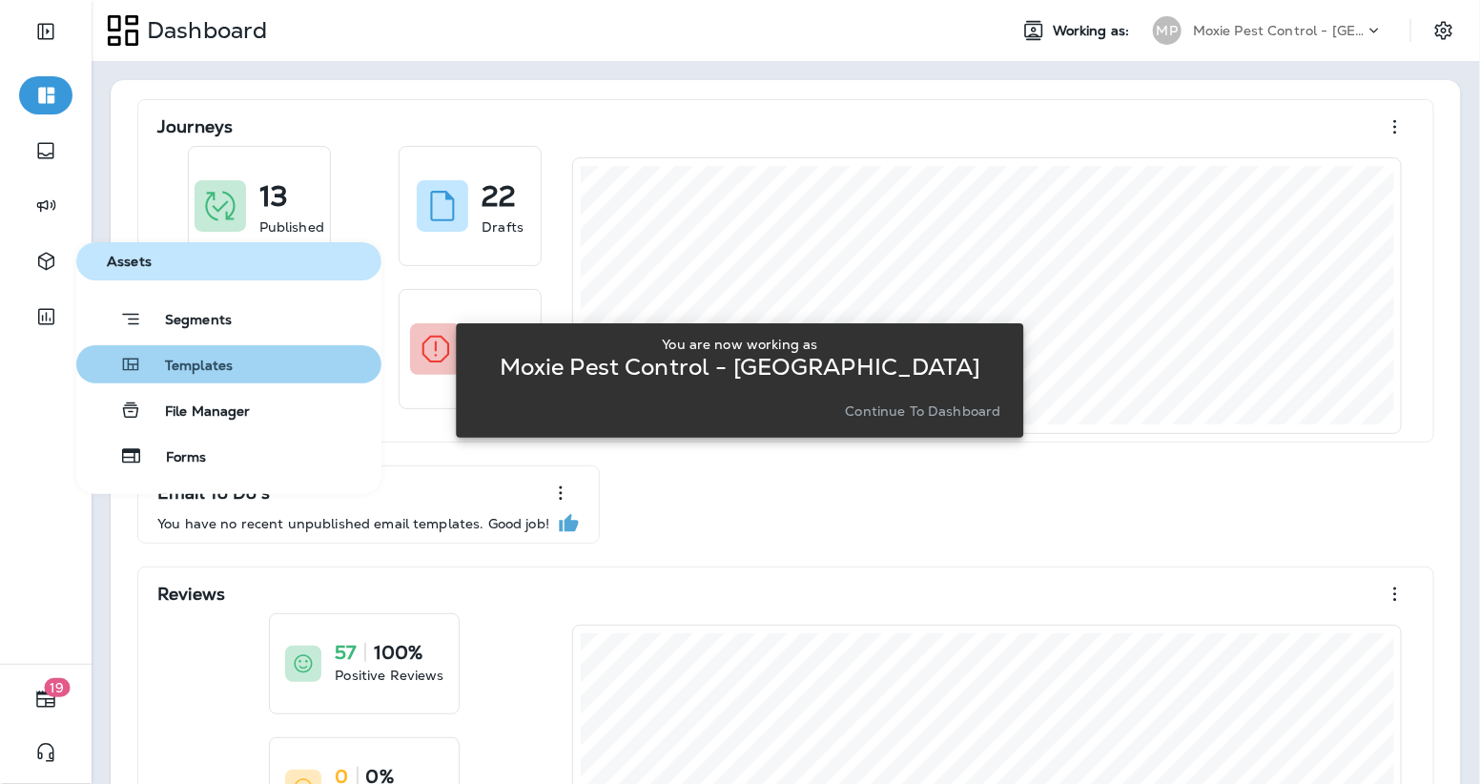
click at [231, 359] on span "Templates" at bounding box center [187, 367] width 91 height 18
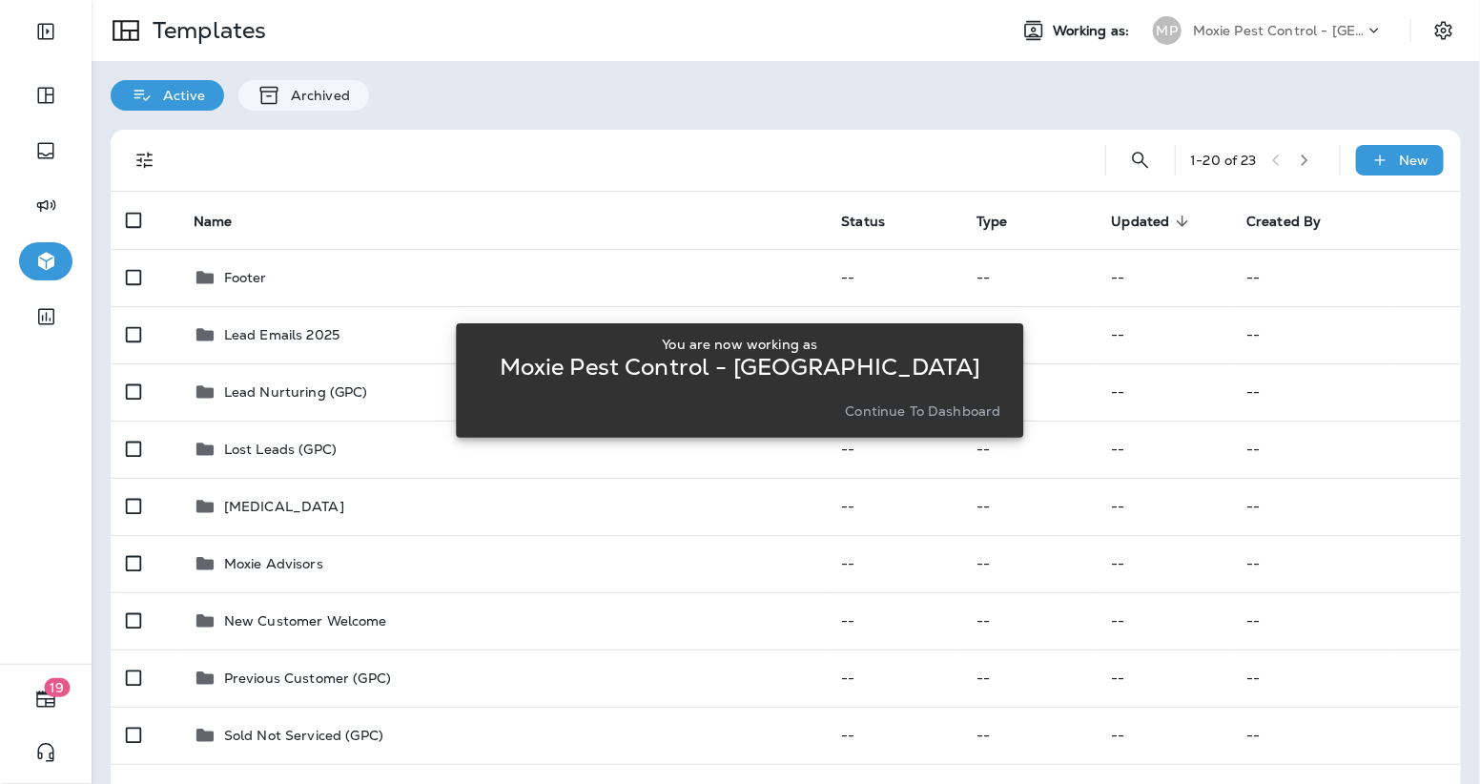
click at [623, 120] on div "You are now working as Moxie Pest Control - Phoenix Continue to Dashboard" at bounding box center [739, 380] width 567 height 761
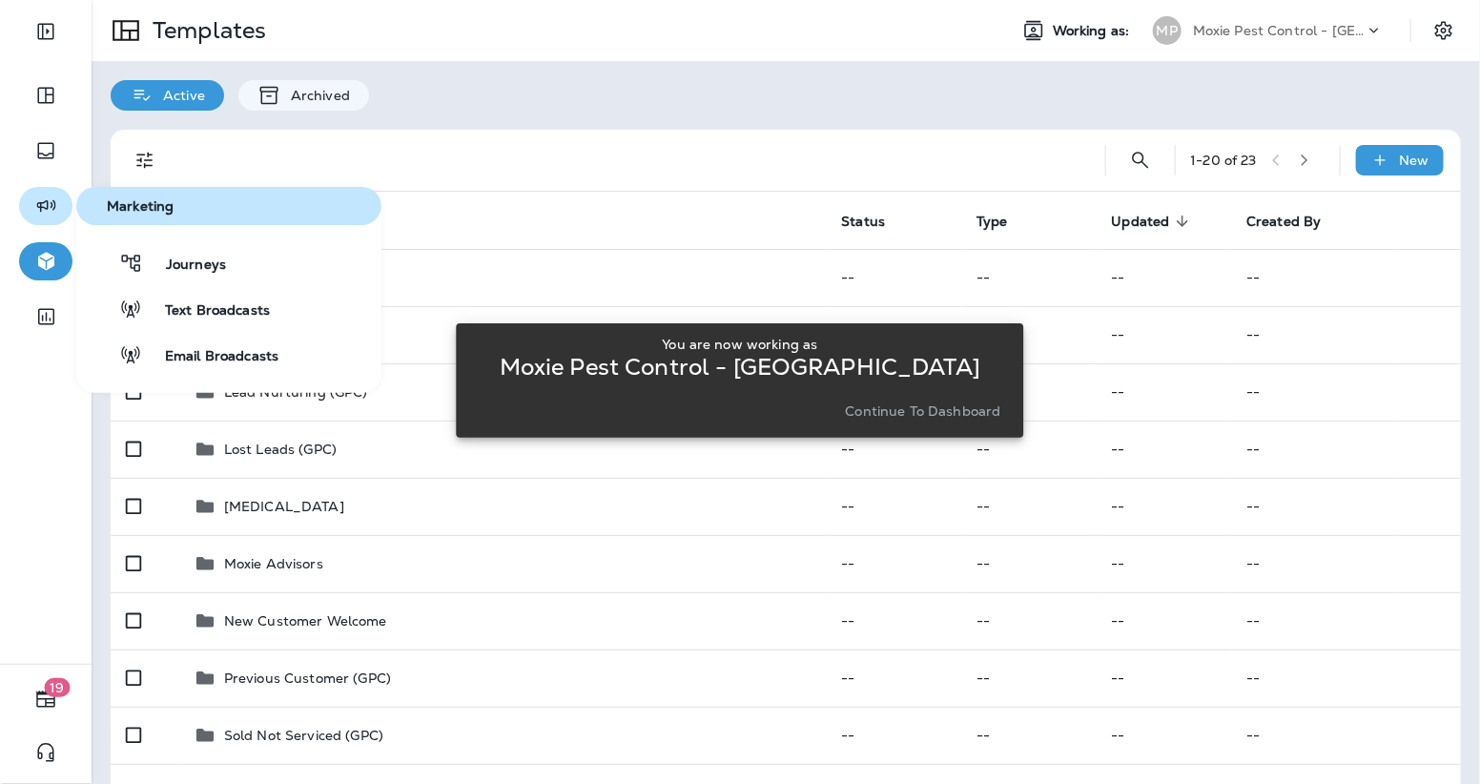
click at [67, 203] on button "button" at bounding box center [45, 206] width 53 height 38
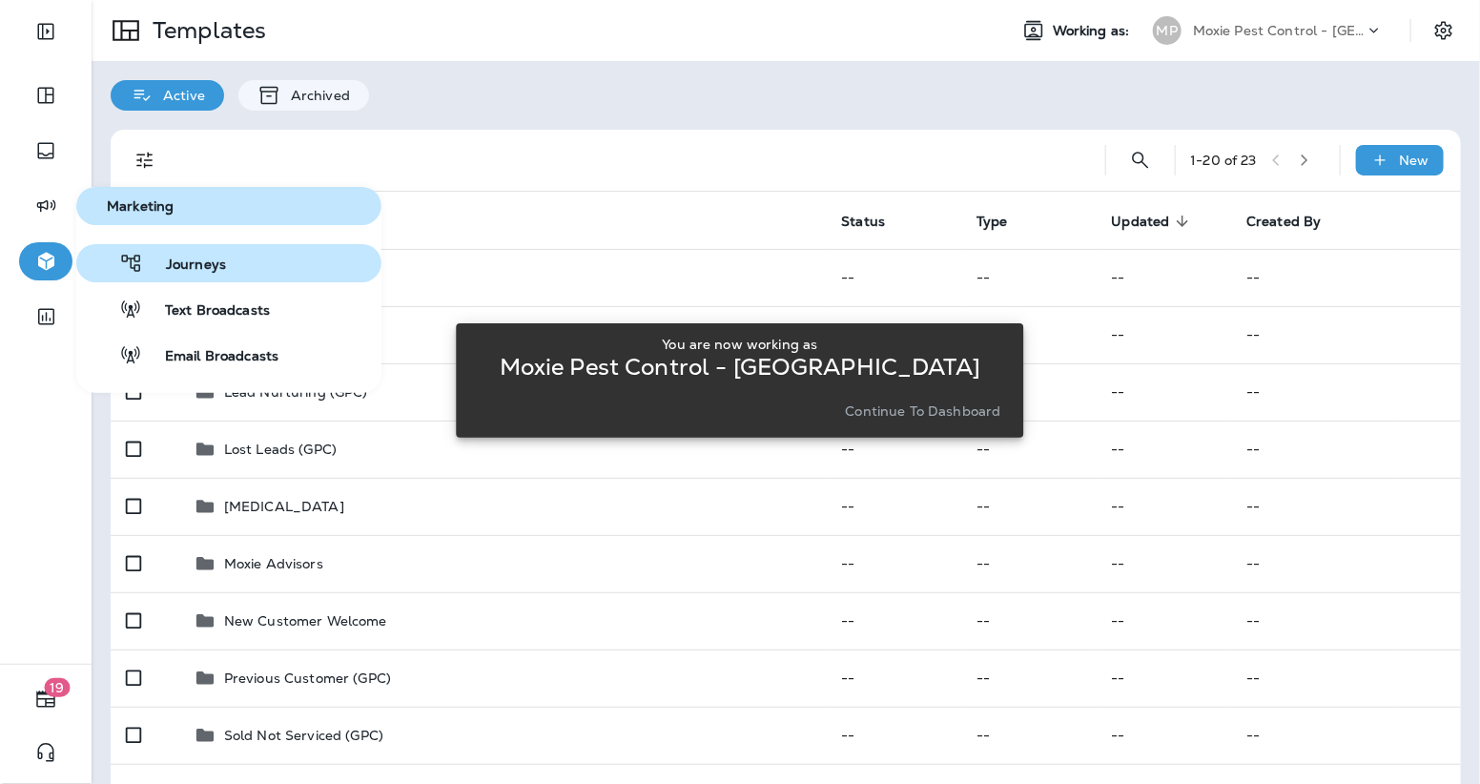
click at [134, 260] on icon "button" at bounding box center [130, 263] width 19 height 17
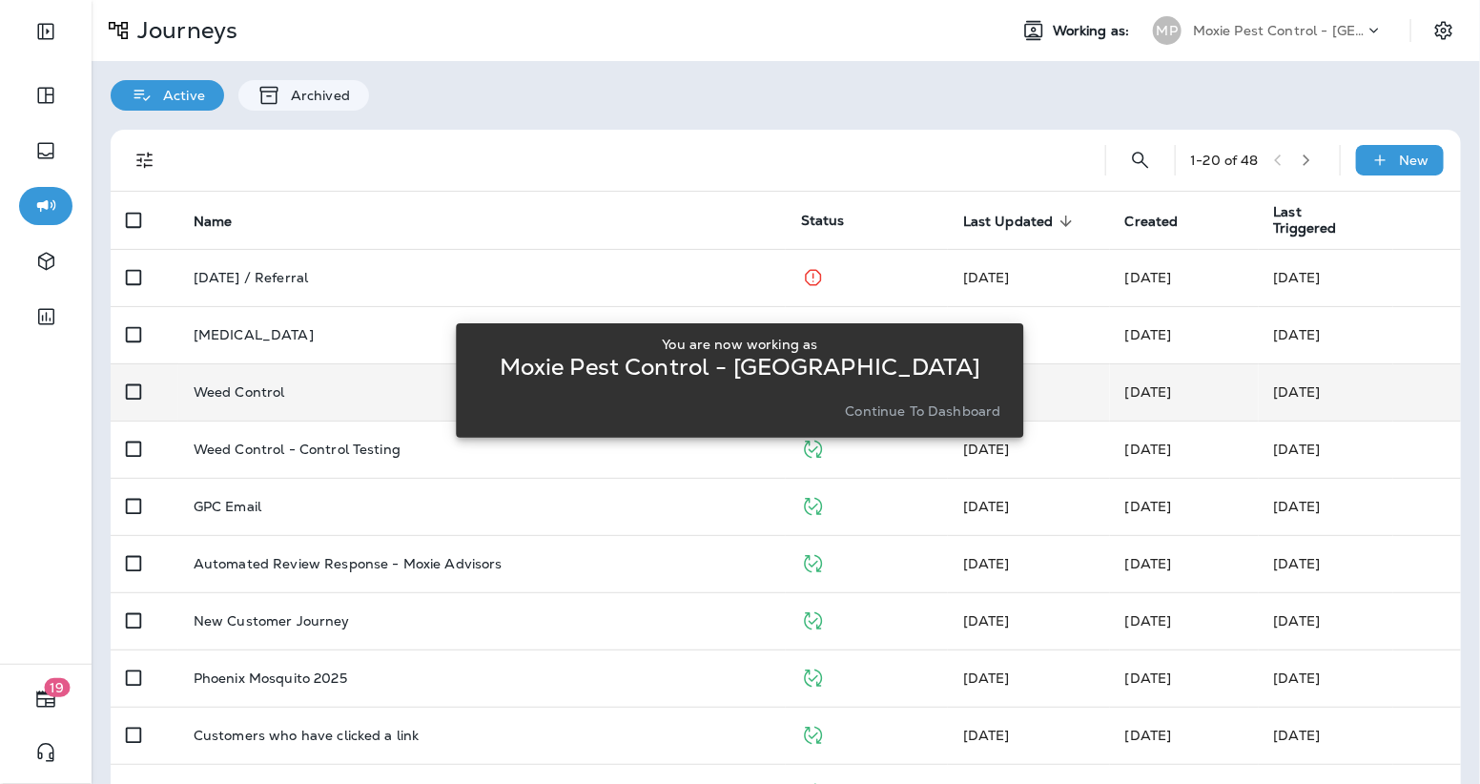
drag, startPoint x: 860, startPoint y: 413, endPoint x: 852, endPoint y: 371, distance: 42.8
click at [860, 413] on p "Continue to Dashboard" at bounding box center [923, 410] width 155 height 15
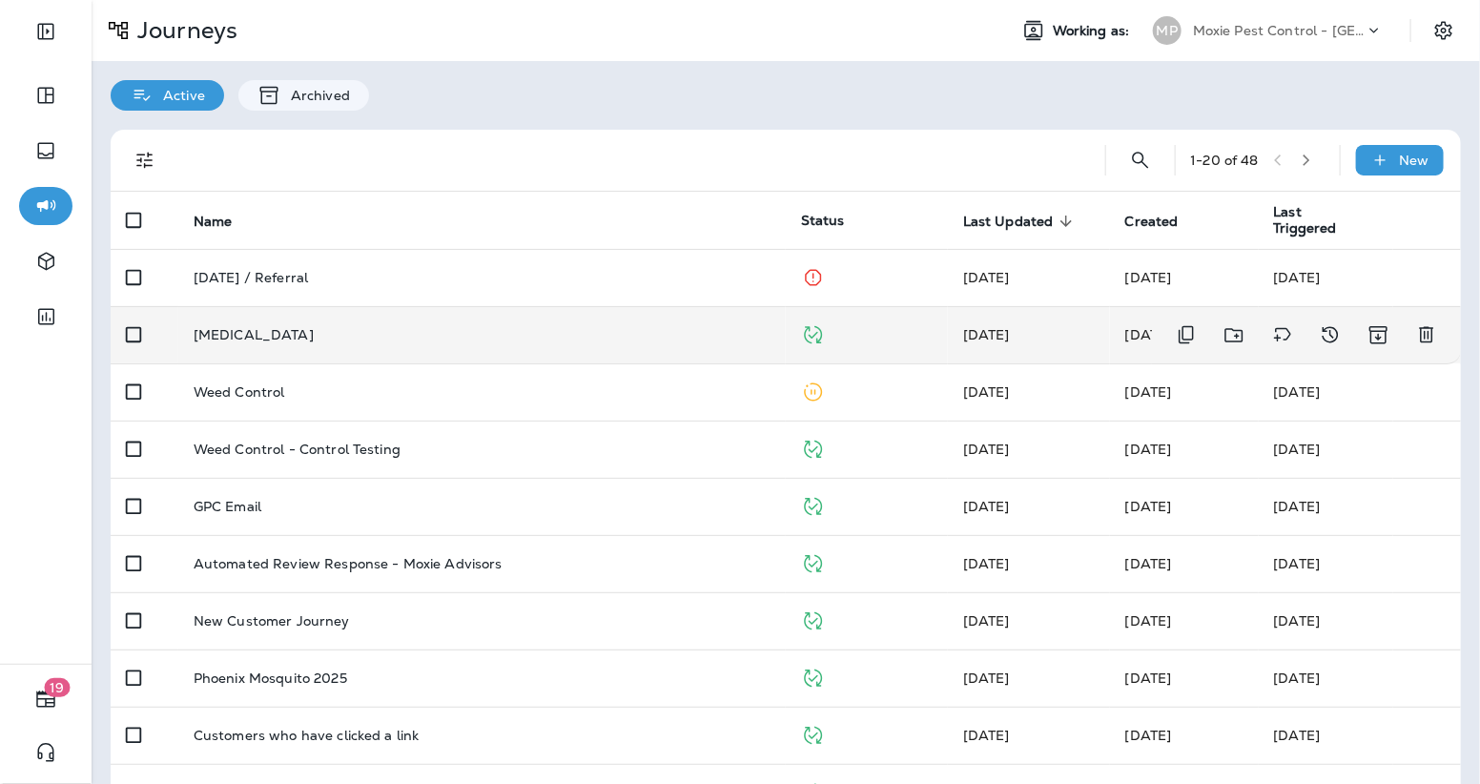
click at [317, 338] on div "Mosquito Control" at bounding box center [482, 334] width 577 height 15
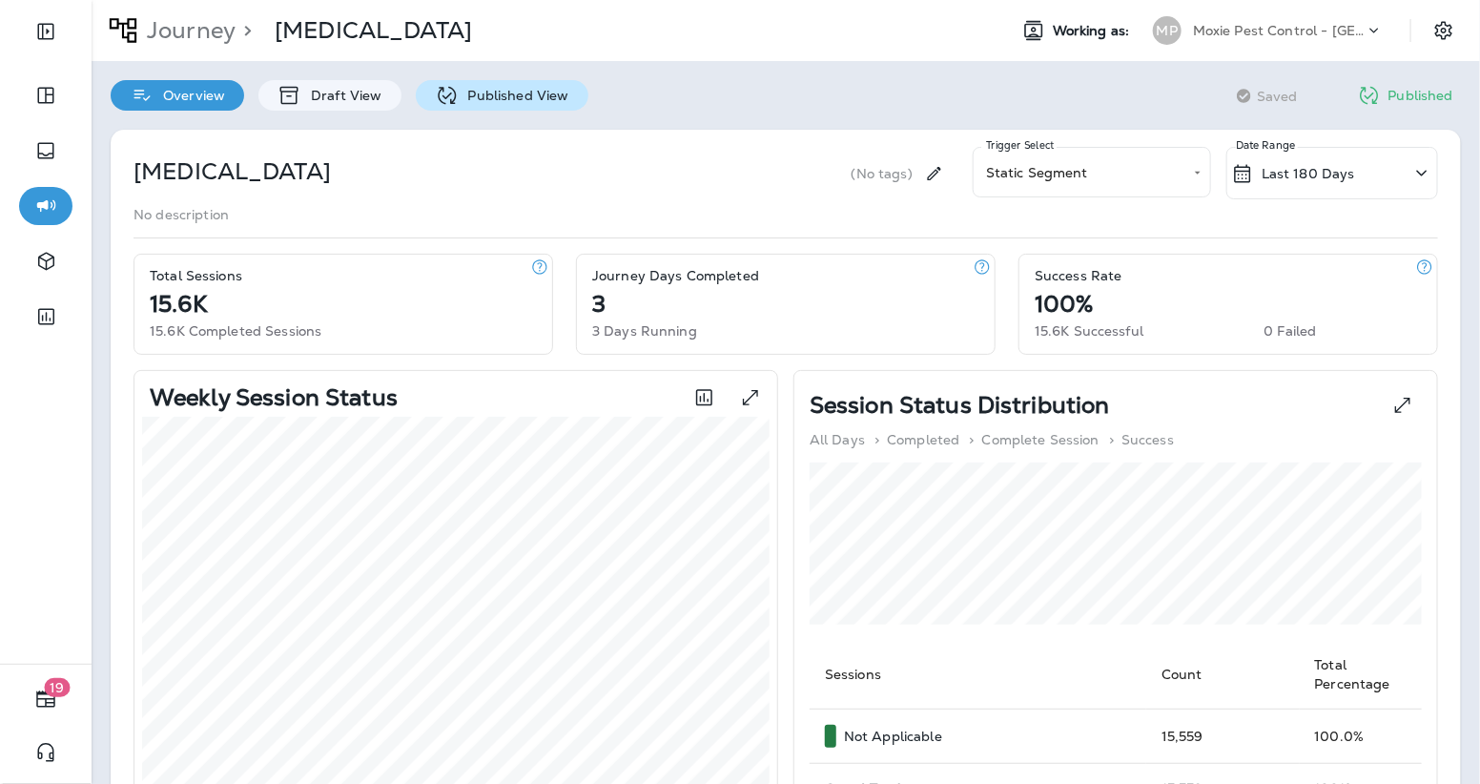
click at [546, 96] on p "Published View" at bounding box center [514, 95] width 111 height 15
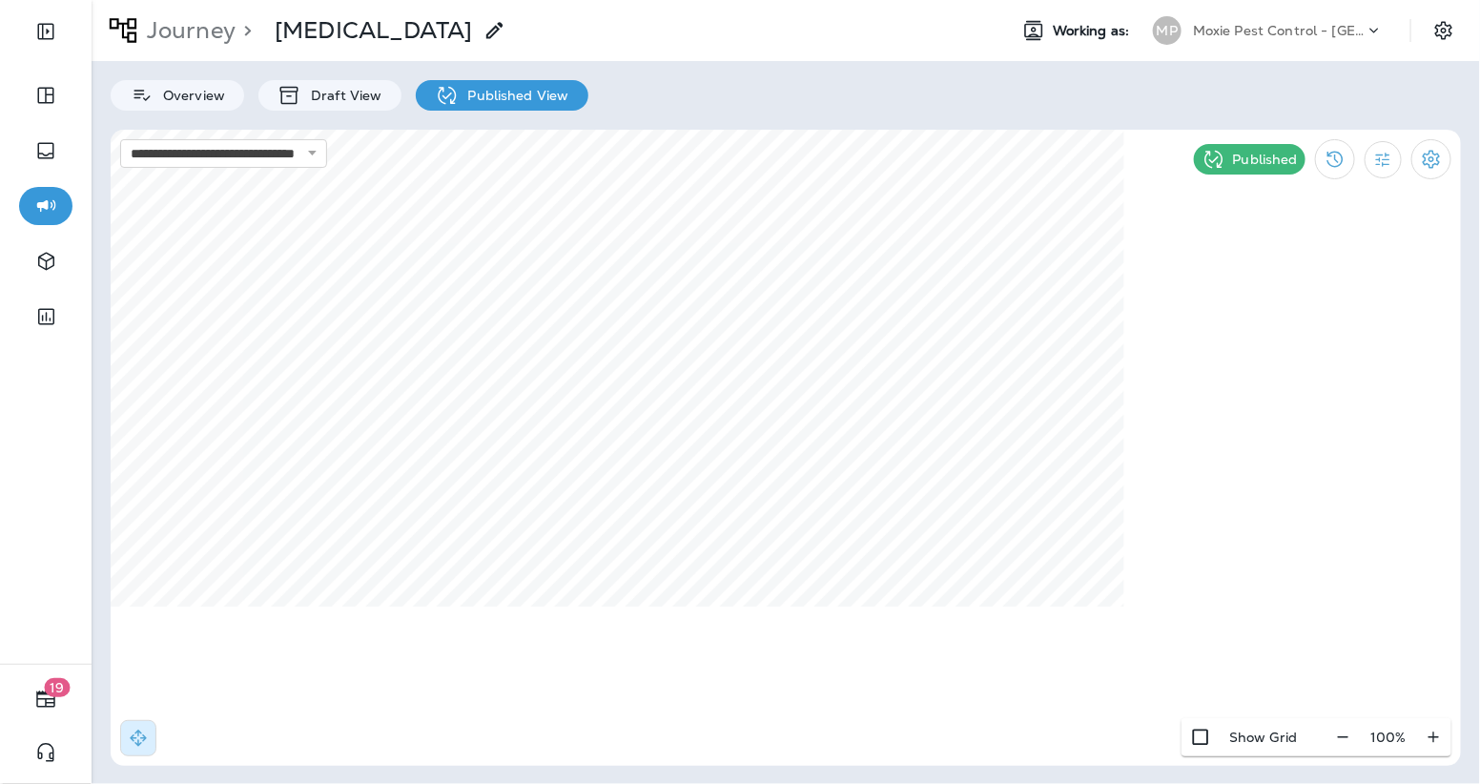
click at [192, 40] on p "Journey" at bounding box center [187, 30] width 96 height 29
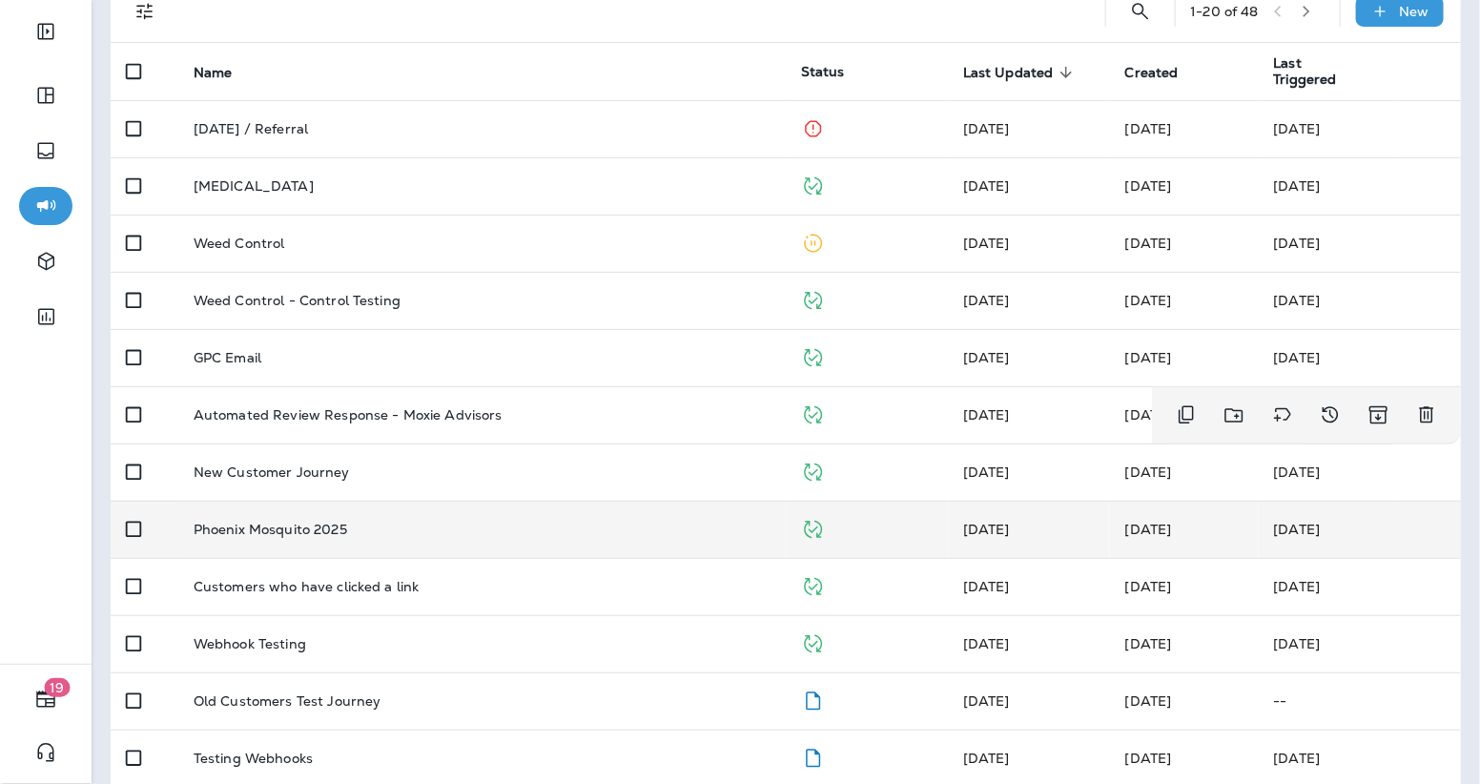
scroll to position [143, 0]
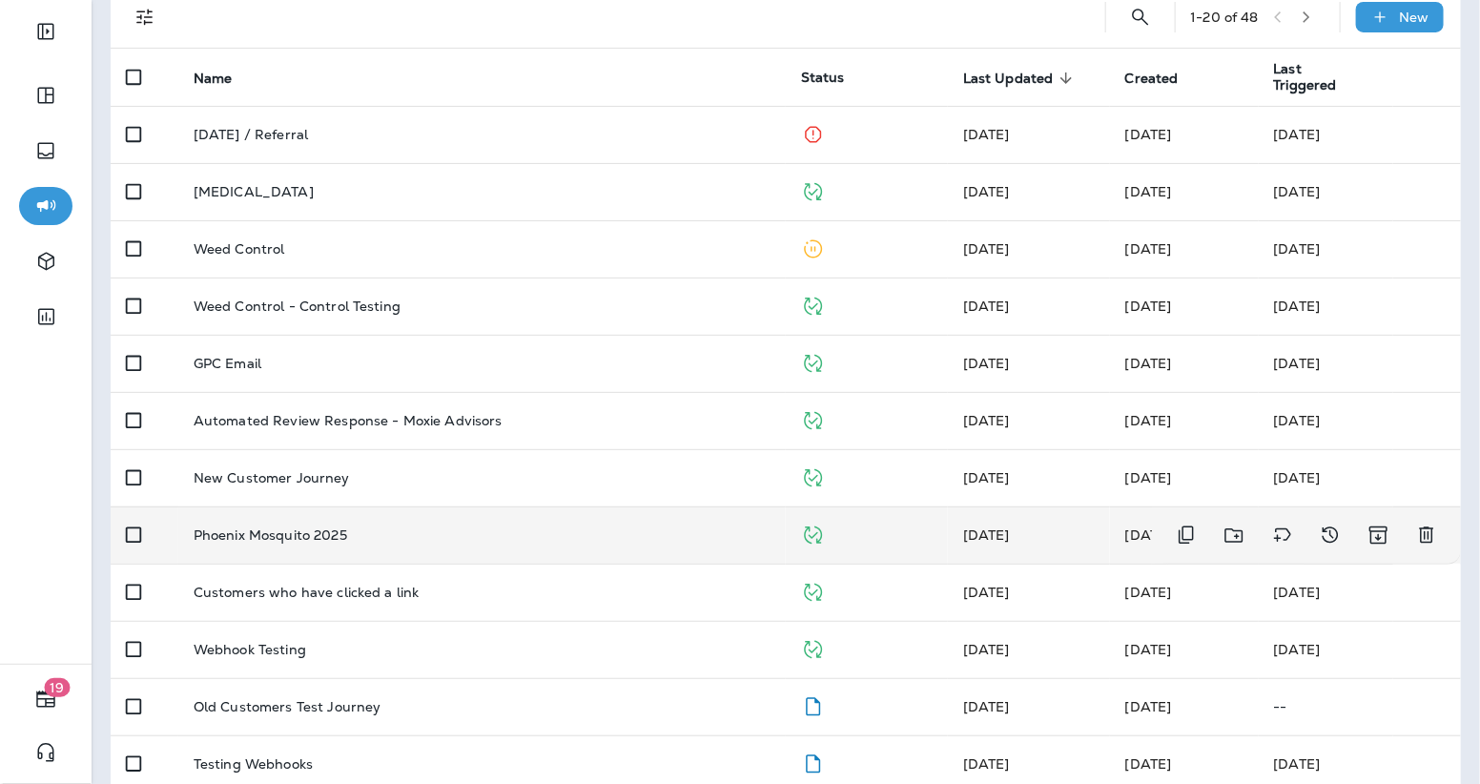
click at [456, 545] on td "Phoenix Mosquito 2025" at bounding box center [481, 534] width 607 height 57
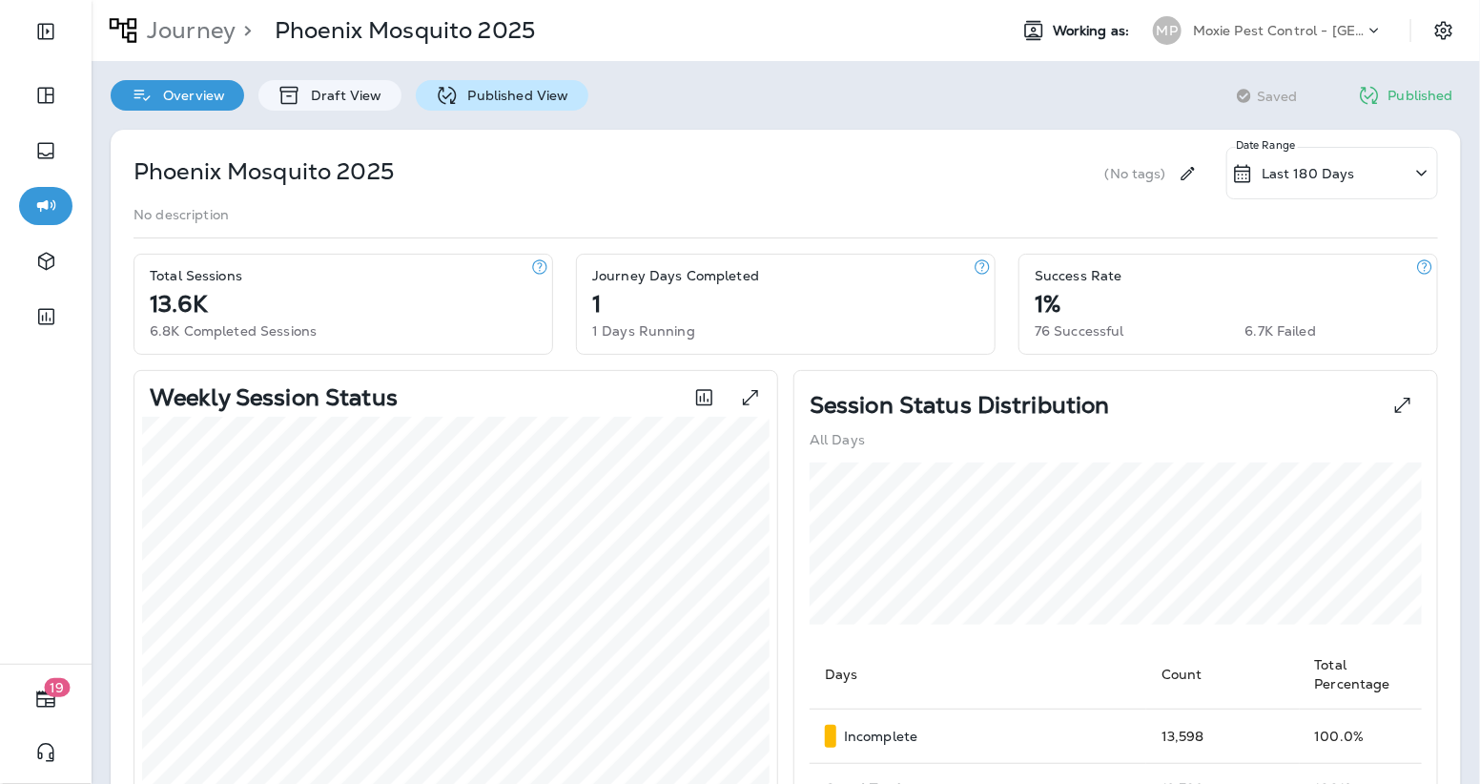
click at [474, 92] on p "Published View" at bounding box center [514, 95] width 111 height 15
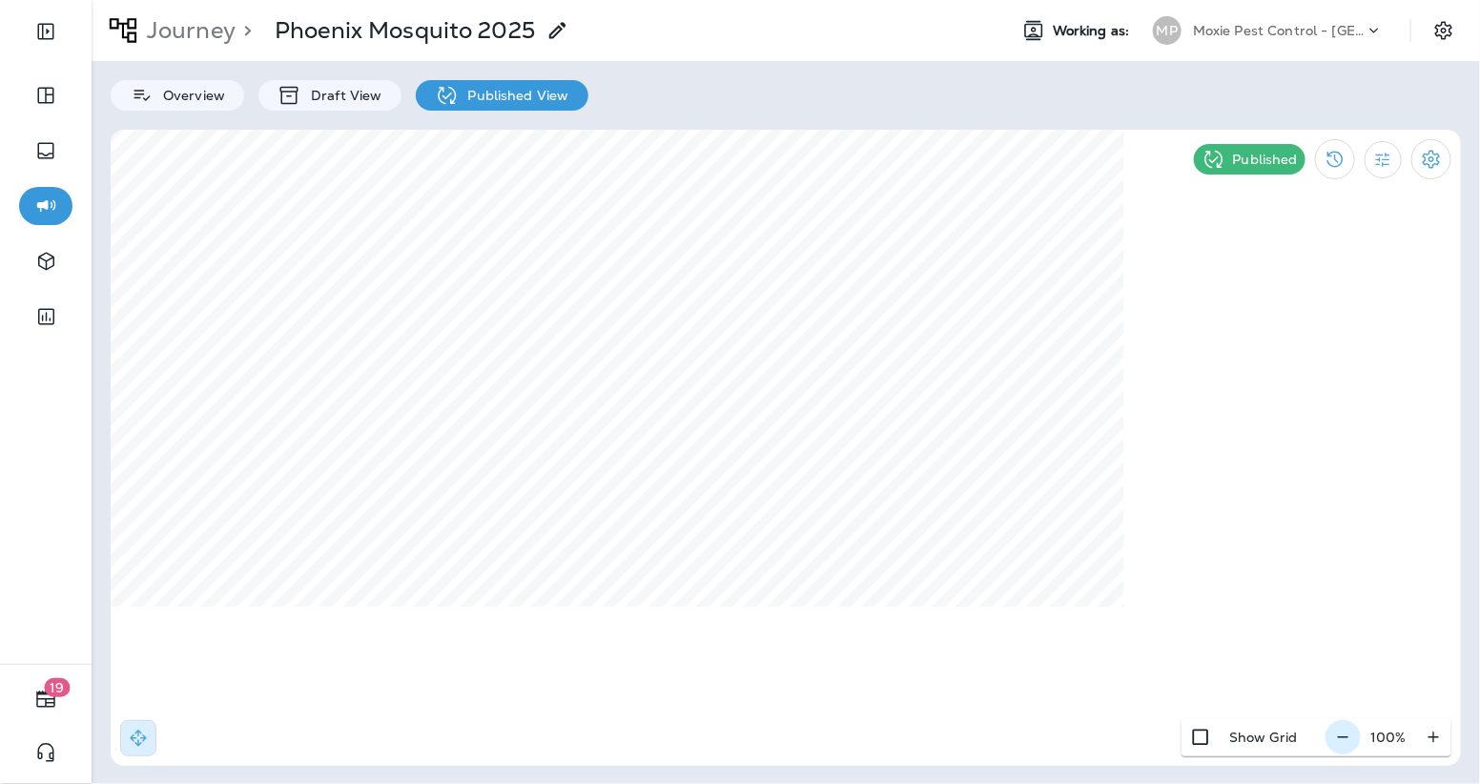
click at [1346, 745] on icon "button" at bounding box center [1343, 737] width 20 height 19
click at [1346, 745] on icon "button" at bounding box center [1351, 737] width 20 height 19
click at [1440, 729] on icon "button" at bounding box center [1434, 737] width 20 height 19
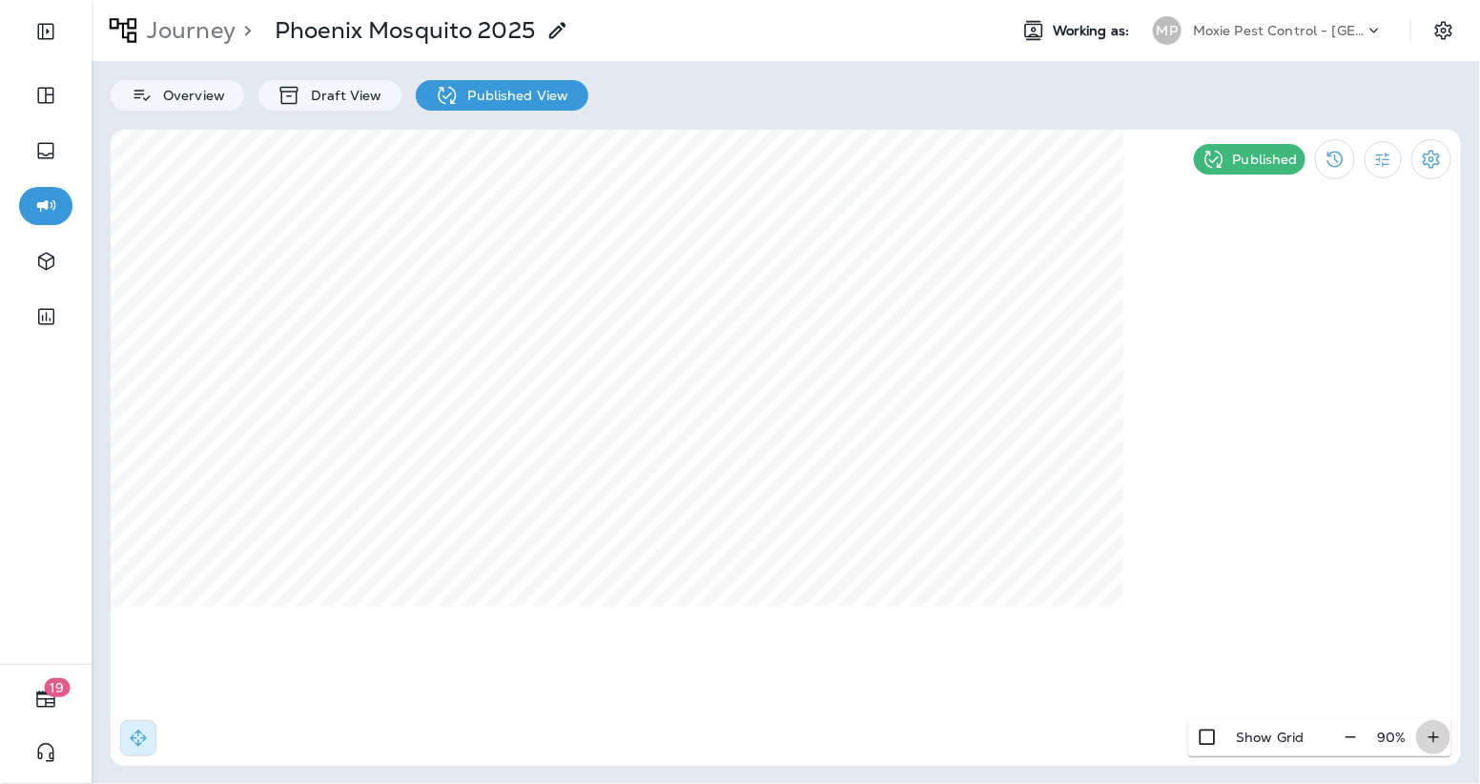
click at [1440, 729] on icon "button" at bounding box center [1434, 737] width 20 height 19
click at [1427, 738] on div "100 %" at bounding box center [1388, 737] width 126 height 38
click at [1431, 738] on div "100 %" at bounding box center [1388, 737] width 126 height 38
click at [1021, 114] on div "Journey > Phoenix Mosquito 2025 Working as: MP Moxie Pest Control - Phoenix Ove…" at bounding box center [786, 392] width 1388 height 784
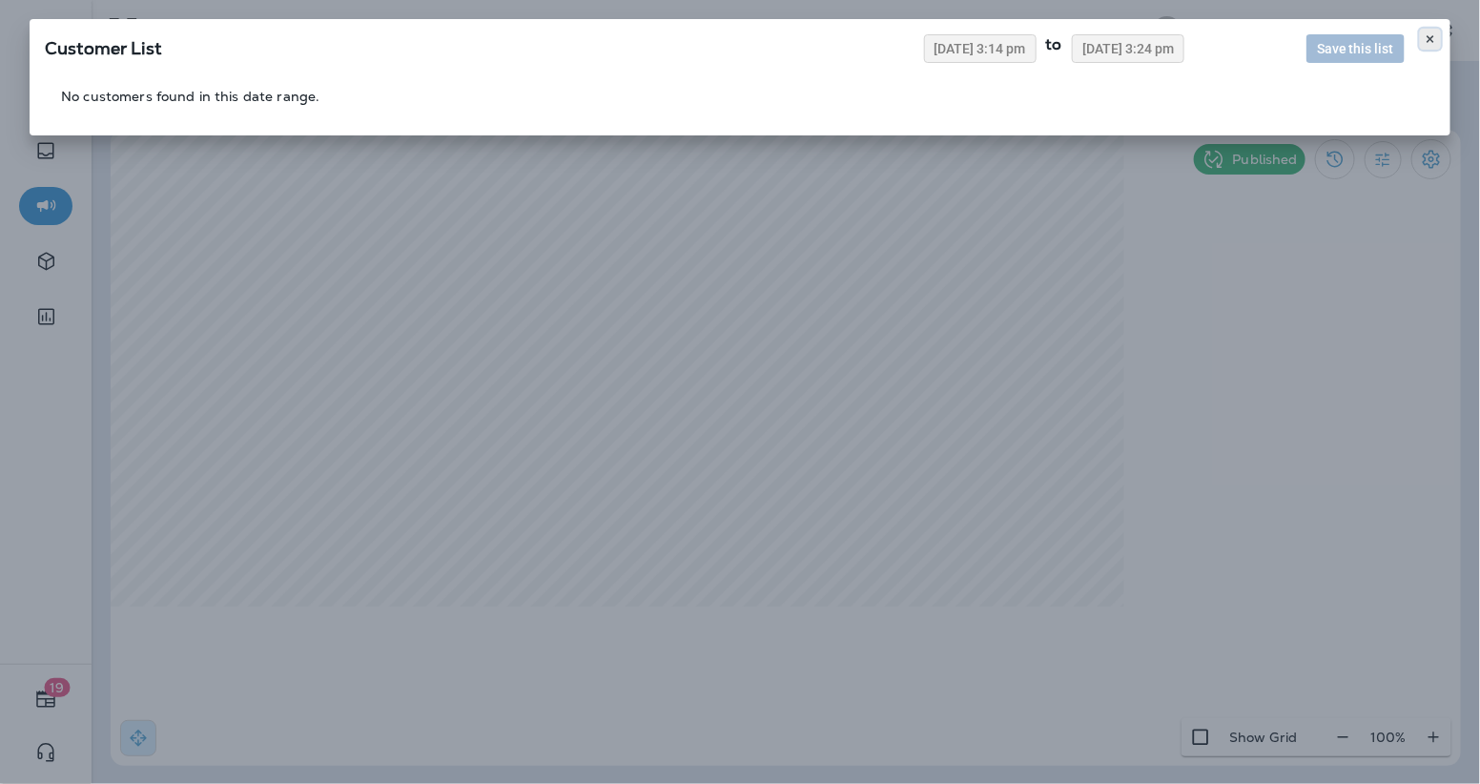
click at [1429, 35] on icon at bounding box center [1430, 38] width 11 height 11
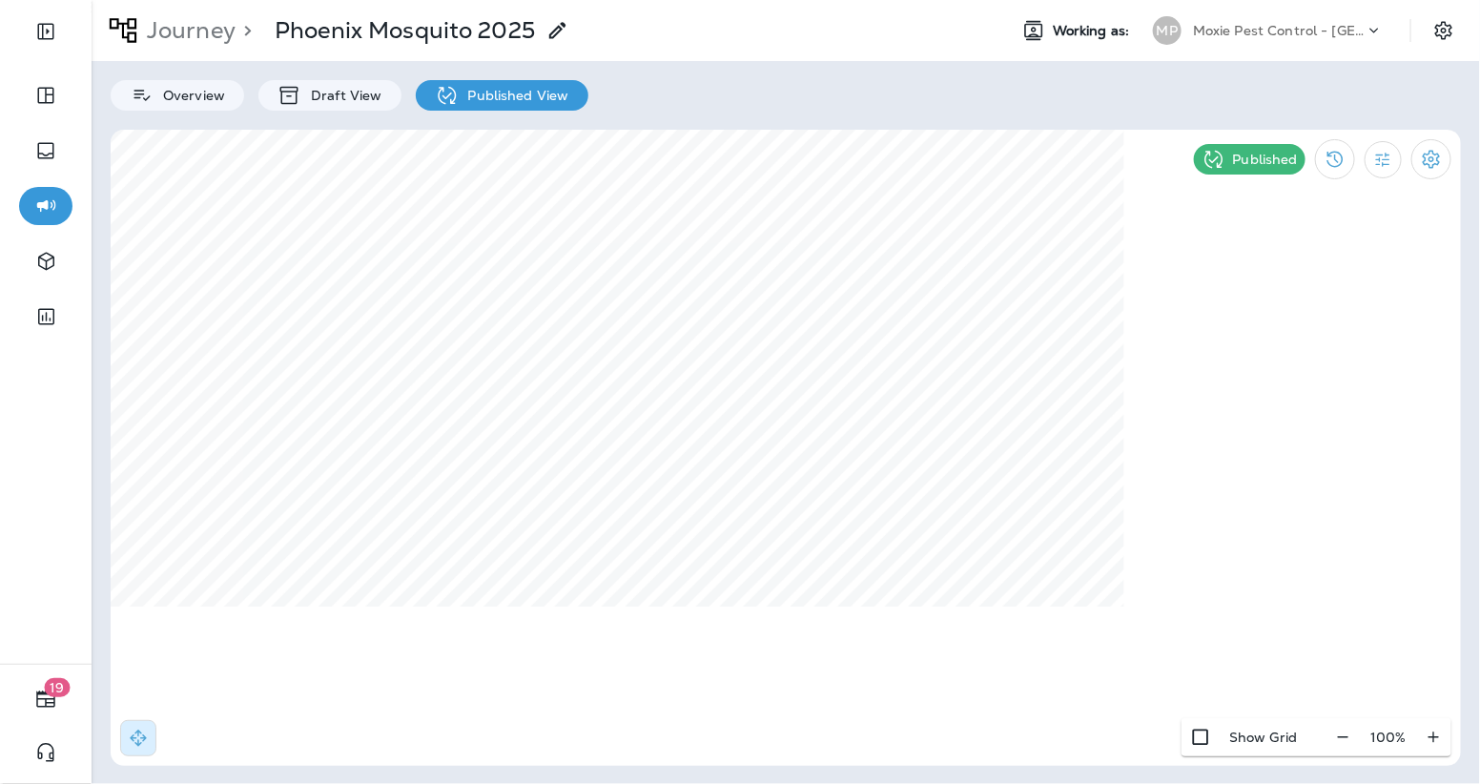
select select "*****"
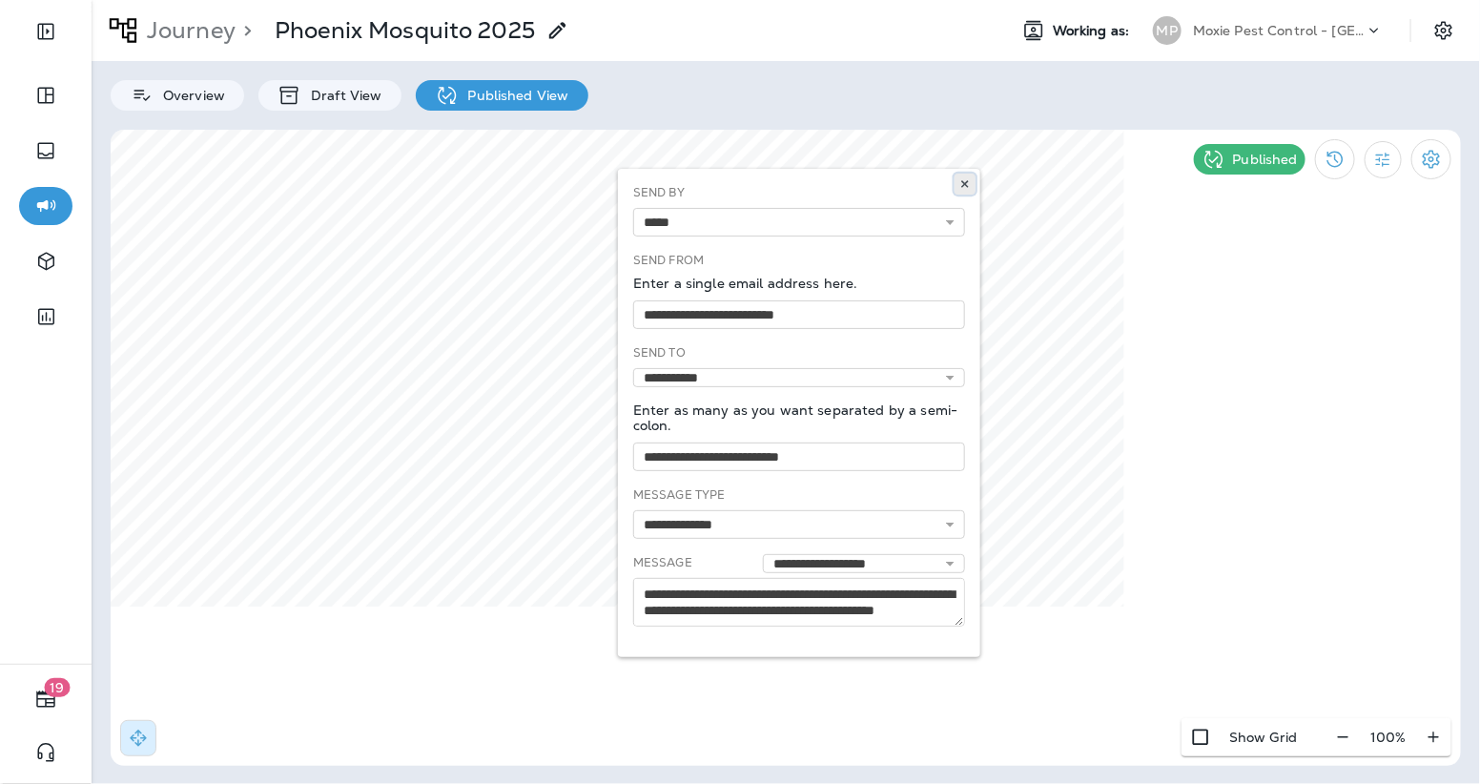
click at [961, 188] on icon at bounding box center [964, 183] width 11 height 11
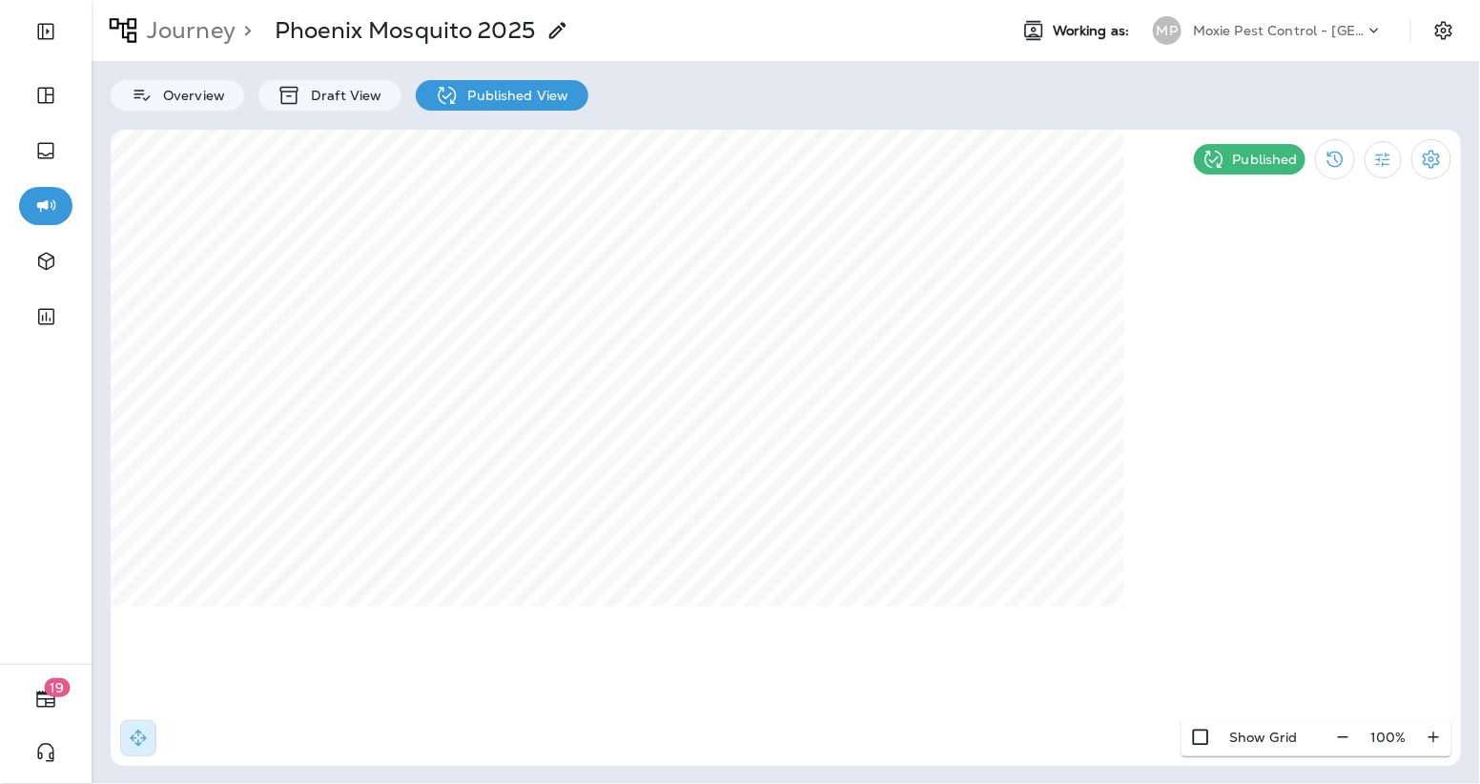
select select "*****"
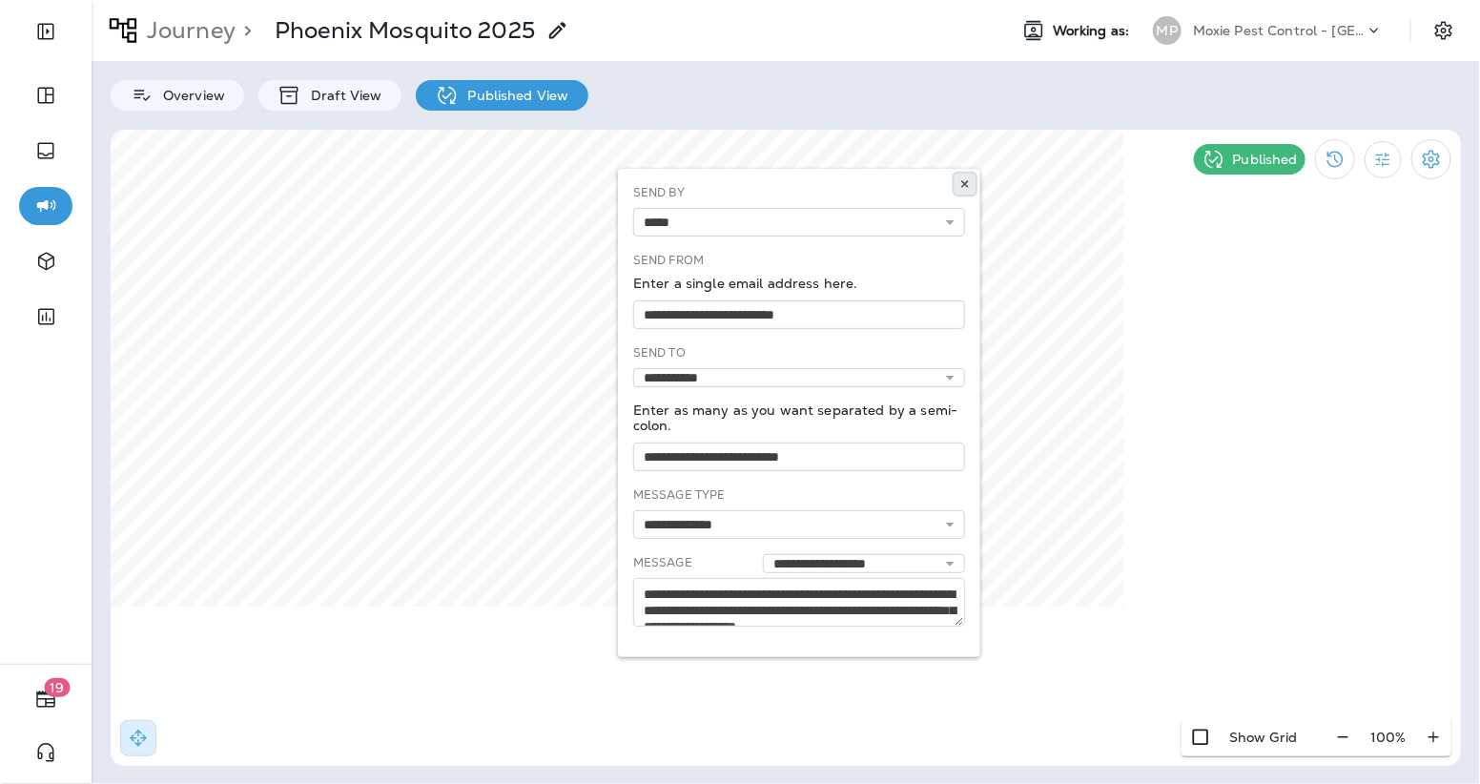
click at [963, 183] on icon at bounding box center [964, 183] width 11 height 11
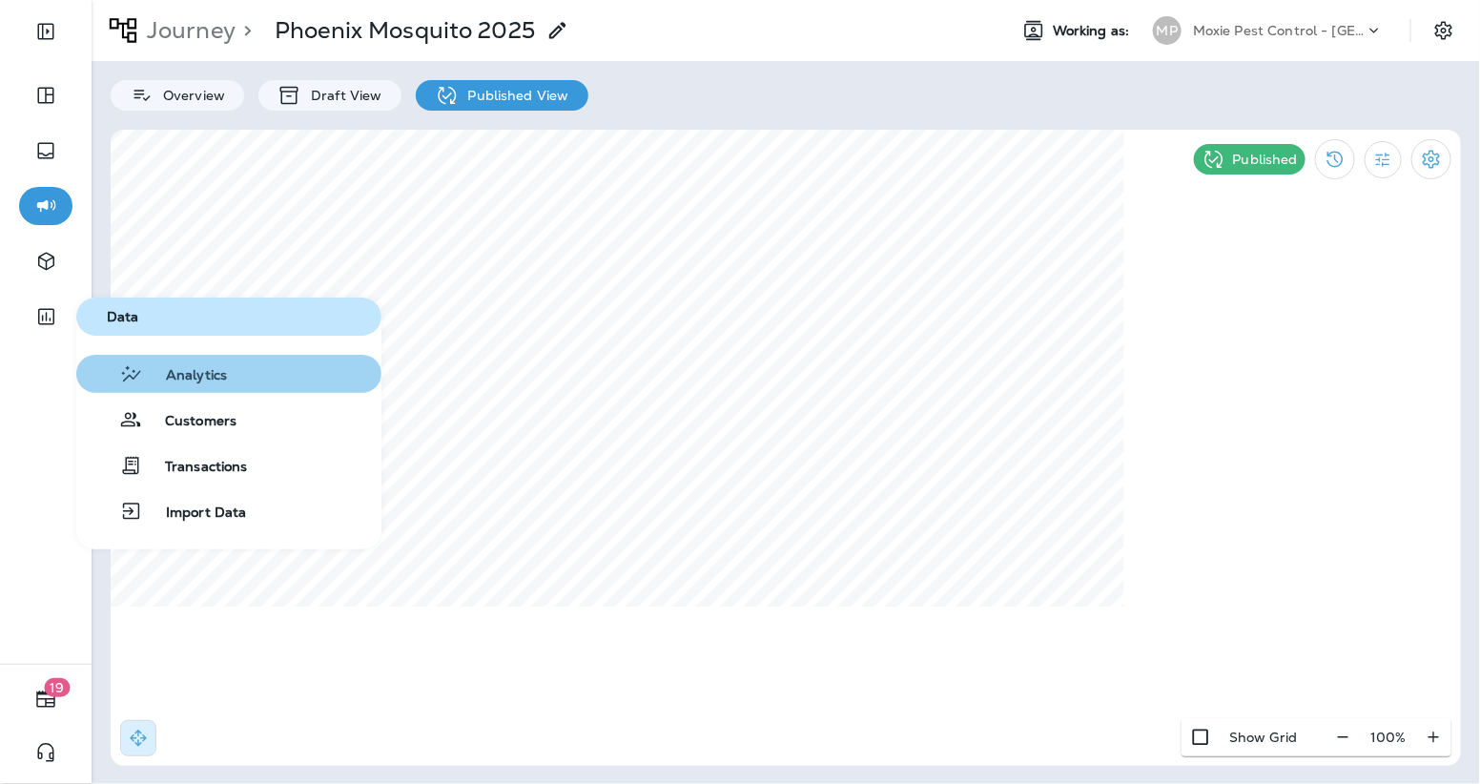
click at [180, 378] on span "Analytics" at bounding box center [185, 376] width 84 height 18
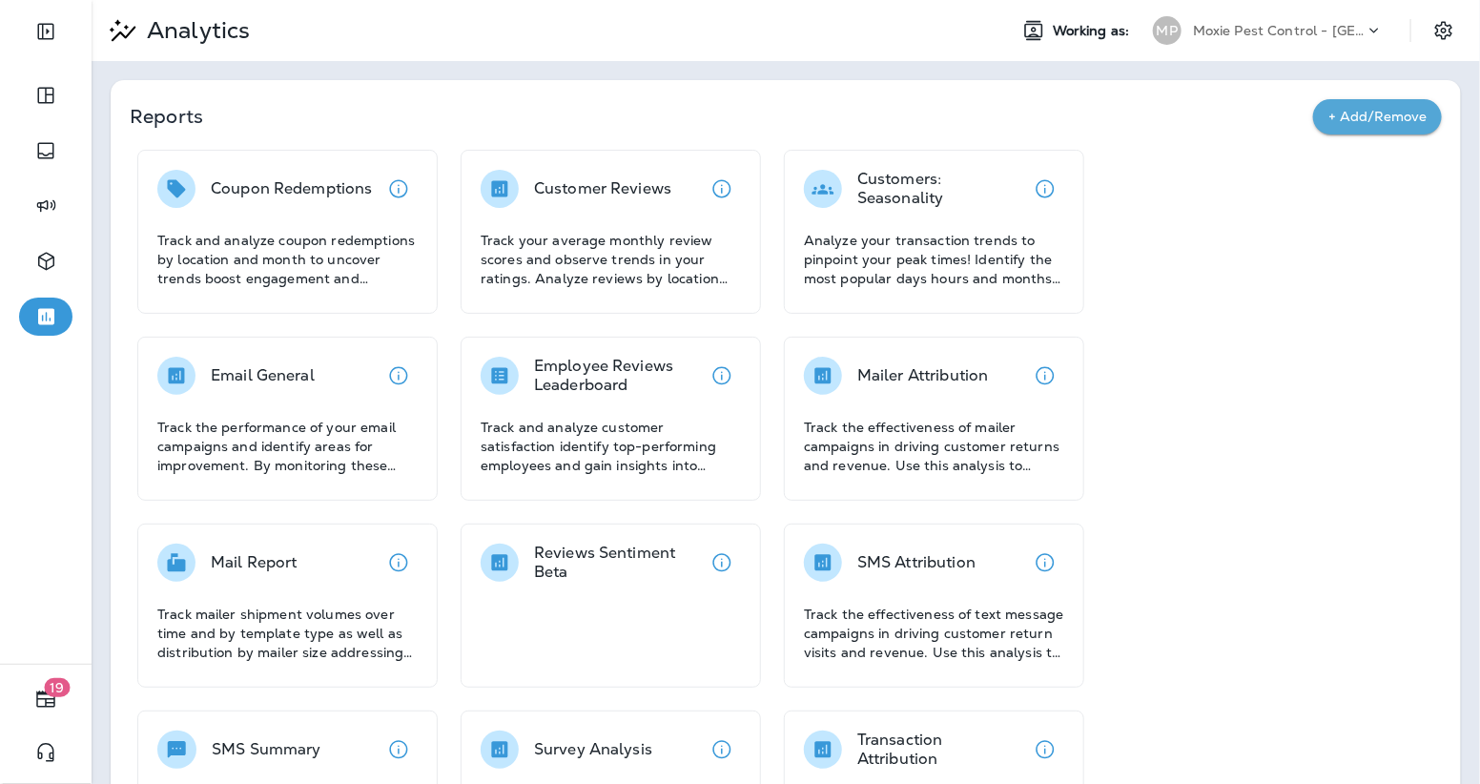
click at [176, 378] on icon at bounding box center [176, 375] width 23 height 23
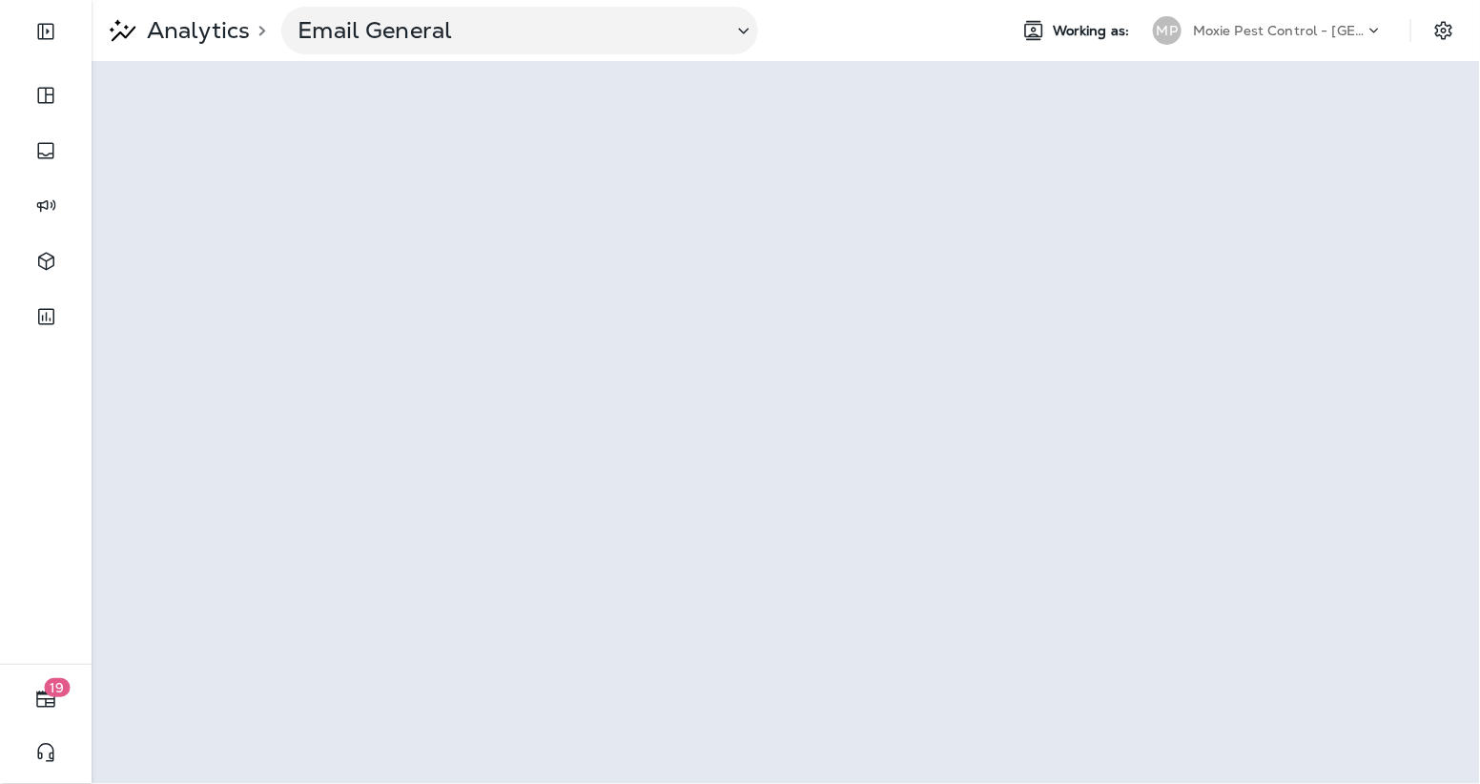
click at [175, 32] on p "Analytics" at bounding box center [194, 30] width 111 height 29
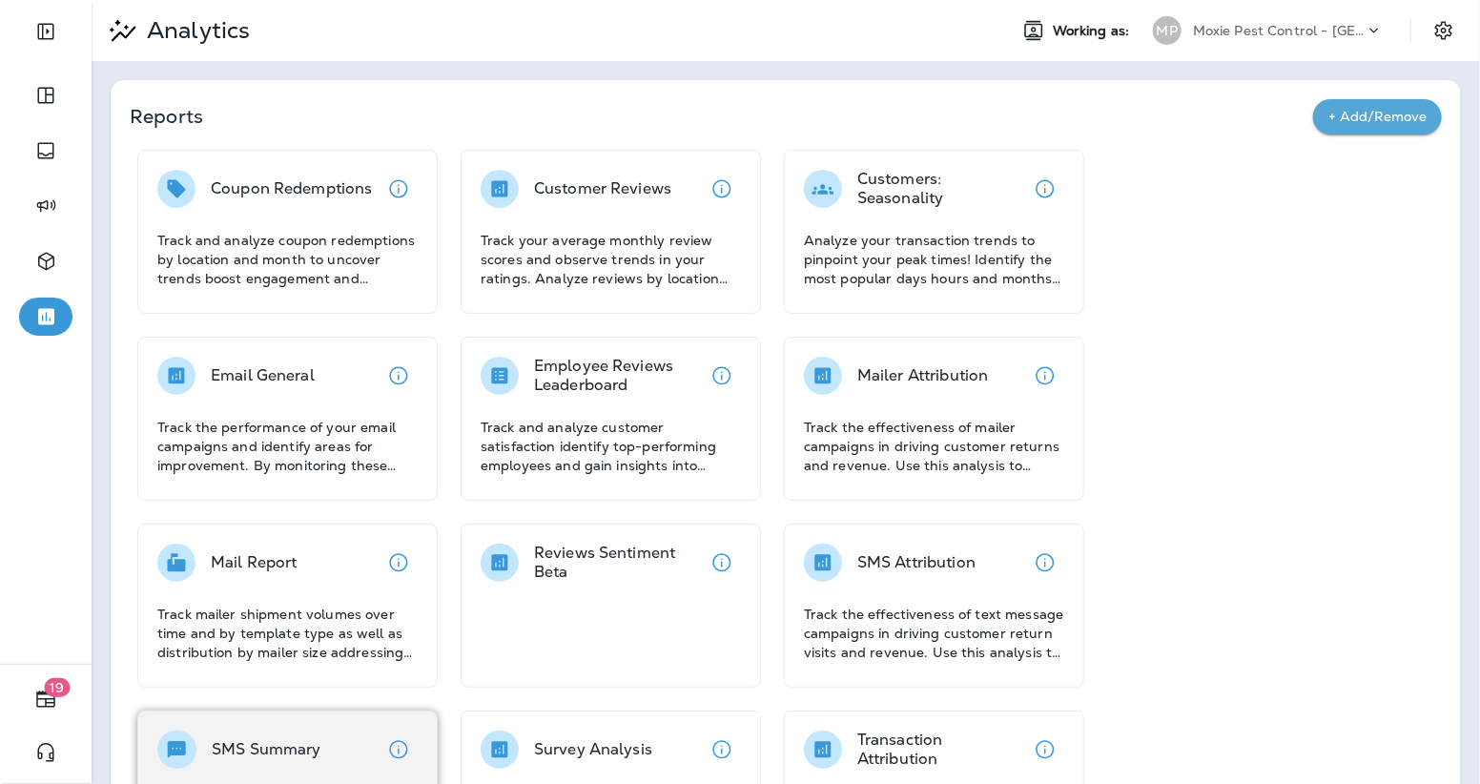
click at [305, 732] on div "SMS Summary" at bounding box center [267, 749] width 110 height 38
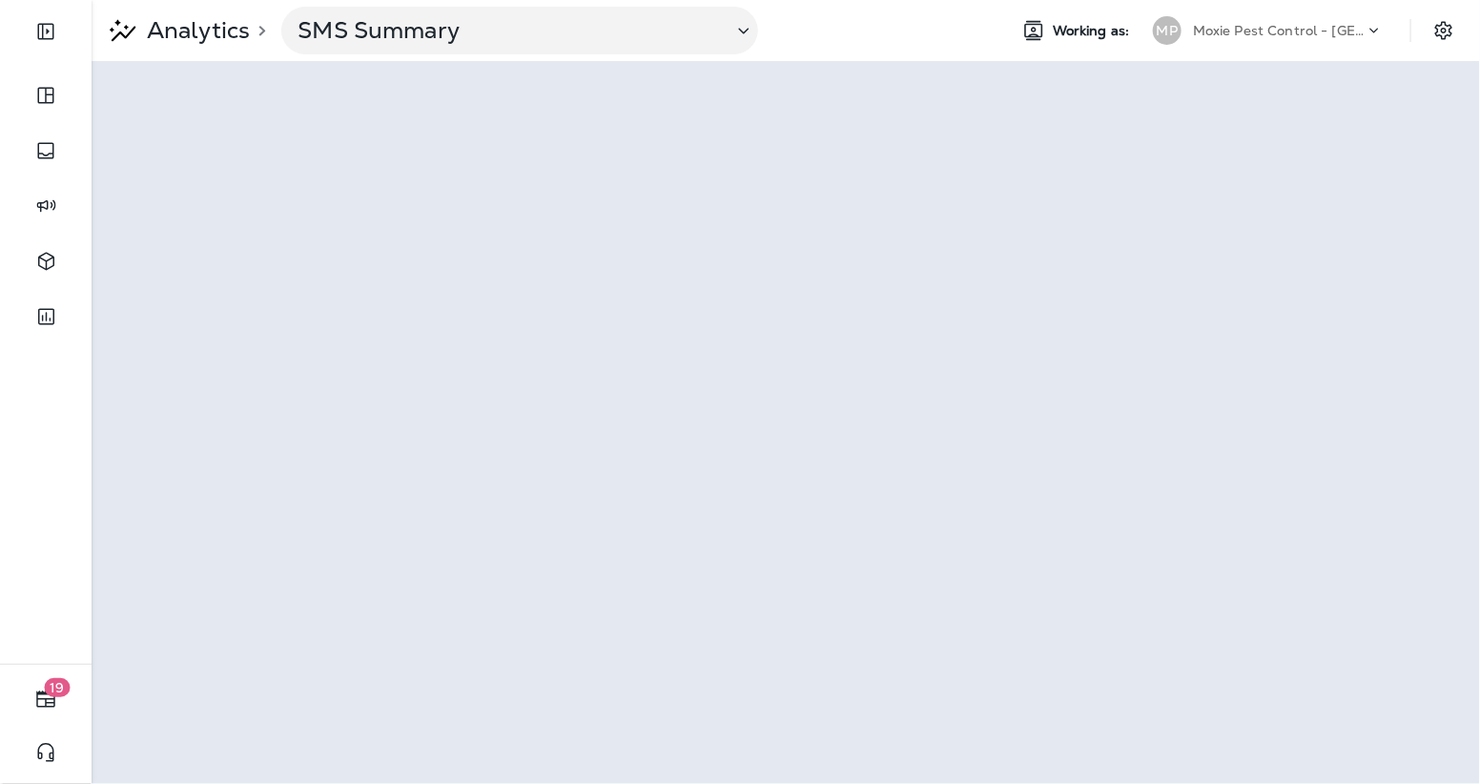
click at [1342, 31] on p "Moxie Pest Control - [GEOGRAPHIC_DATA]" at bounding box center [1279, 30] width 172 height 15
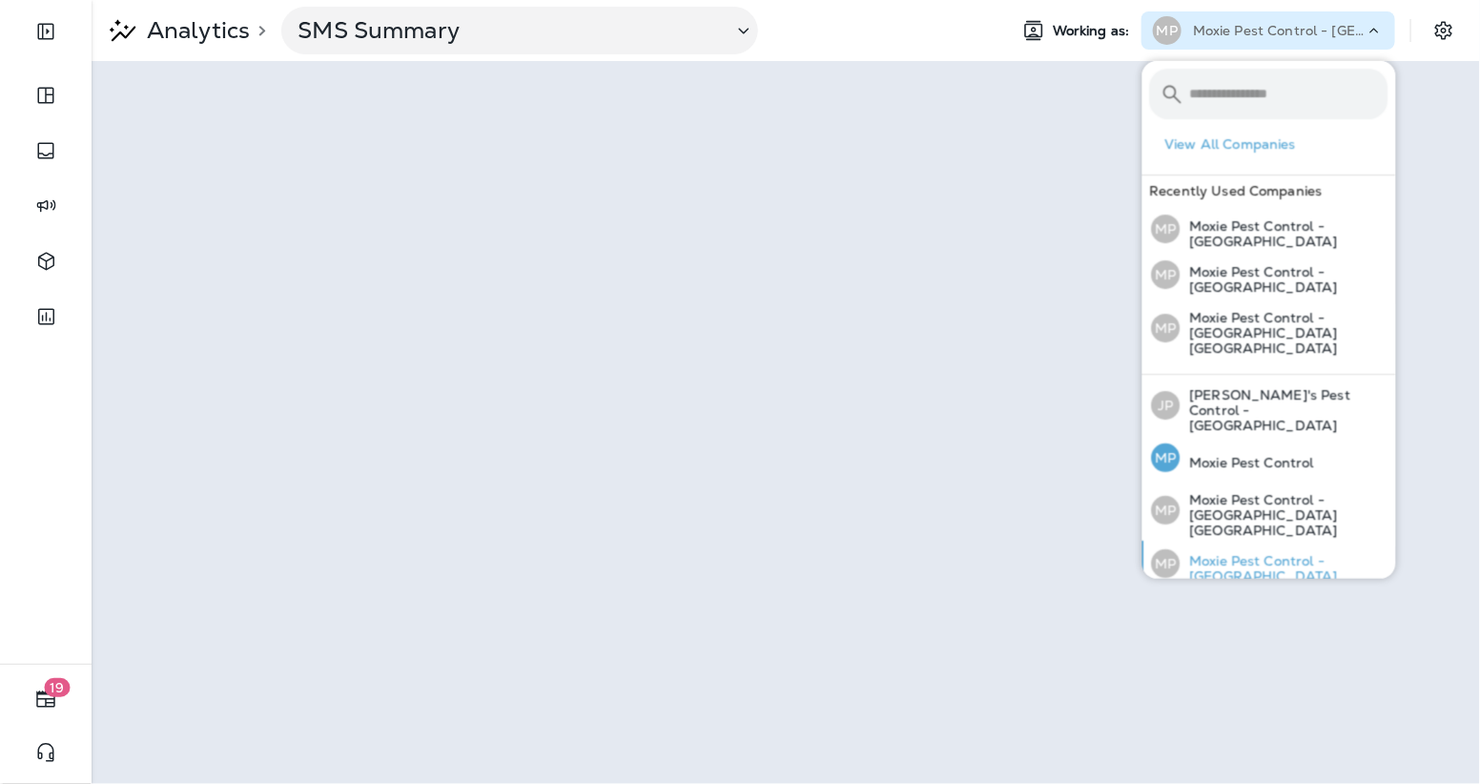
scroll to position [191, 0]
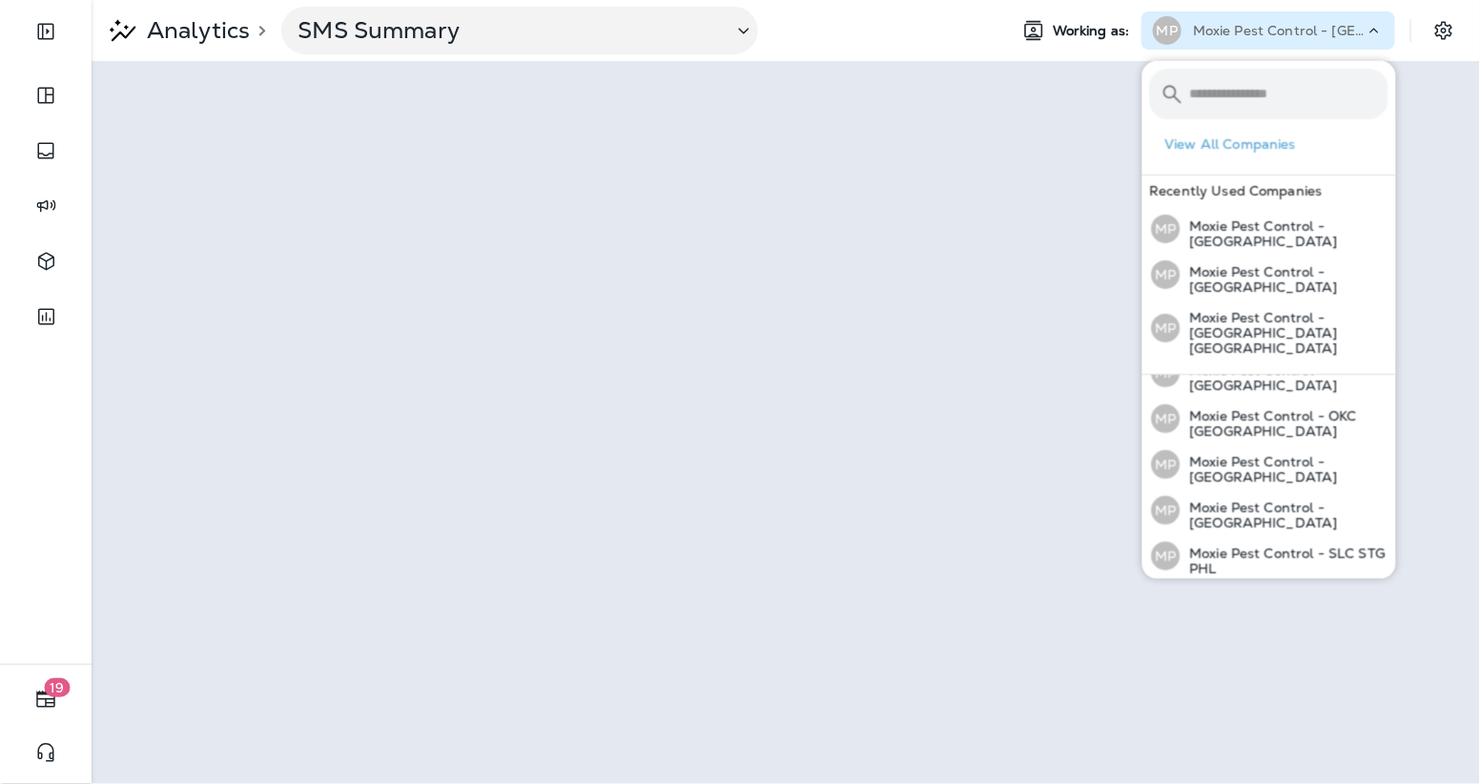
click at [1273, 579] on div "MP Moxie Pest Control - [GEOGRAPHIC_DATA]" at bounding box center [1270, 602] width 252 height 46
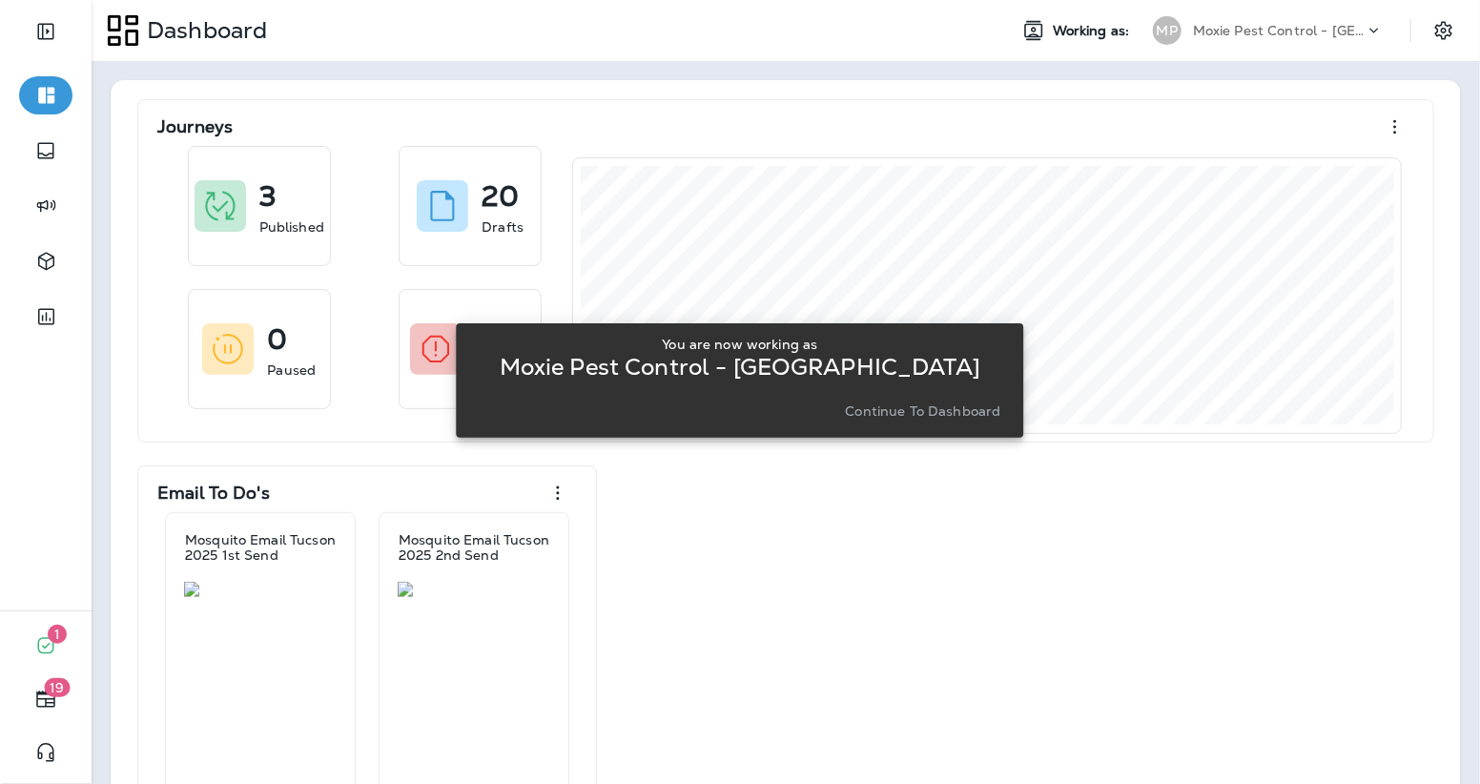
click at [942, 403] on p "Continue to Dashboard" at bounding box center [923, 410] width 155 height 15
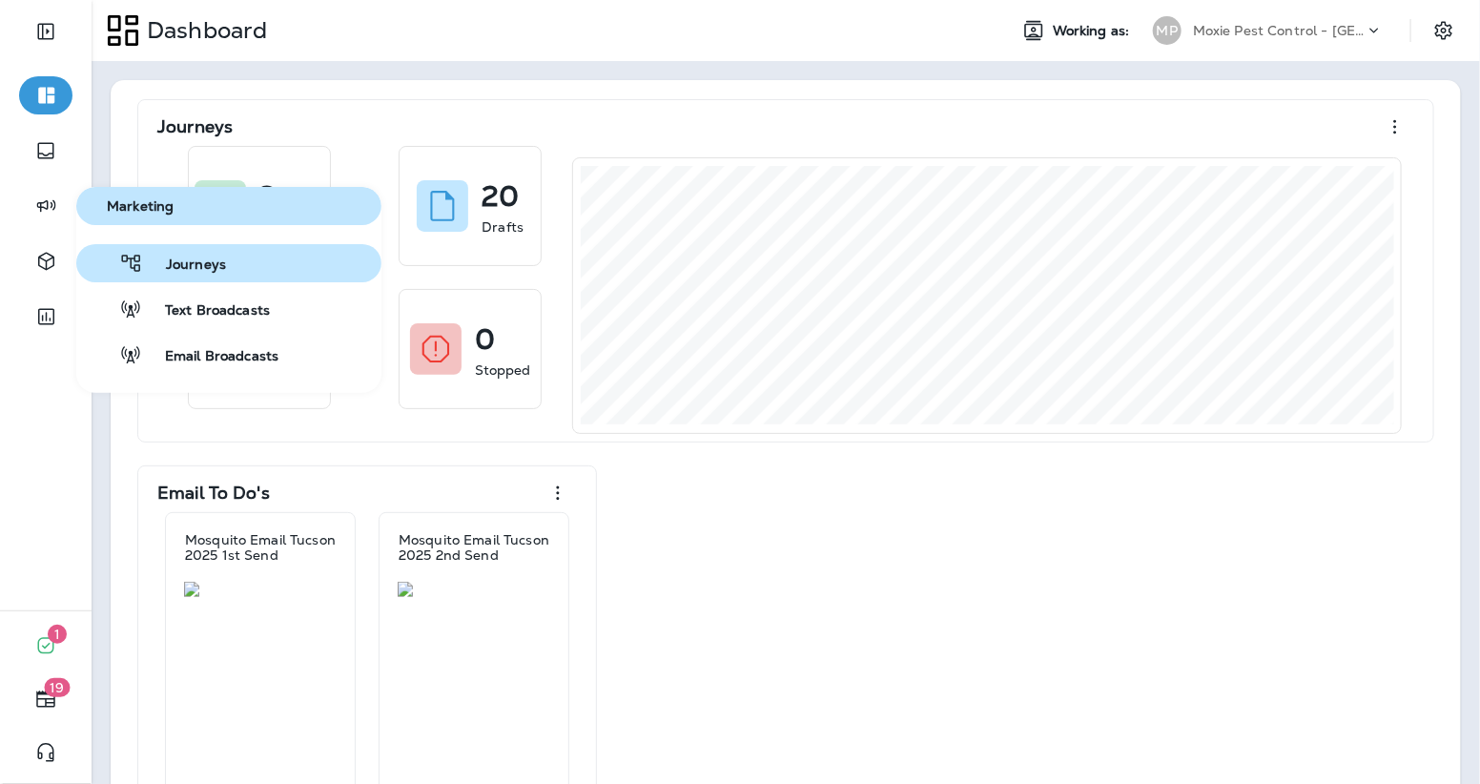
click at [136, 264] on icon "button" at bounding box center [130, 263] width 19 height 17
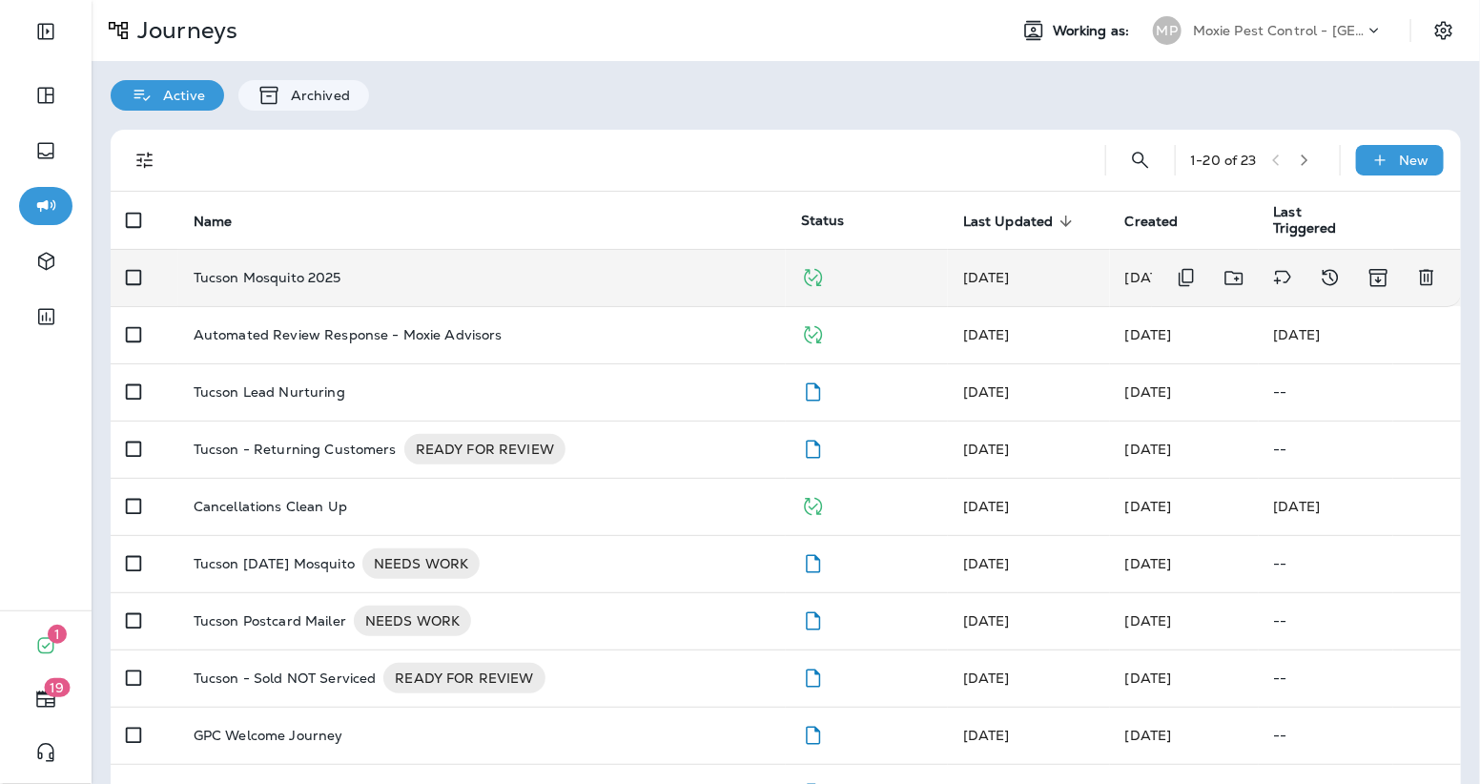
click at [402, 266] on td "Tucson Mosquito 2025" at bounding box center [481, 277] width 607 height 57
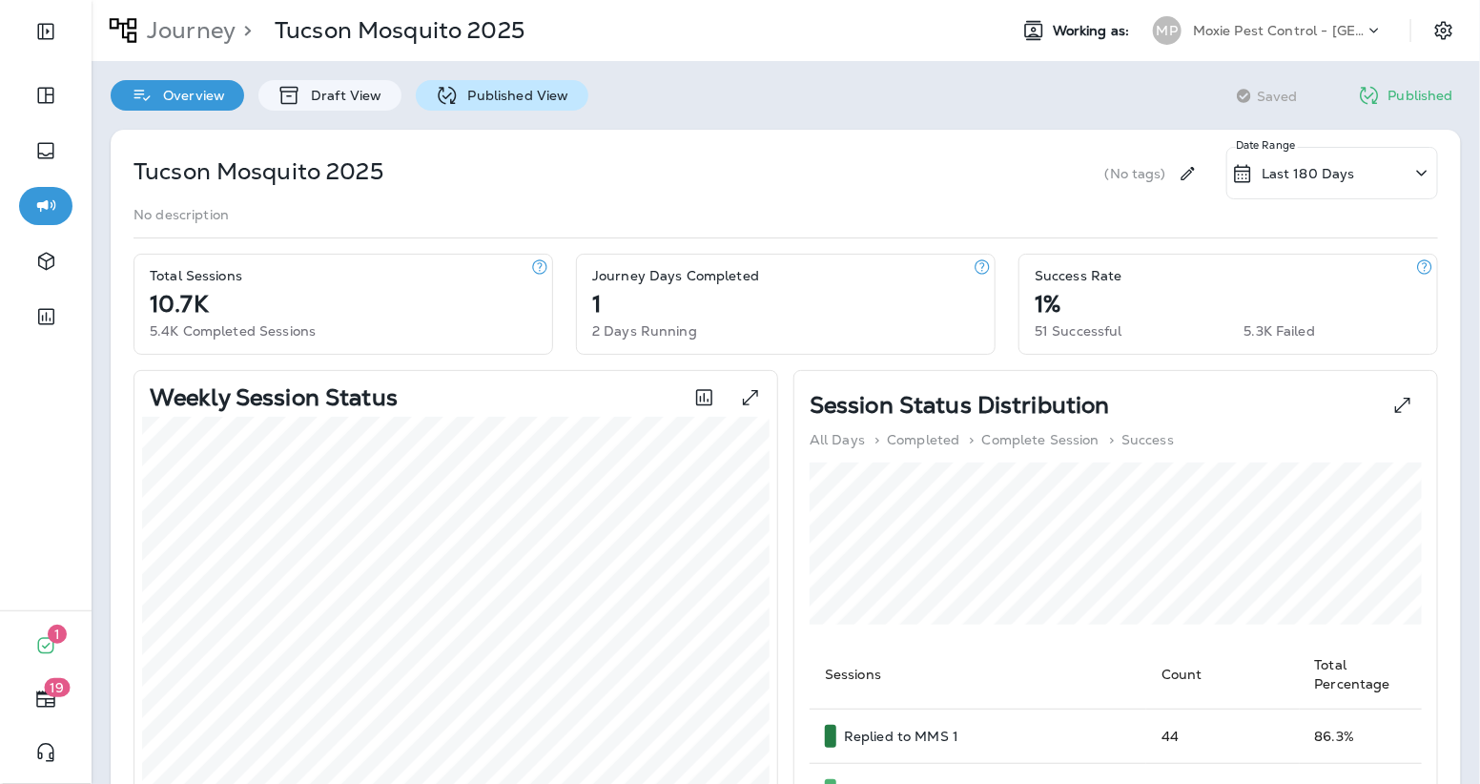
click at [504, 94] on p "Published View" at bounding box center [514, 95] width 111 height 15
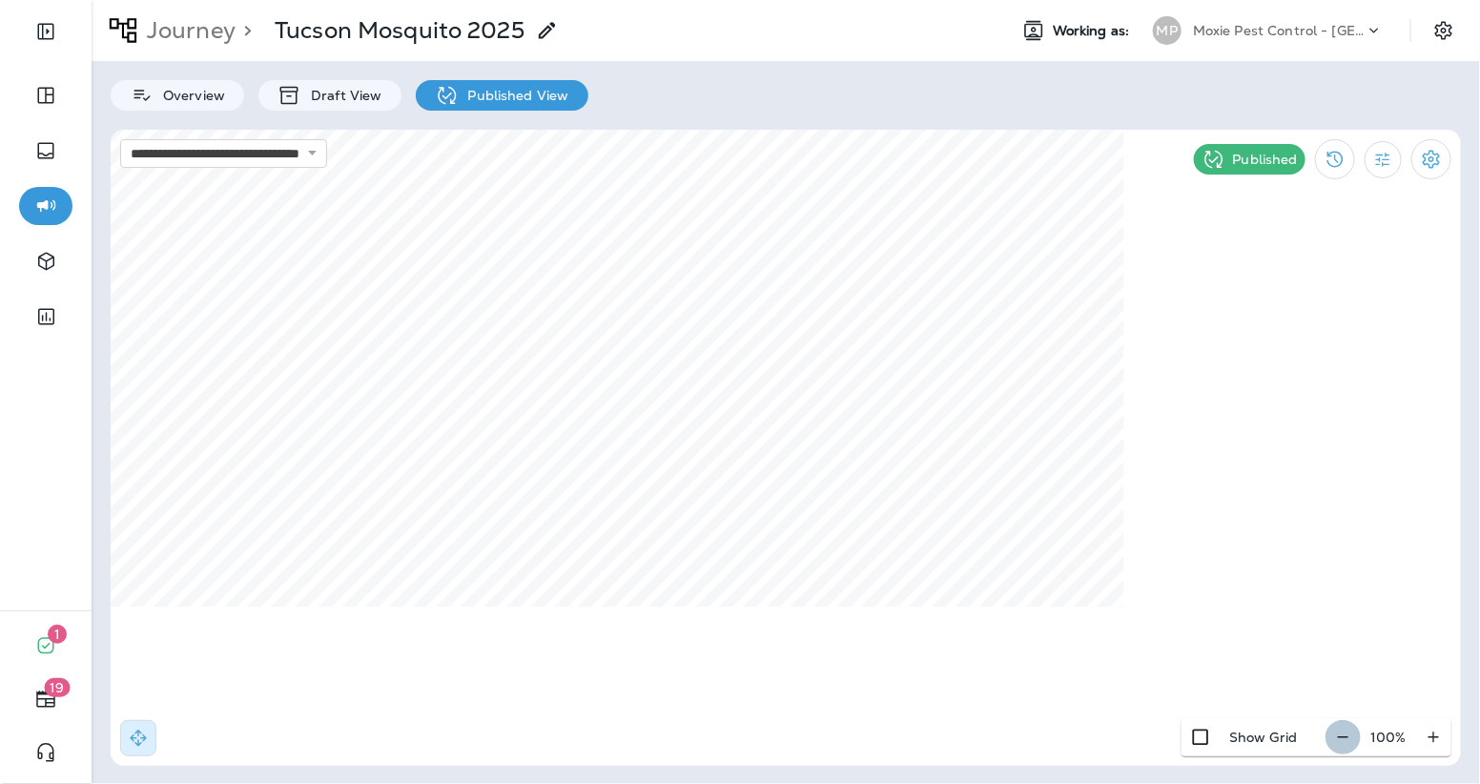
click at [1351, 735] on icon "button" at bounding box center [1343, 737] width 20 height 19
click at [1351, 735] on icon "button" at bounding box center [1351, 737] width 20 height 19
drag, startPoint x: 1351, startPoint y: 735, endPoint x: 1344, endPoint y: 723, distance: 14.6
click at [1351, 735] on icon "button" at bounding box center [1351, 737] width 20 height 19
click at [1442, 735] on icon "button" at bounding box center [1434, 737] width 20 height 19
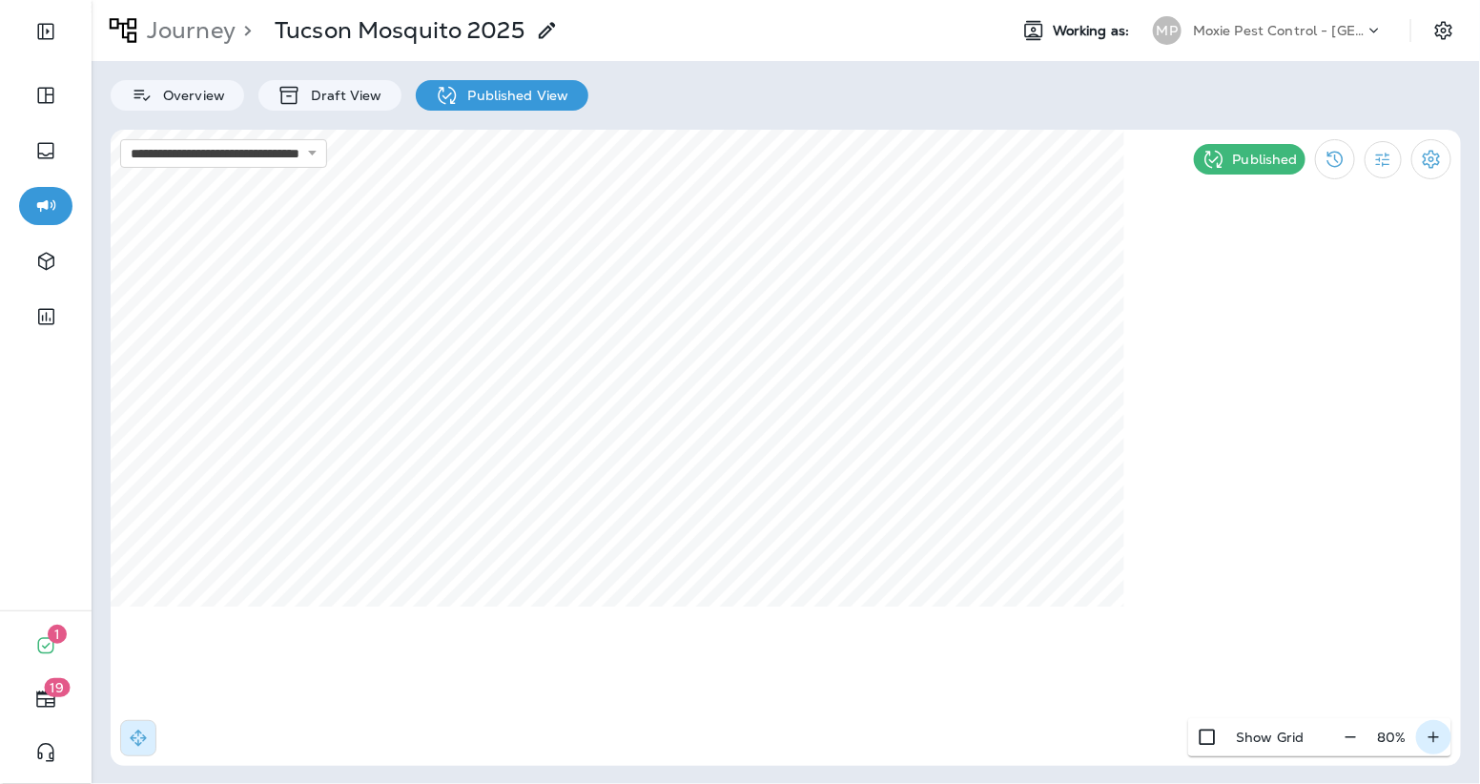
click at [1442, 736] on icon "button" at bounding box center [1434, 737] width 20 height 19
click at [1342, 735] on icon "button" at bounding box center [1343, 737] width 20 height 19
click at [1342, 735] on icon "button" at bounding box center [1351, 737] width 20 height 19
click at [1342, 736] on icon "button" at bounding box center [1351, 737] width 20 height 19
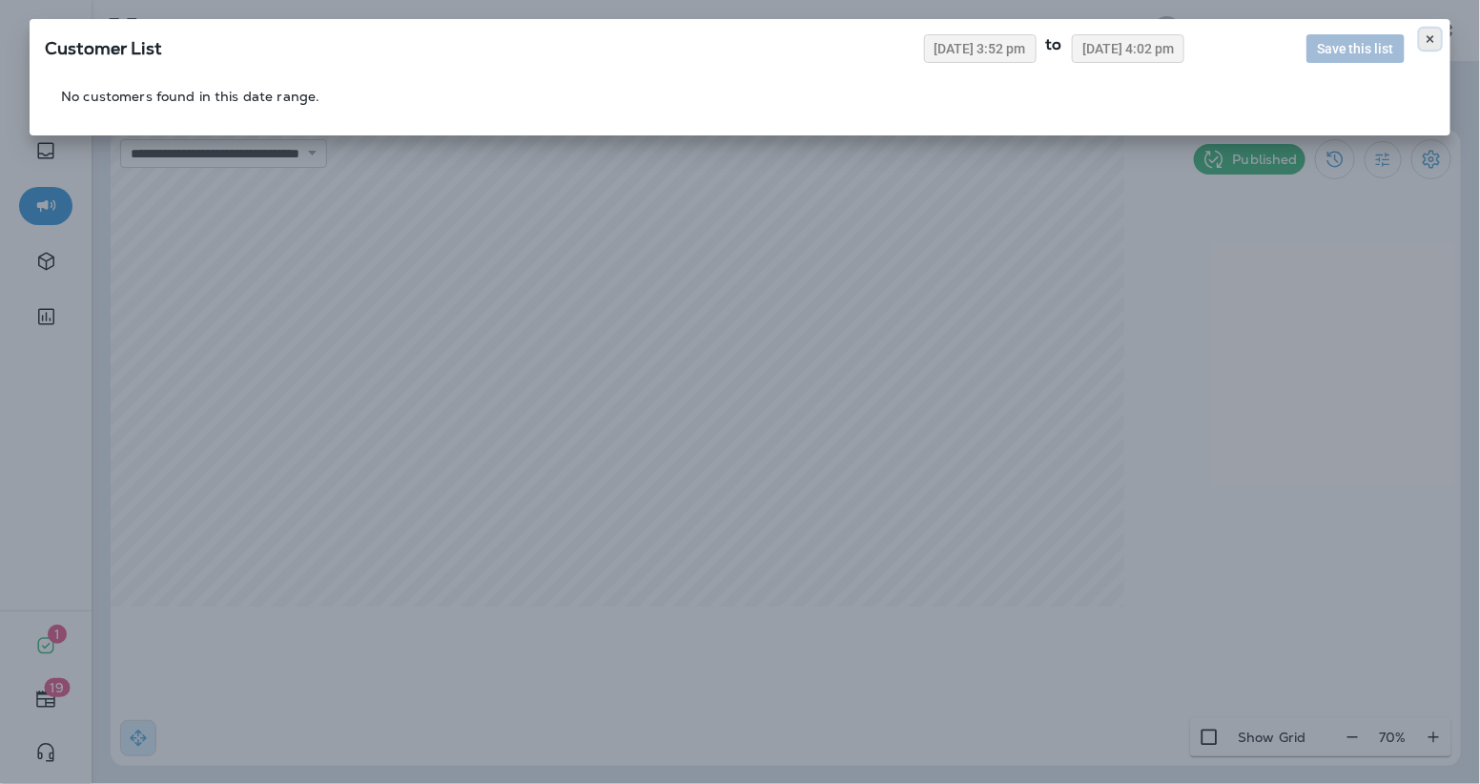
click at [1430, 38] on use at bounding box center [1430, 39] width 7 height 8
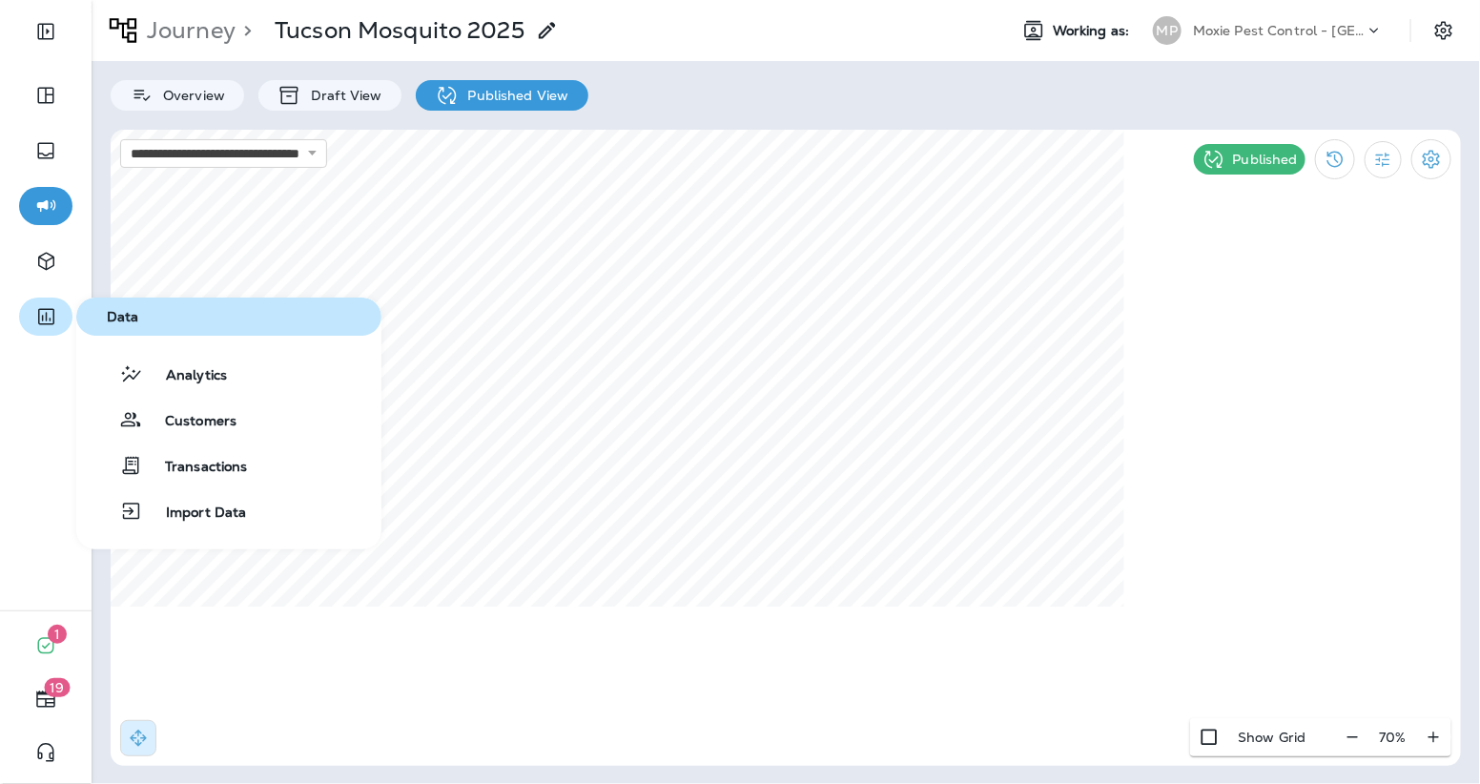
click at [31, 305] on button "button" at bounding box center [45, 317] width 53 height 38
click at [190, 368] on span "Analytics" at bounding box center [185, 376] width 84 height 18
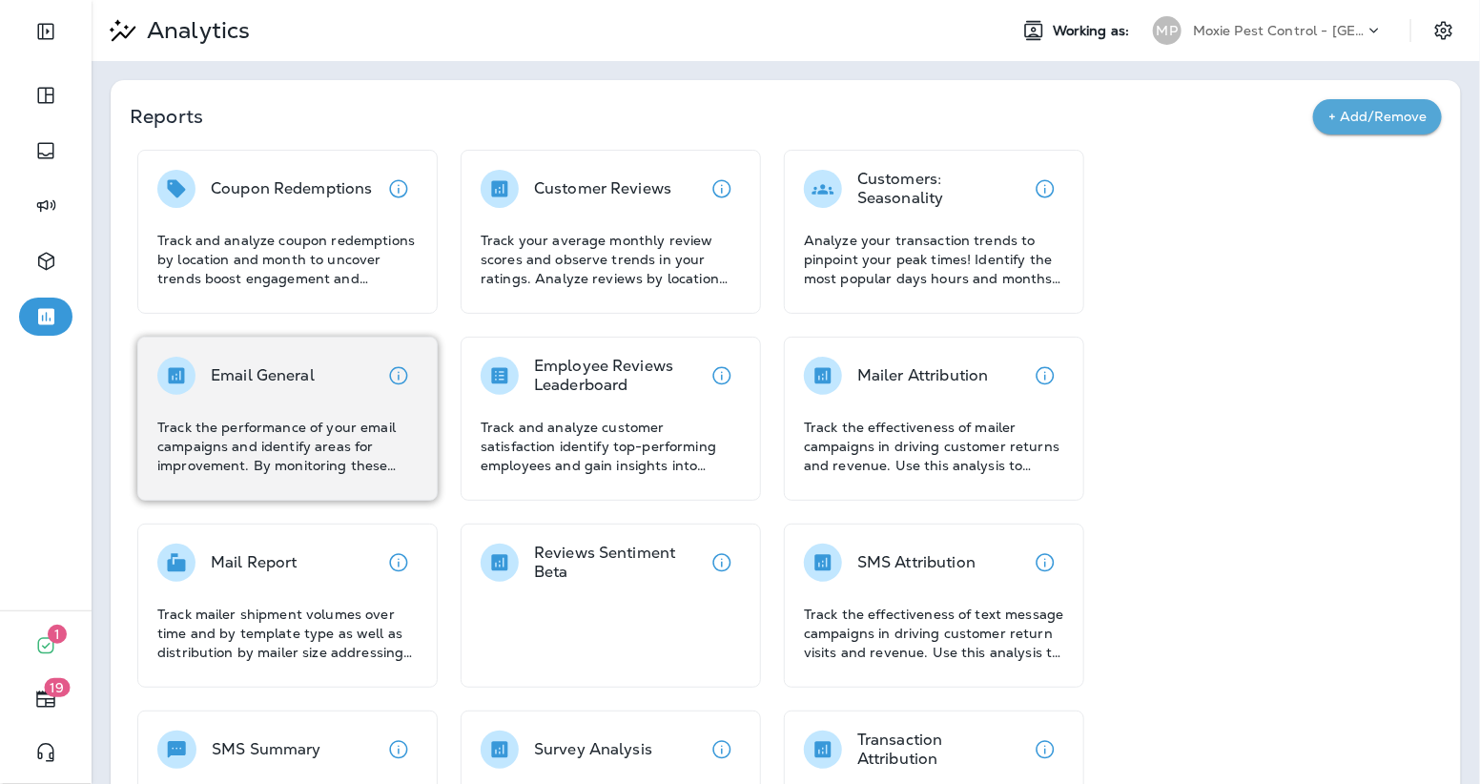
click at [288, 347] on div "Email General Track the performance of your email campaigns and identify areas …" at bounding box center [287, 419] width 300 height 164
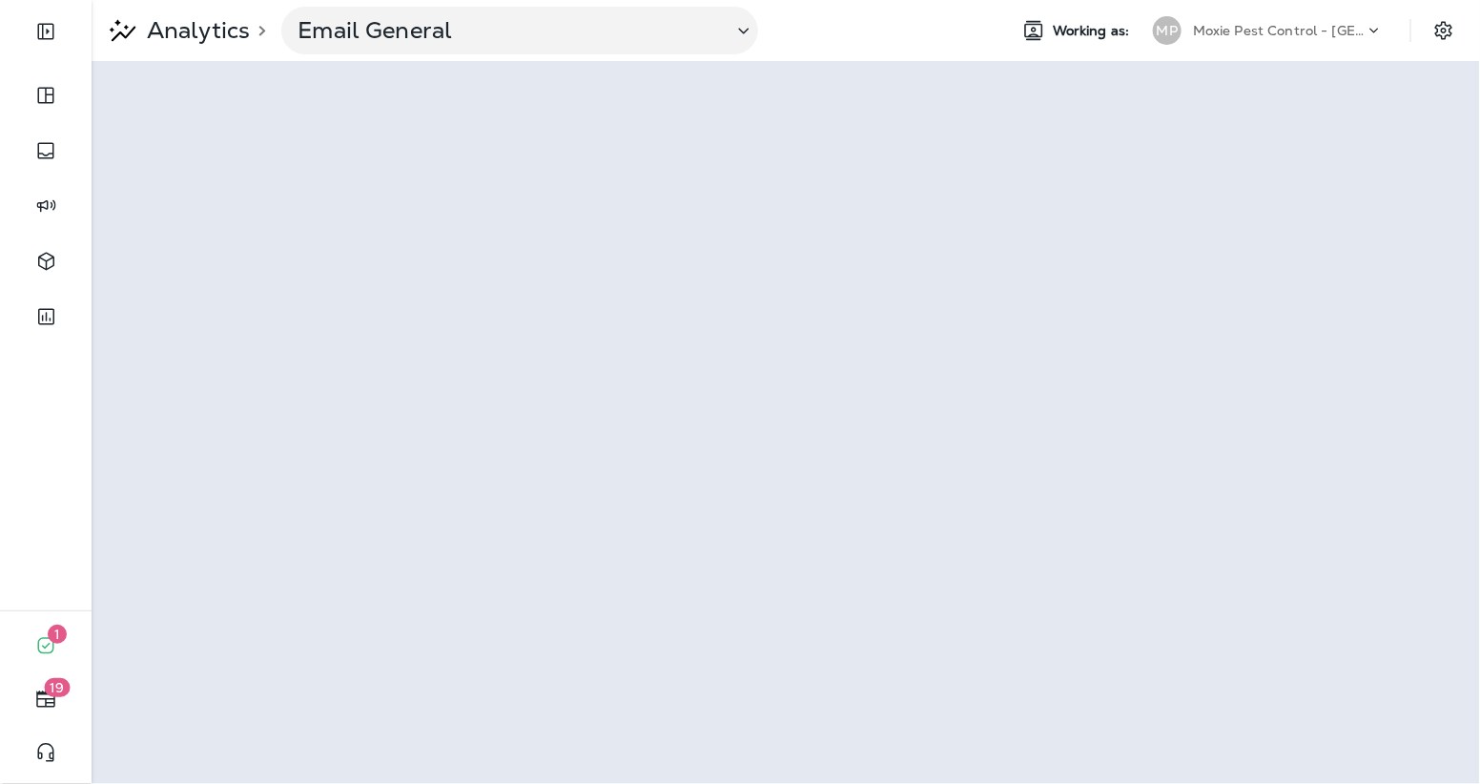
click at [189, 37] on p "Analytics" at bounding box center [194, 30] width 111 height 29
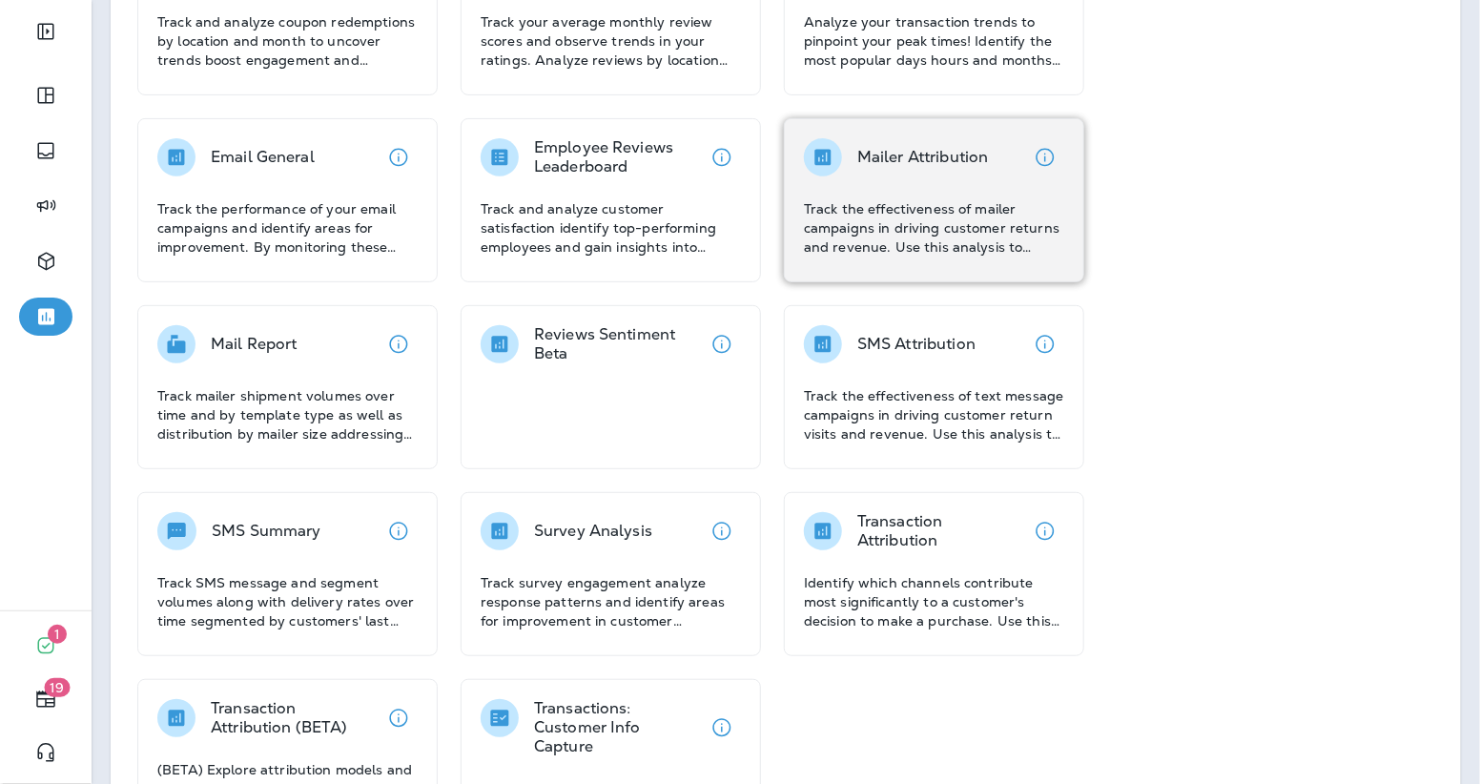
scroll to position [255, 0]
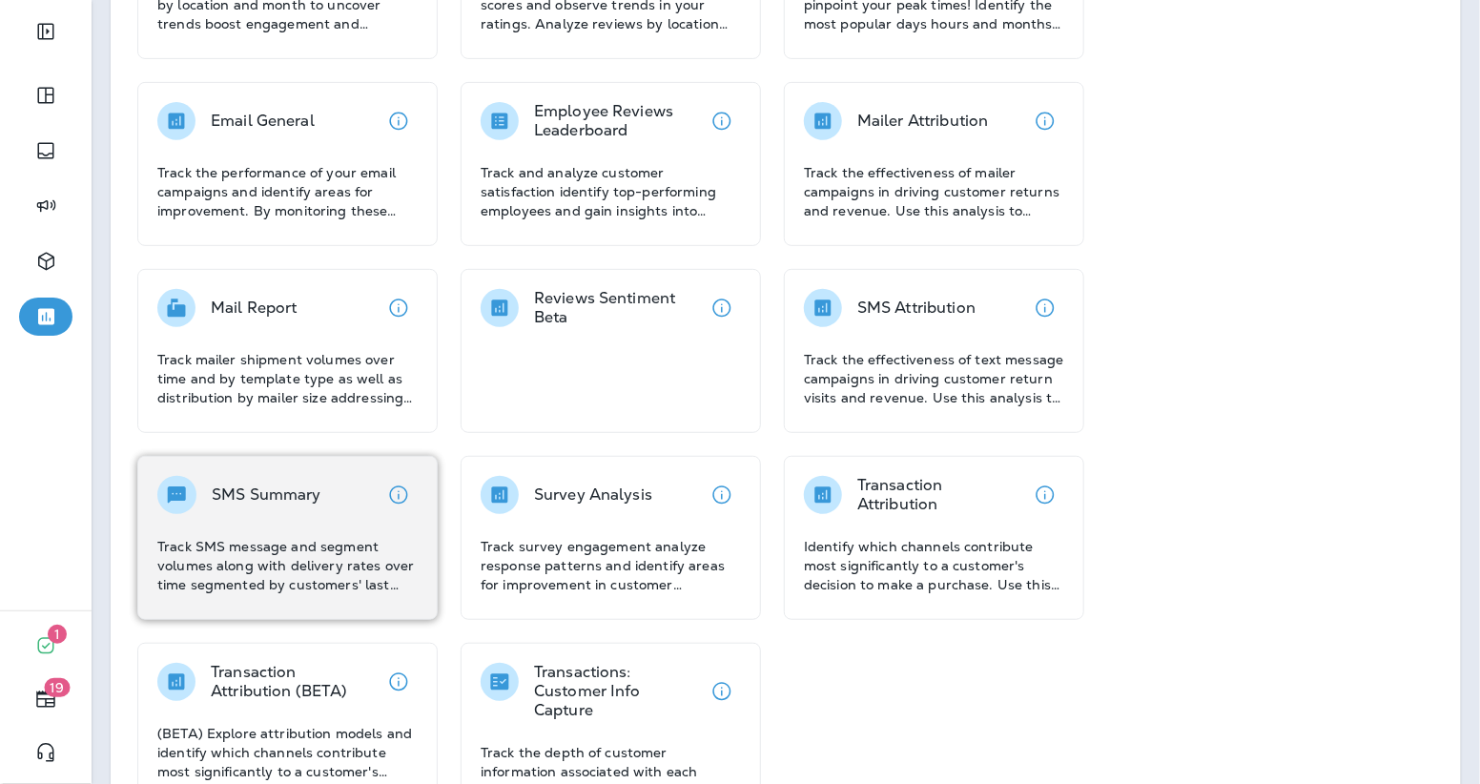
click at [272, 541] on p "Track SMS message and segment volumes along with delivery rates over time segme…" at bounding box center [287, 565] width 260 height 57
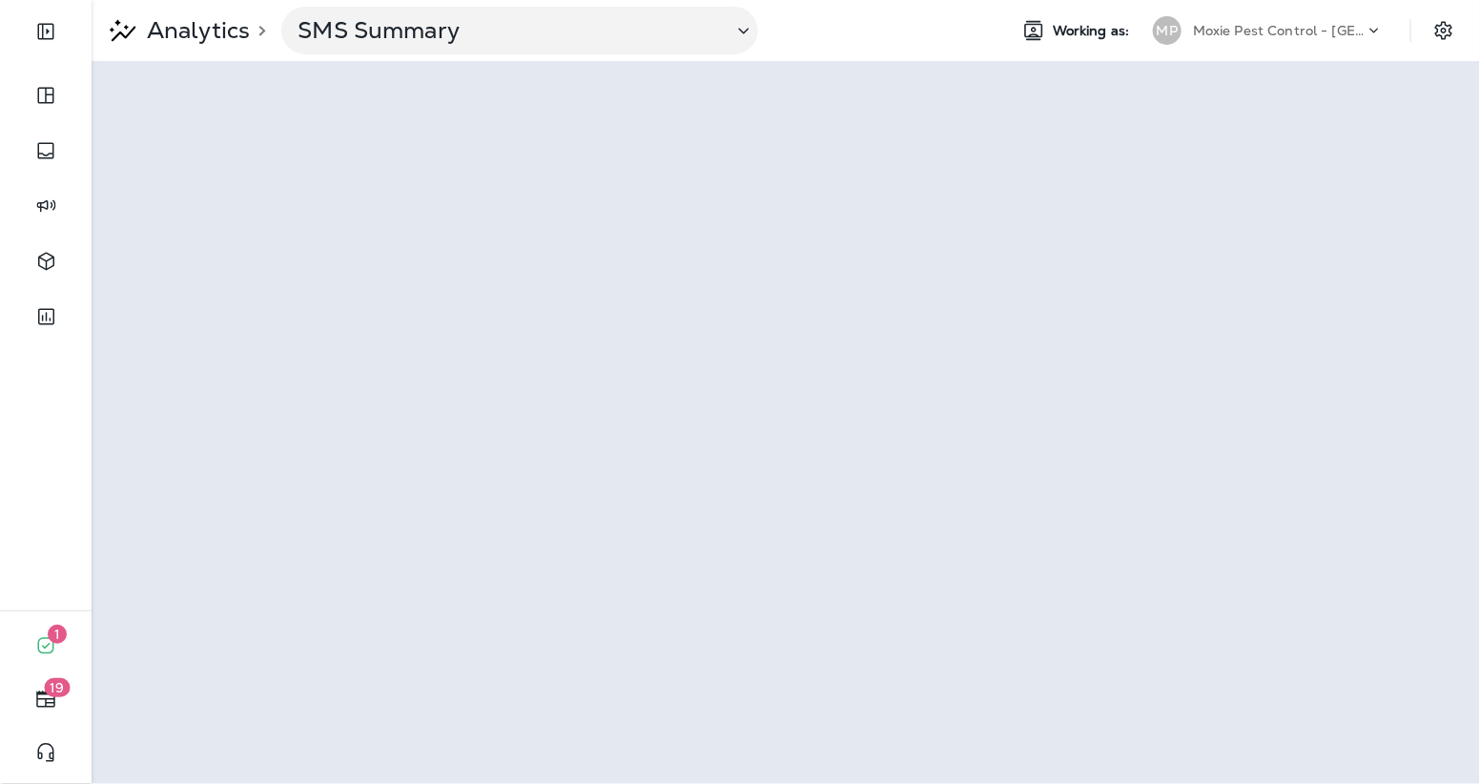
drag, startPoint x: 1307, startPoint y: 14, endPoint x: 1309, endPoint y: 31, distance: 16.3
click at [1307, 14] on div "MP Moxie Pest Control - [GEOGRAPHIC_DATA]" at bounding box center [1268, 30] width 254 height 38
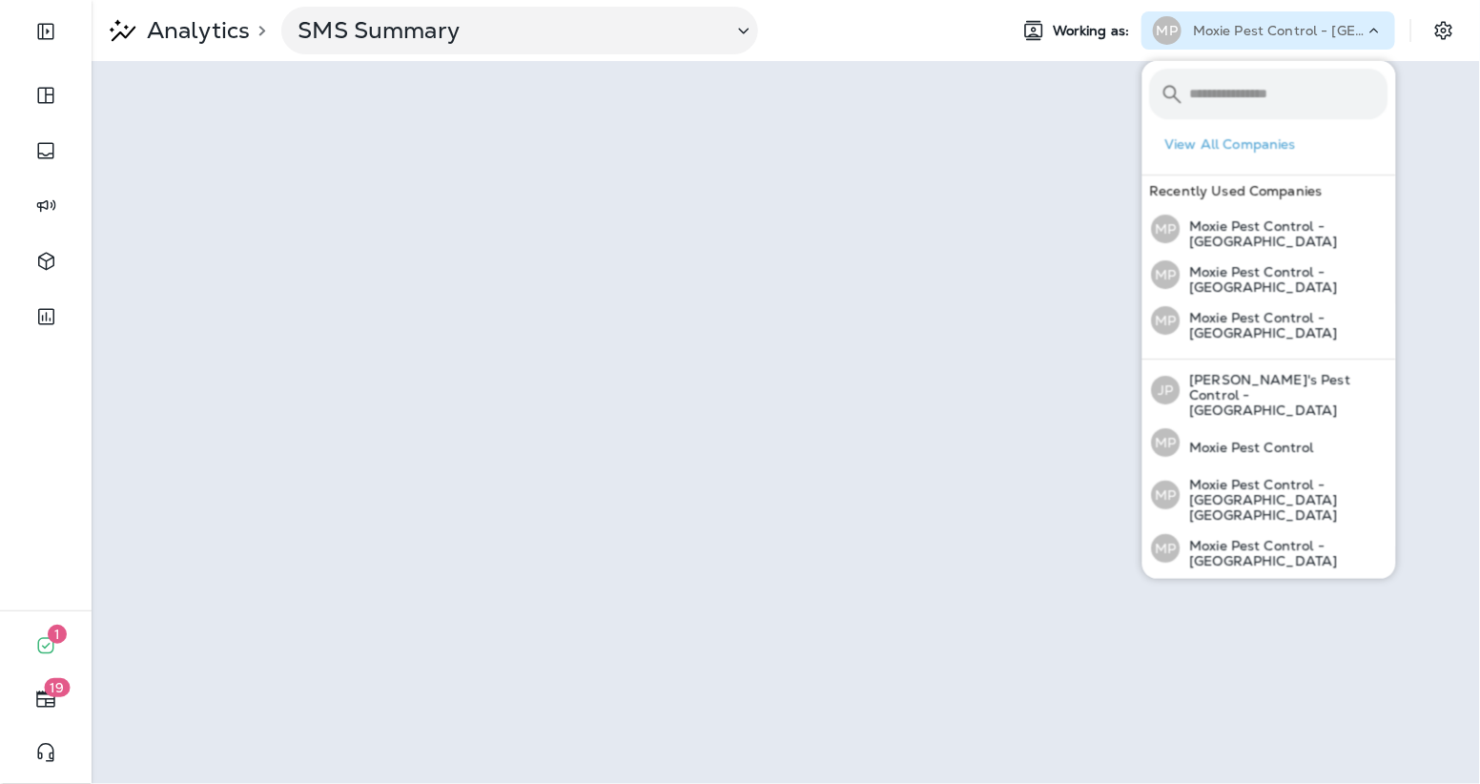
click at [1309, 32] on p "Moxie Pest Control - [GEOGRAPHIC_DATA]" at bounding box center [1279, 30] width 172 height 15
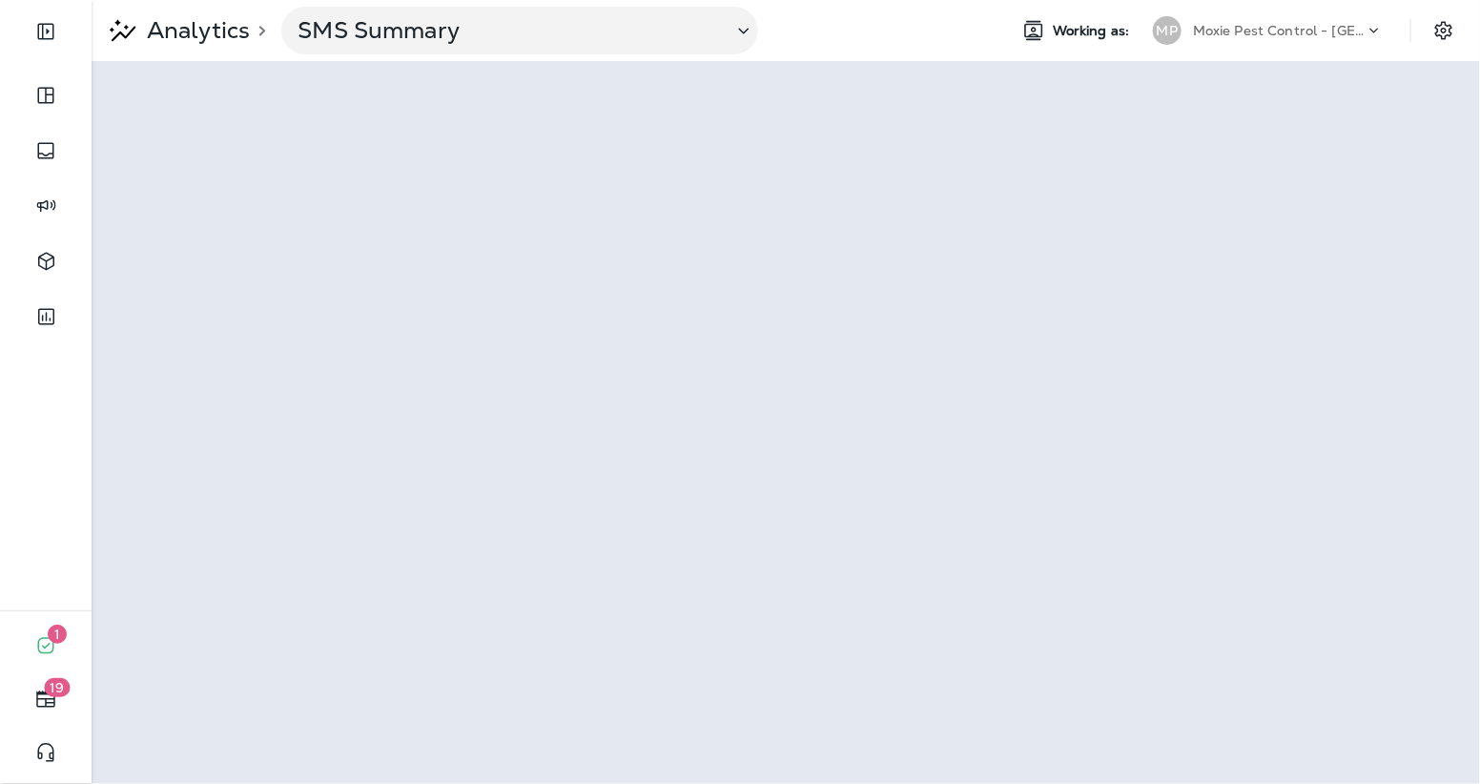
click at [1308, 37] on p "Moxie Pest Control - [GEOGRAPHIC_DATA]" at bounding box center [1279, 30] width 172 height 15
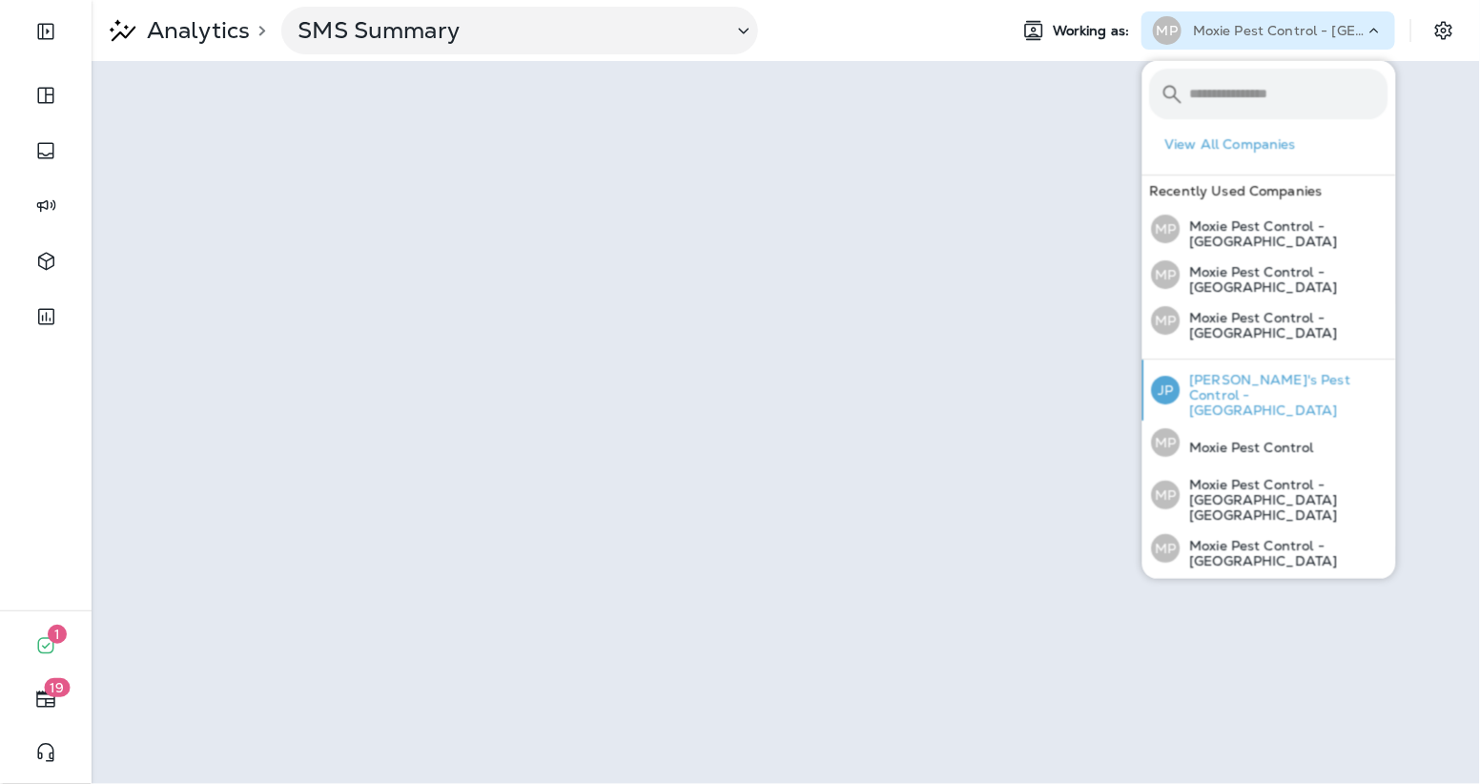
click at [1310, 372] on p "[PERSON_NAME]'s Pest Control - [GEOGRAPHIC_DATA]" at bounding box center [1285, 395] width 208 height 46
